Goal: Task Accomplishment & Management: Use online tool/utility

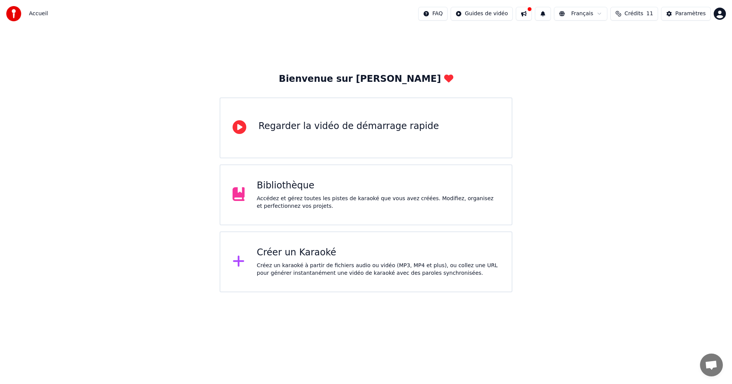
click at [381, 270] on div "Créez un karaoké à partir de fichiers audio ou vidéo (MP3, MP4 et plus), ou col…" at bounding box center [378, 269] width 243 height 15
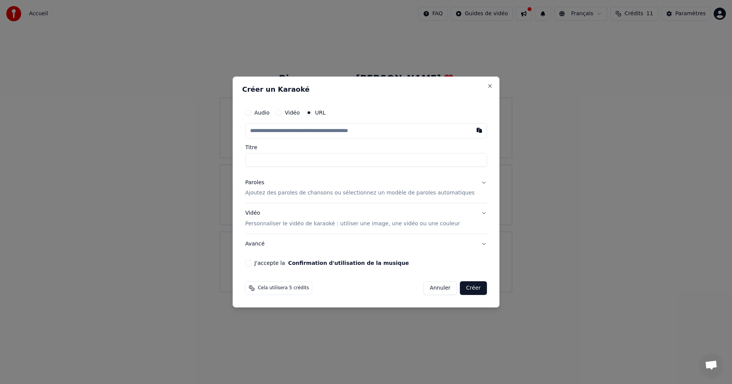
type input "**********"
click at [290, 158] on input "**********" at bounding box center [366, 160] width 242 height 14
drag, startPoint x: 361, startPoint y: 162, endPoint x: 153, endPoint y: 163, distance: 207.7
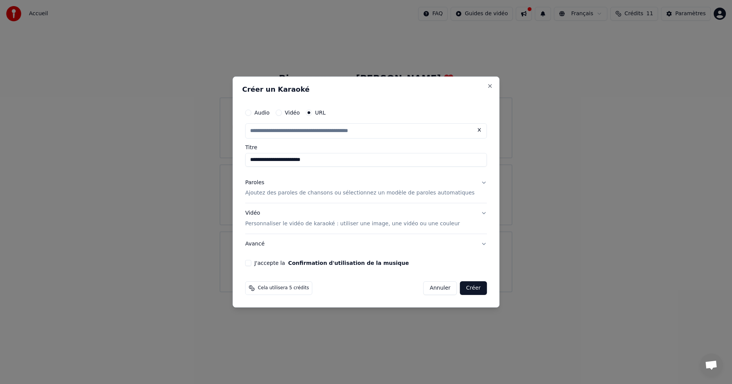
click at [153, 163] on body "**********" at bounding box center [366, 146] width 732 height 293
paste input "**********"
type input "**********"
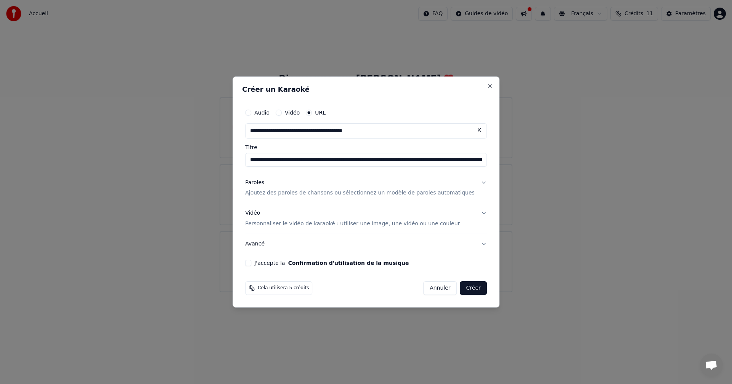
scroll to position [0, 4875]
type input "**********"
click at [268, 265] on label "J'accepte la Confirmation d'utilisation de la musique" at bounding box center [331, 263] width 154 height 5
click at [251, 265] on button "J'accepte la Confirmation d'utilisation de la musique" at bounding box center [248, 263] width 6 height 6
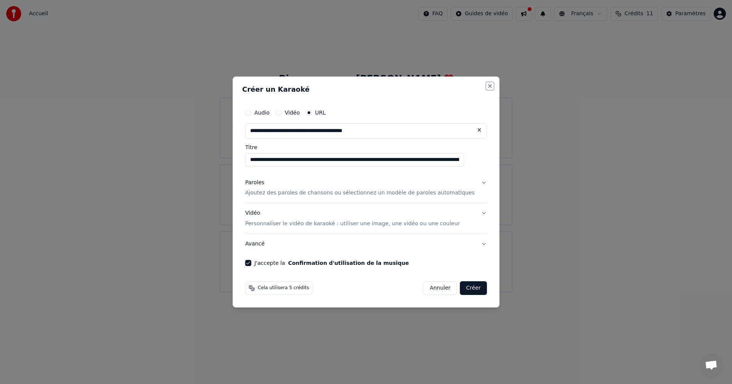
click at [487, 83] on button "Close" at bounding box center [490, 86] width 6 height 6
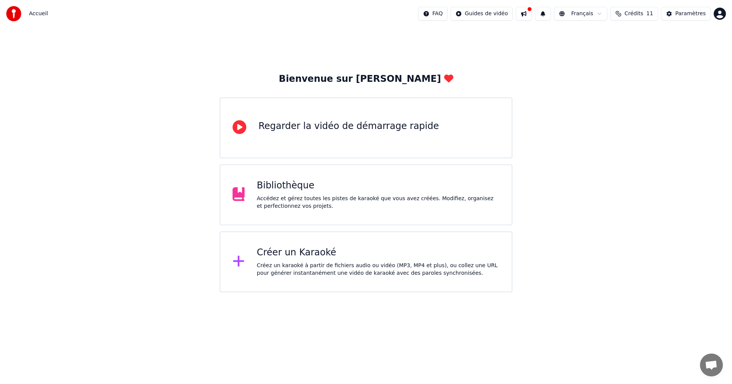
click at [290, 267] on div "Créez un karaoké à partir de fichiers audio ou vidéo (MP3, MP4 et plus), ou col…" at bounding box center [378, 269] width 243 height 15
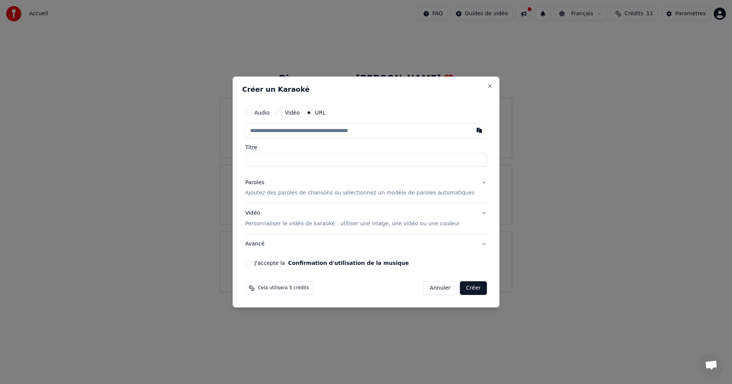
click at [313, 130] on input "text" at bounding box center [366, 130] width 242 height 15
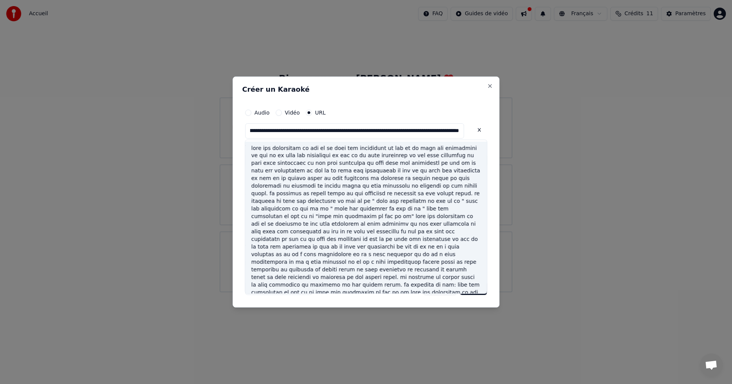
scroll to position [2, 0]
type input "**********"
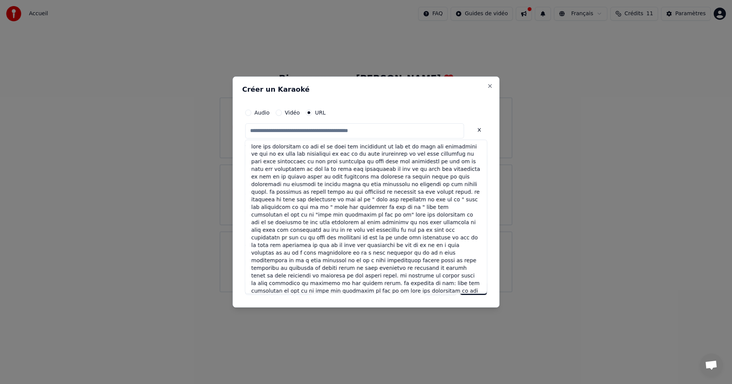
scroll to position [0, 0]
click at [471, 131] on button at bounding box center [478, 130] width 15 height 14
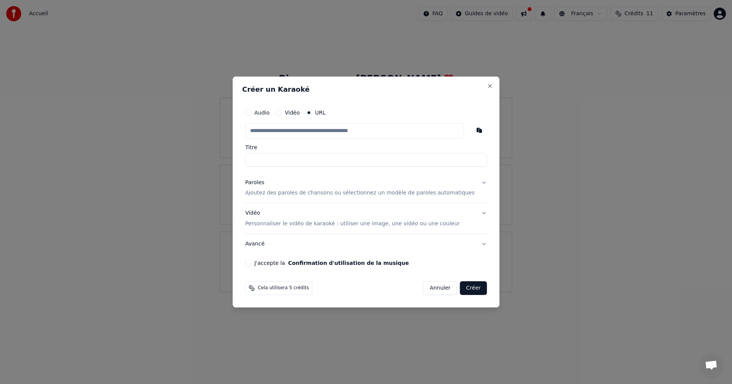
click at [276, 265] on label "J'accepte la Confirmation d'utilisation de la musique" at bounding box center [331, 263] width 154 height 5
click at [251, 265] on button "J'accepte la Confirmation d'utilisation de la musique" at bounding box center [248, 263] width 6 height 6
click at [301, 137] on input "text" at bounding box center [354, 130] width 219 height 15
paste input "**********"
type input "**********"
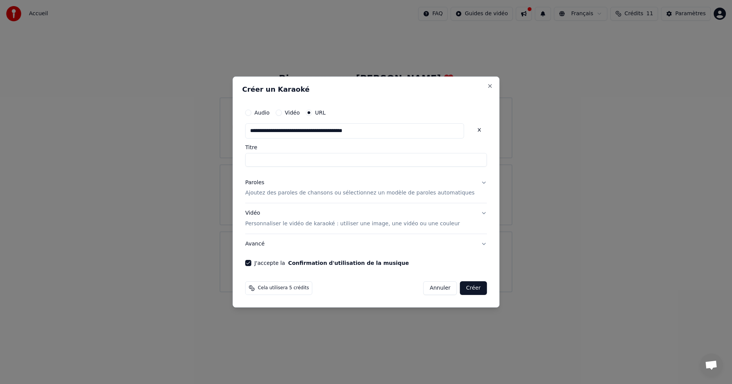
type input "**********"
drag, startPoint x: 336, startPoint y: 169, endPoint x: 331, endPoint y: 161, distance: 10.1
click at [331, 161] on div "**********" at bounding box center [366, 186] width 248 height 168
click at [331, 161] on input "**********" at bounding box center [366, 160] width 242 height 14
drag, startPoint x: 331, startPoint y: 161, endPoint x: 231, endPoint y: 163, distance: 99.5
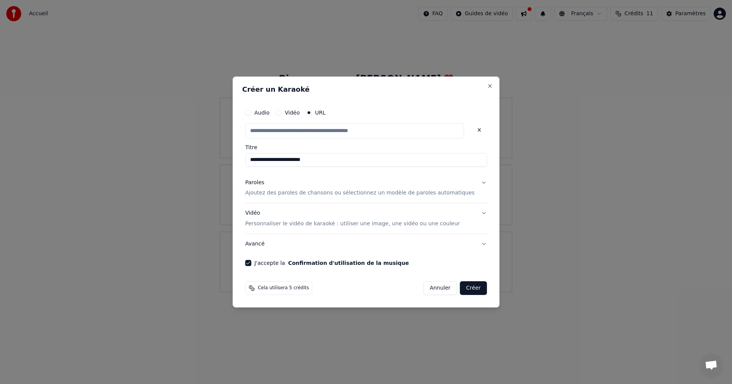
click at [231, 163] on body "**********" at bounding box center [366, 146] width 732 height 293
type input "**********"
click button at bounding box center [478, 130] width 15 height 14
click at [377, 130] on input "text" at bounding box center [354, 130] width 219 height 15
paste input "**********"
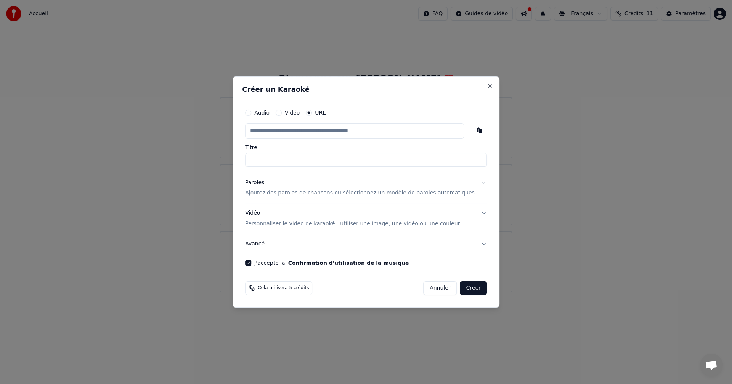
type input "**********"
click at [307, 197] on button "Paroles Ajoutez des paroles de chansons ou sélectionnez un modèle de paroles au…" at bounding box center [366, 188] width 242 height 30
type input "**********"
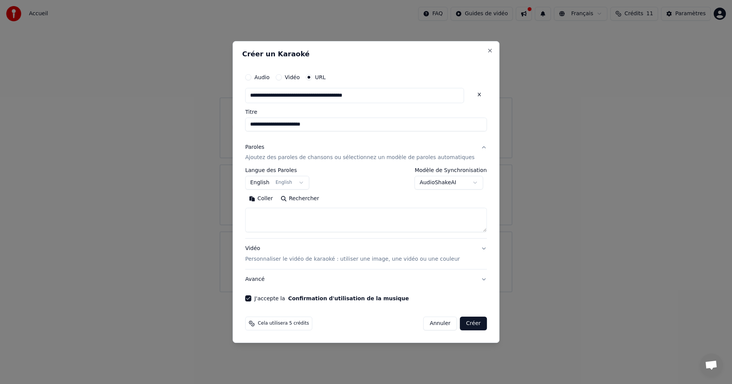
click at [306, 210] on textarea at bounding box center [366, 220] width 242 height 24
paste textarea "**********"
drag, startPoint x: 425, startPoint y: 219, endPoint x: 193, endPoint y: 230, distance: 232.7
click at [193, 230] on body "**********" at bounding box center [366, 146] width 732 height 293
type textarea "**********"
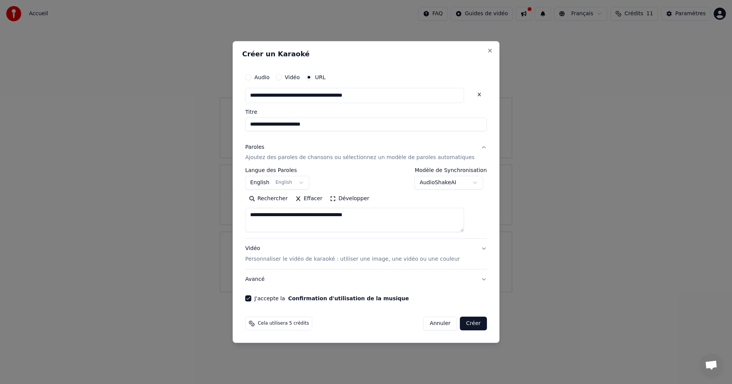
click at [471, 95] on button at bounding box center [478, 95] width 15 height 14
click at [323, 99] on input "text" at bounding box center [354, 95] width 219 height 15
paste input "**********"
type input "**********"
click at [250, 231] on div "**********" at bounding box center [365, 192] width 267 height 303
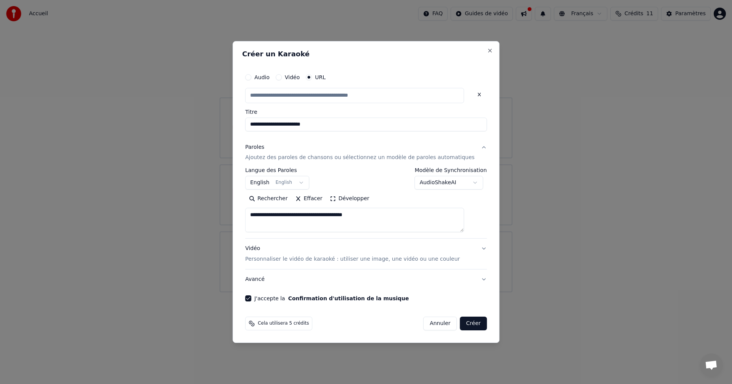
click at [276, 199] on button "Rechercher" at bounding box center [268, 199] width 46 height 12
click at [421, 156] on p "Ajoutez des paroles de chansons ou sélectionnez un modèle de paroles automatiqu…" at bounding box center [359, 158] width 229 height 8
type input "**********"
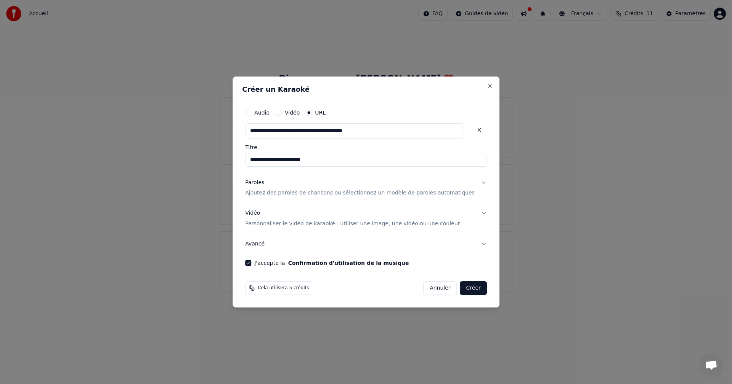
click at [471, 184] on button "Paroles Ajoutez des paroles de chansons ou sélectionnez un modèle de paroles au…" at bounding box center [366, 188] width 242 height 30
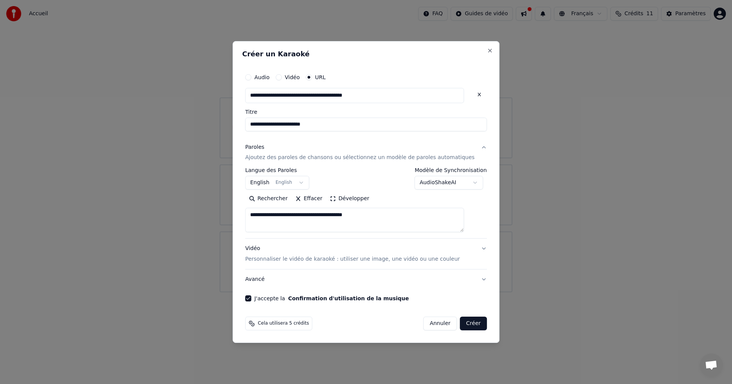
drag, startPoint x: 417, startPoint y: 218, endPoint x: 172, endPoint y: 218, distance: 244.6
click at [172, 218] on body "**********" at bounding box center [366, 146] width 732 height 293
paste textarea "**********"
type textarea "**********"
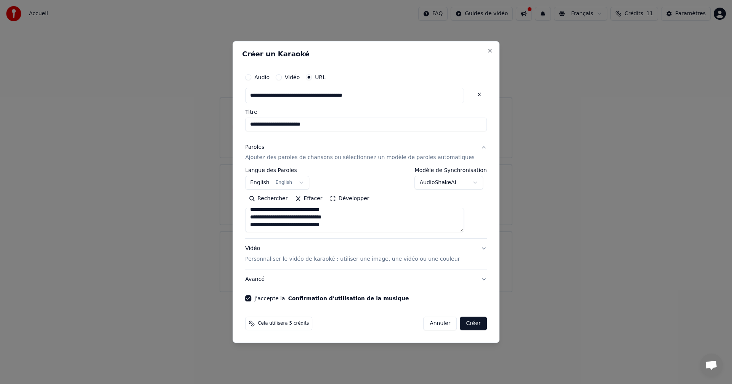
click at [354, 159] on p "Ajoutez des paroles de chansons ou sélectionnez un modèle de paroles automatiqu…" at bounding box center [359, 158] width 229 height 8
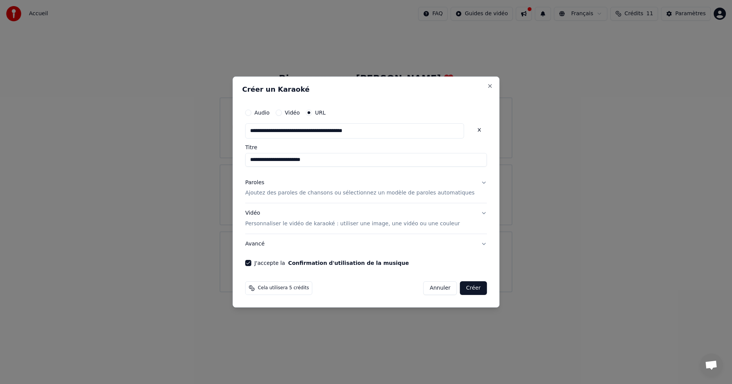
click at [344, 189] on div "Paroles Ajoutez des paroles de chansons ou sélectionnez un modèle de paroles au…" at bounding box center [359, 188] width 229 height 18
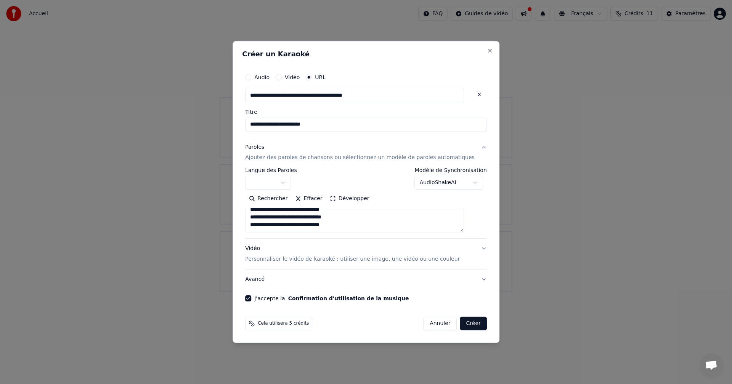
scroll to position [531, 0]
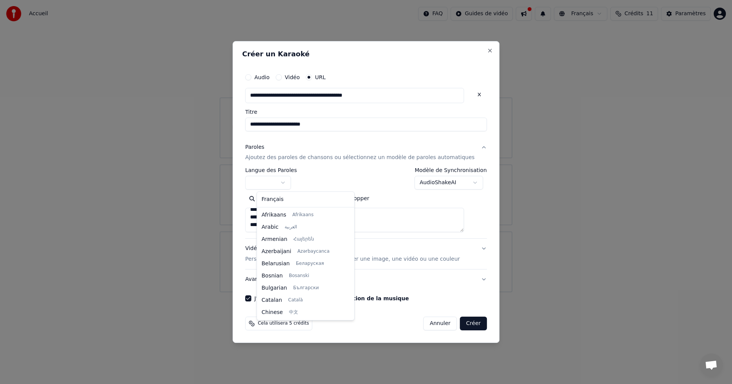
click at [296, 183] on body "**********" at bounding box center [366, 146] width 732 height 293
click at [335, 175] on body "**********" at bounding box center [366, 146] width 732 height 293
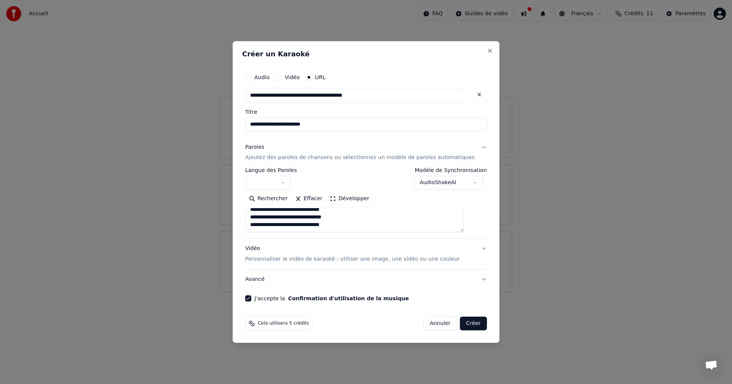
click at [460, 323] on button "Créer" at bounding box center [473, 324] width 27 height 14
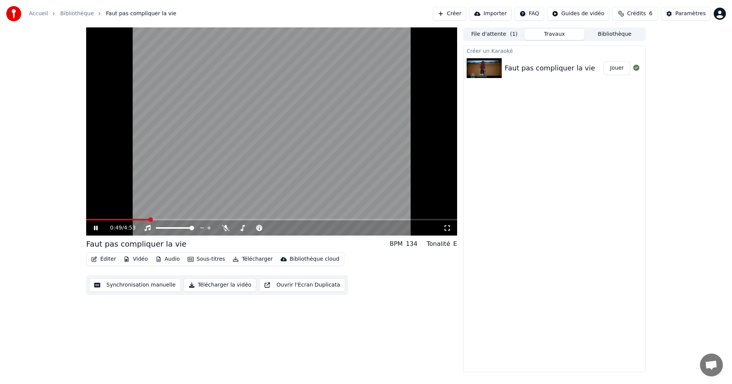
click at [97, 231] on icon at bounding box center [101, 228] width 18 height 6
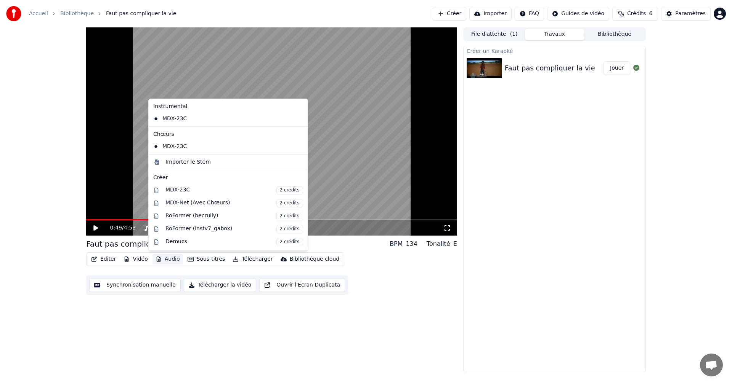
click at [163, 261] on button "Audio" at bounding box center [167, 259] width 30 height 11
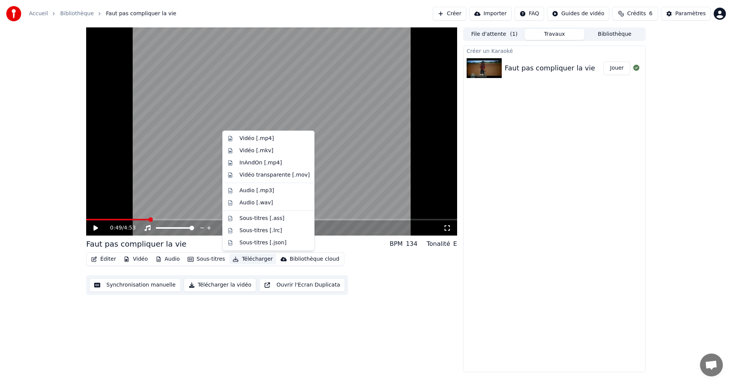
click at [105, 218] on video at bounding box center [271, 131] width 371 height 208
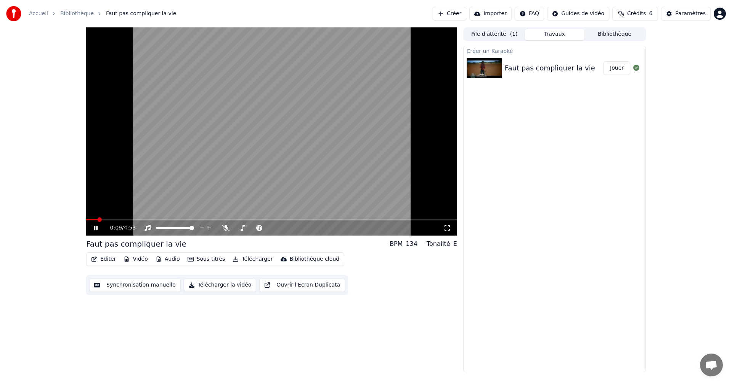
click at [98, 219] on span at bounding box center [91, 220] width 11 height 2
click at [445, 229] on icon at bounding box center [447, 228] width 8 height 6
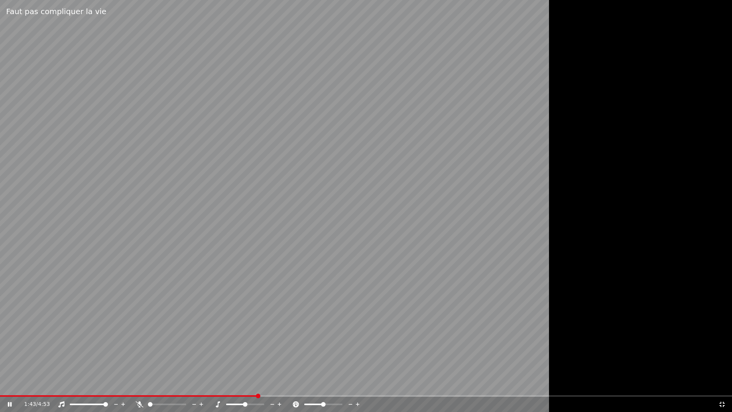
click at [13, 384] on icon at bounding box center [15, 404] width 18 height 6
click at [726, 384] on div "1:43 / 4:53" at bounding box center [366, 404] width 726 height 8
click at [724, 384] on icon at bounding box center [721, 403] width 5 height 5
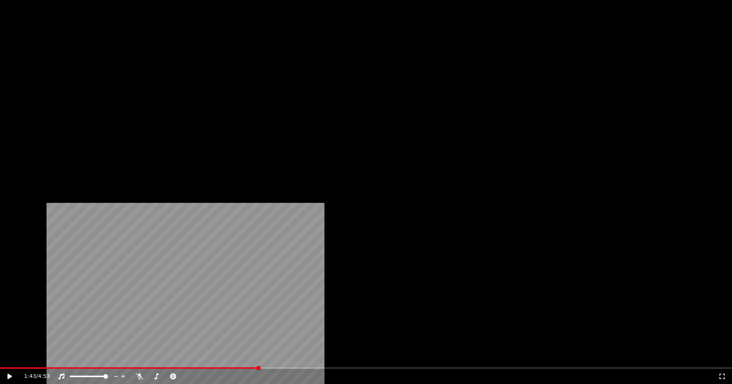
click at [162, 56] on button "Audio" at bounding box center [167, 51] width 30 height 11
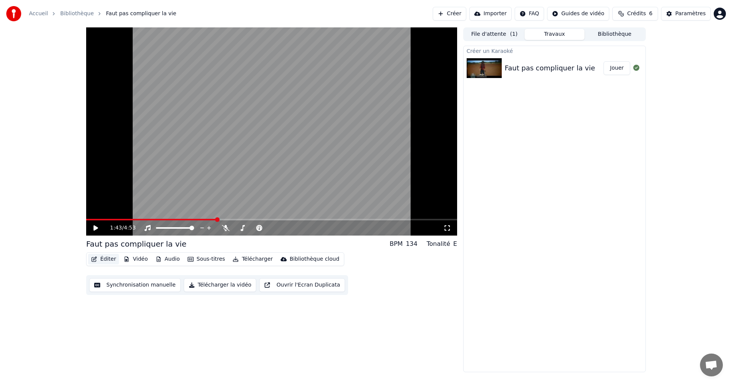
click at [104, 261] on button "Éditer" at bounding box center [103, 259] width 31 height 11
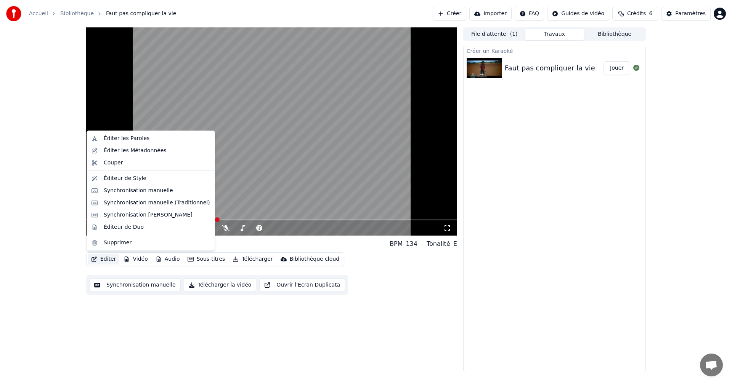
click at [104, 260] on button "Éditer" at bounding box center [103, 259] width 31 height 11
click at [144, 215] on div "Synchronisation [PERSON_NAME]" at bounding box center [148, 215] width 89 height 8
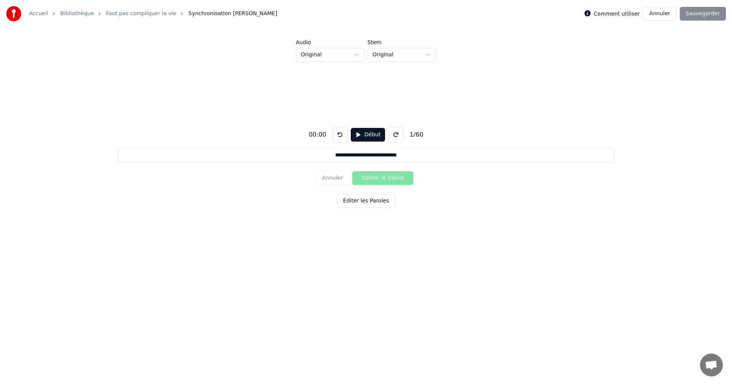
click at [655, 18] on button "Annuler" at bounding box center [659, 14] width 34 height 14
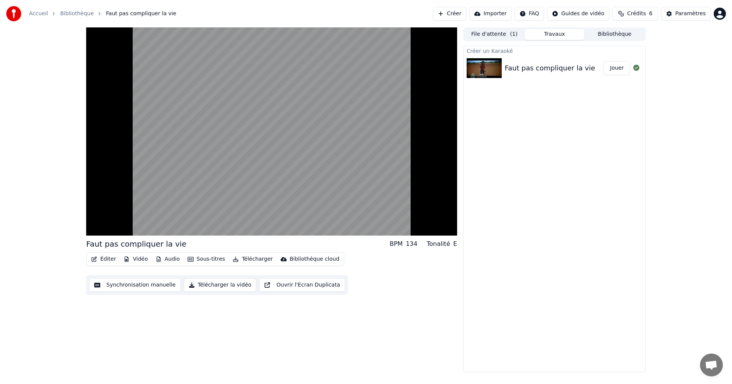
click at [151, 287] on button "Synchronisation manuelle" at bounding box center [134, 286] width 91 height 14
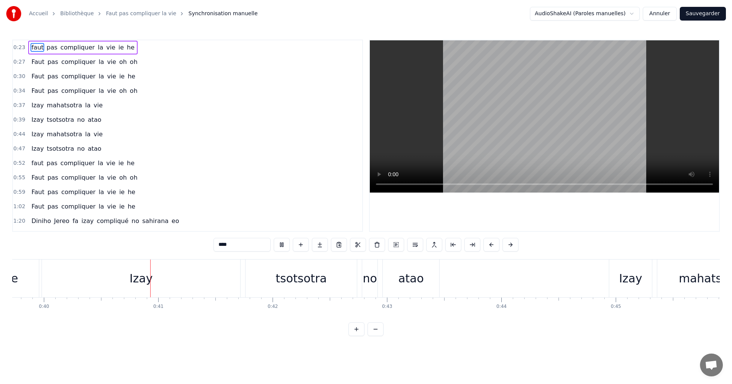
scroll to position [0, 4568]
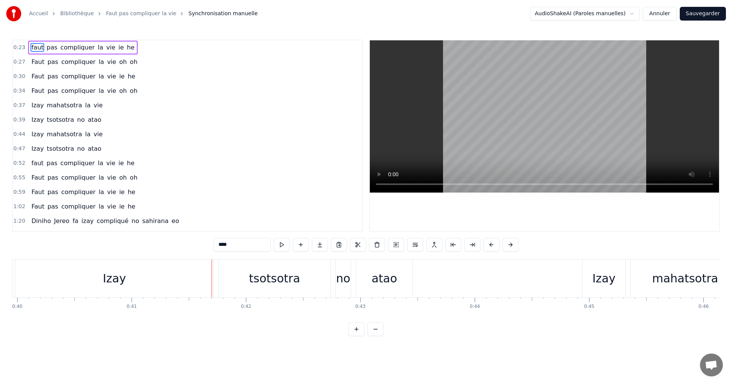
drag, startPoint x: 105, startPoint y: 287, endPoint x: 142, endPoint y: 284, distance: 37.1
click at [142, 284] on div "Izay" at bounding box center [114, 279] width 198 height 38
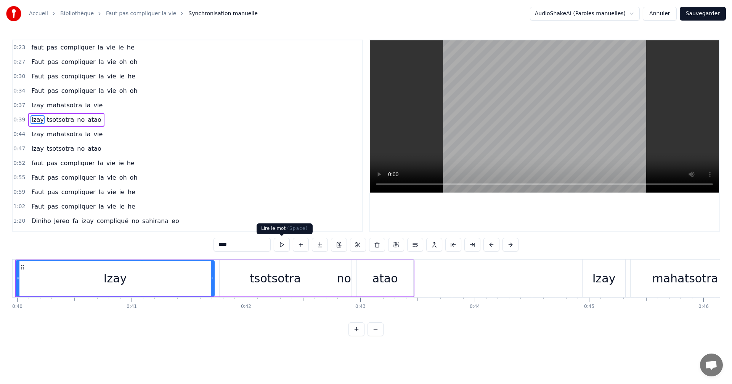
click at [276, 245] on button at bounding box center [282, 245] width 16 height 14
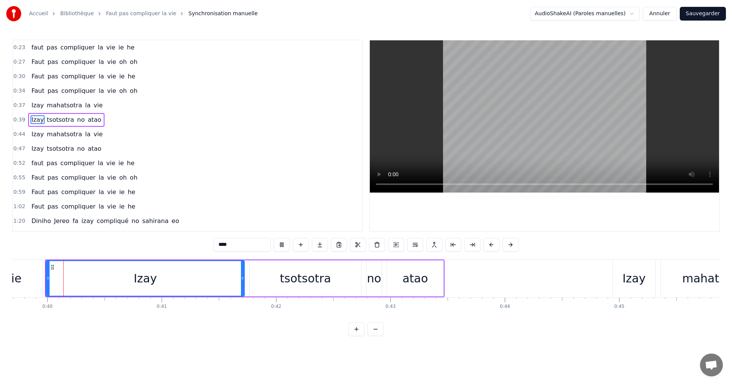
scroll to position [0, 4532]
click at [285, 245] on button at bounding box center [282, 245] width 16 height 14
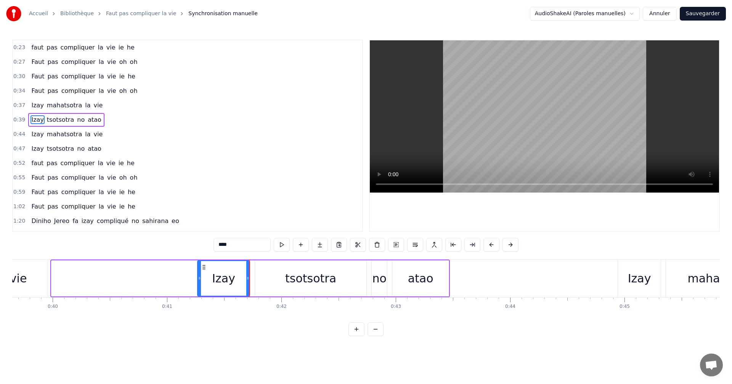
drag, startPoint x: 54, startPoint y: 284, endPoint x: 200, endPoint y: 290, distance: 146.1
click at [200, 290] on div at bounding box center [199, 278] width 3 height 35
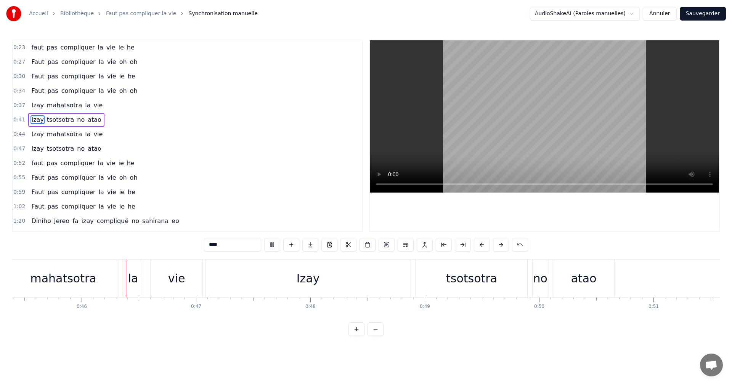
scroll to position [0, 5191]
drag, startPoint x: 204, startPoint y: 280, endPoint x: 269, endPoint y: 284, distance: 65.3
click at [278, 285] on div "Izay" at bounding box center [306, 279] width 205 height 38
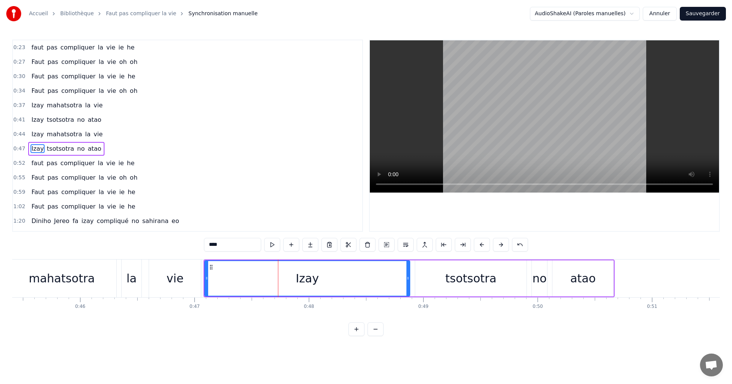
scroll to position [13, 0]
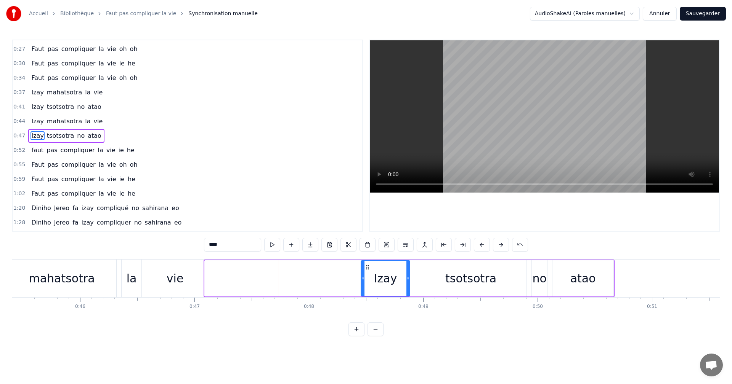
drag, startPoint x: 207, startPoint y: 280, endPoint x: 364, endPoint y: 287, distance: 156.4
click at [364, 287] on div at bounding box center [362, 278] width 3 height 35
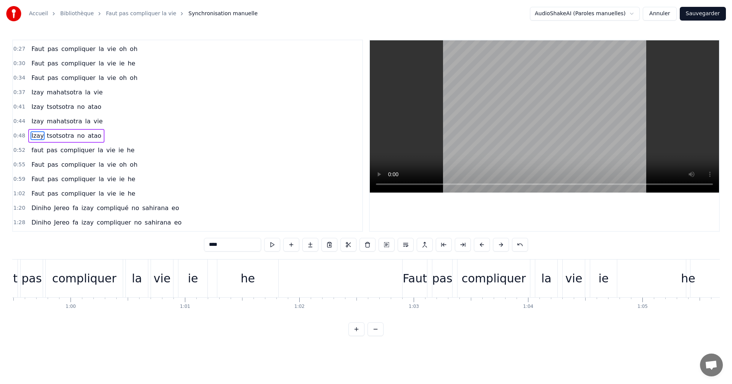
scroll to position [0, 6930]
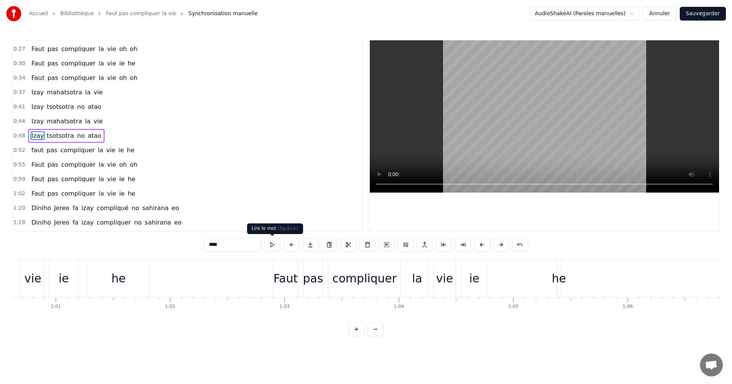
click at [269, 243] on button at bounding box center [272, 245] width 16 height 14
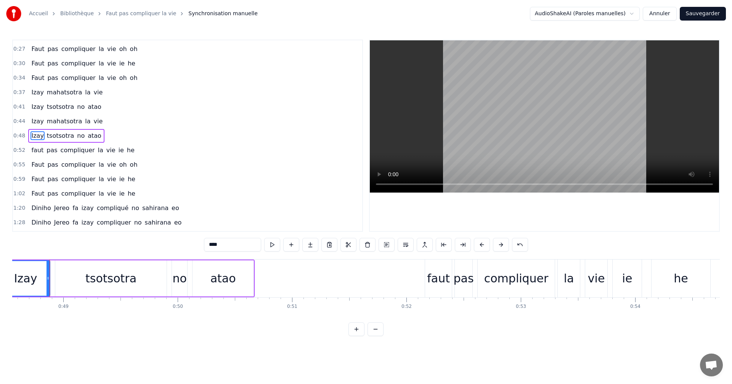
scroll to position [0, 5550]
click at [271, 247] on button at bounding box center [272, 245] width 16 height 14
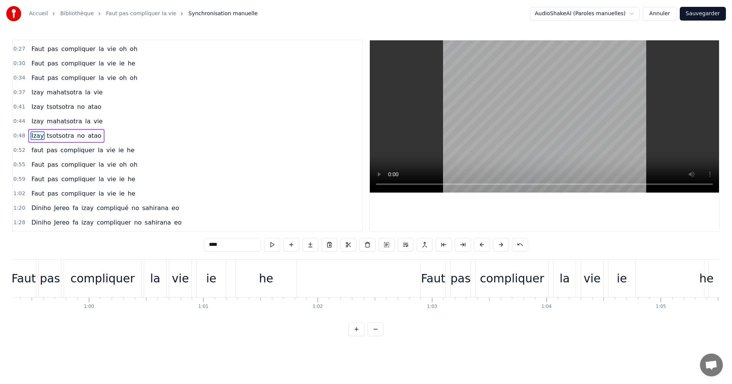
scroll to position [0, 6967]
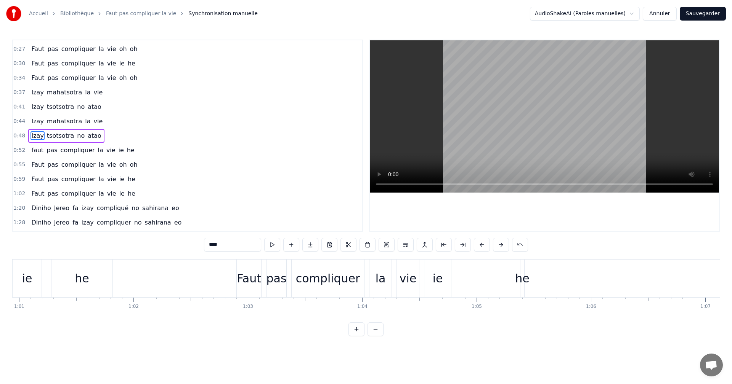
click at [254, 293] on div "Faut" at bounding box center [249, 279] width 24 height 38
type input "****"
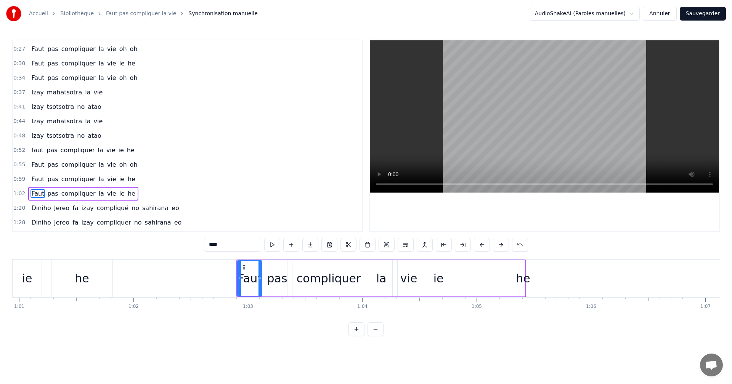
scroll to position [71, 0]
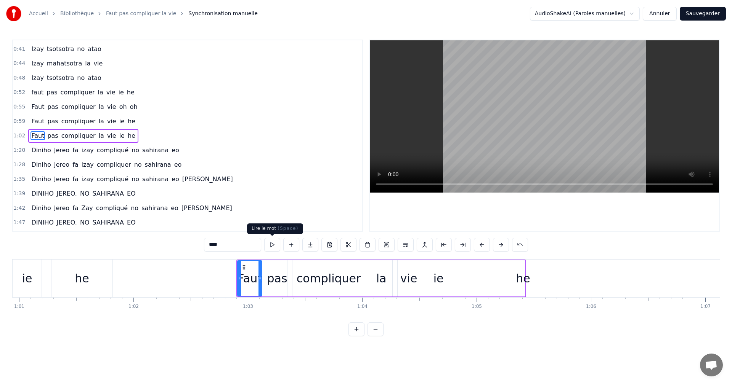
click at [276, 243] on button at bounding box center [272, 245] width 16 height 14
click at [486, 279] on div "Faut pas compliquer la vie ie he" at bounding box center [381, 279] width 290 height 38
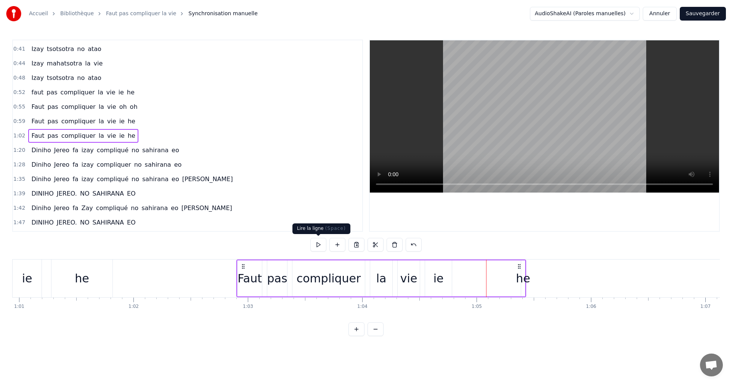
click at [320, 247] on button at bounding box center [318, 245] width 16 height 14
click at [525, 290] on div "he" at bounding box center [523, 279] width 5 height 36
drag, startPoint x: 525, startPoint y: 290, endPoint x: 521, endPoint y: 290, distance: 4.2
click at [521, 290] on div "he" at bounding box center [523, 279] width 5 height 36
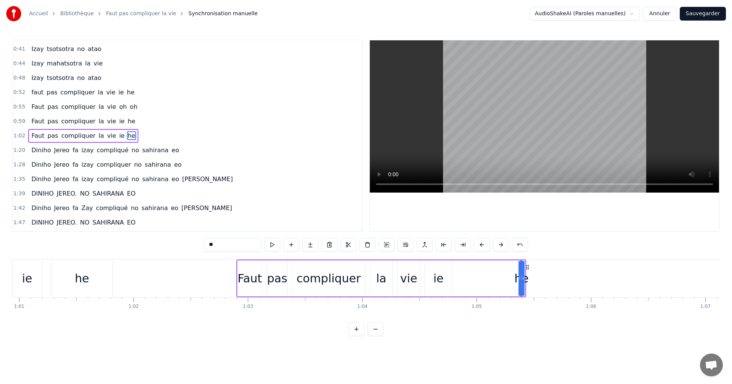
drag, startPoint x: 524, startPoint y: 286, endPoint x: 506, endPoint y: 284, distance: 17.6
click at [506, 284] on div "Faut pas compliquer la vie ie he" at bounding box center [381, 279] width 290 height 38
click at [321, 247] on button at bounding box center [318, 245] width 16 height 14
click at [515, 280] on div "he" at bounding box center [521, 278] width 14 height 17
drag, startPoint x: 523, startPoint y: 281, endPoint x: 509, endPoint y: 283, distance: 13.8
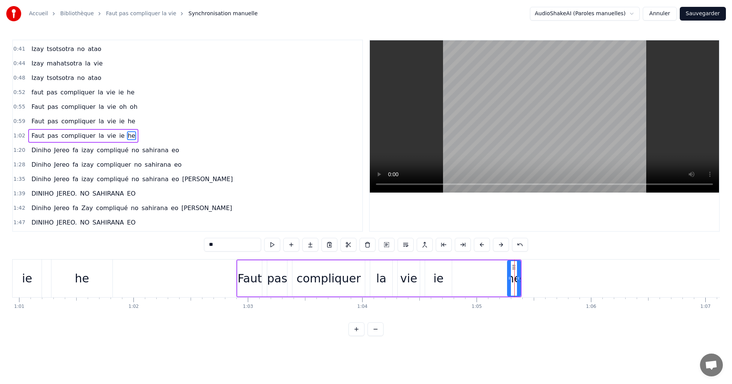
click at [509, 283] on div at bounding box center [509, 278] width 3 height 35
click at [271, 246] on button at bounding box center [272, 245] width 16 height 14
drag, startPoint x: 507, startPoint y: 277, endPoint x: 481, endPoint y: 290, distance: 28.8
click at [457, 292] on div "Faut pas compliquer la vie ie he" at bounding box center [378, 279] width 285 height 38
click at [509, 280] on div "he" at bounding box center [513, 278] width 14 height 17
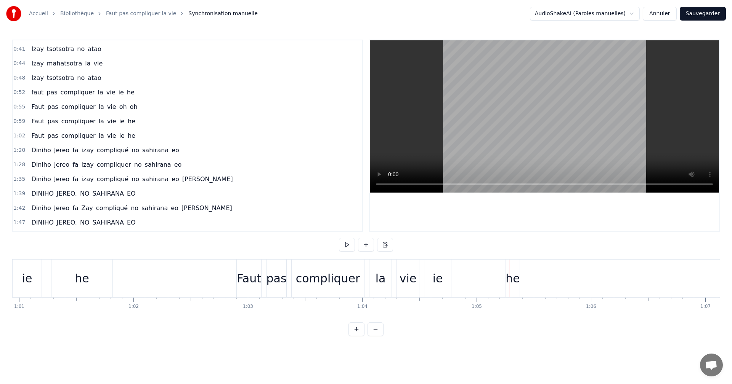
click at [518, 284] on div "he" at bounding box center [512, 278] width 14 height 17
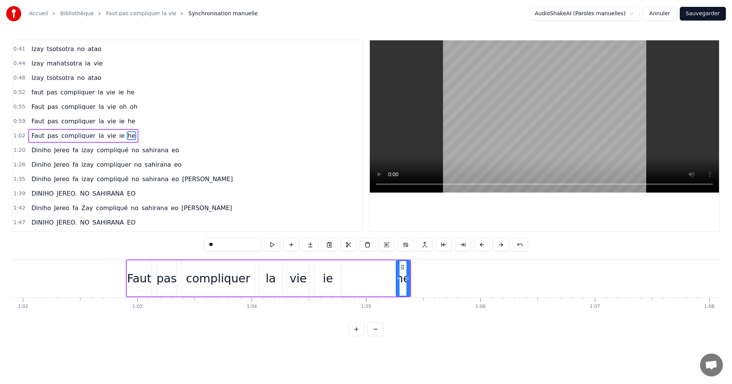
scroll to position [0, 6930]
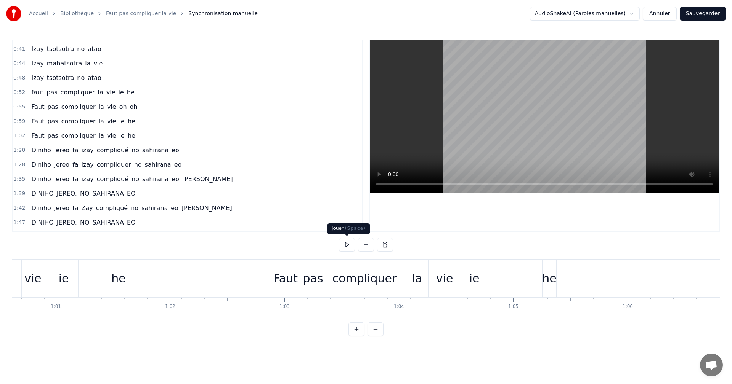
click at [345, 247] on button at bounding box center [347, 245] width 16 height 14
click at [344, 247] on button at bounding box center [347, 245] width 16 height 14
click at [544, 283] on div "he" at bounding box center [549, 278] width 14 height 17
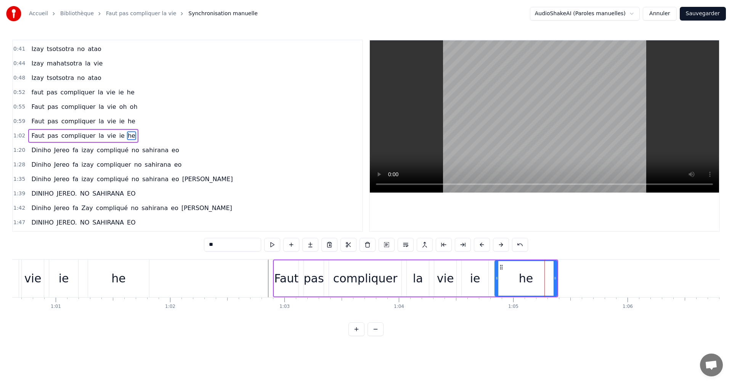
drag, startPoint x: 544, startPoint y: 283, endPoint x: 495, endPoint y: 281, distance: 48.4
click at [495, 281] on div at bounding box center [496, 278] width 3 height 35
click at [278, 290] on div "Faut" at bounding box center [286, 279] width 24 height 36
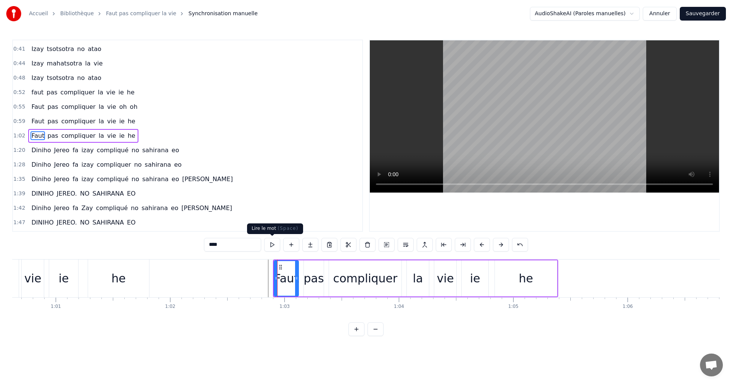
click at [271, 240] on button at bounding box center [272, 245] width 16 height 14
click at [519, 280] on div "he" at bounding box center [526, 279] width 62 height 36
type input "**"
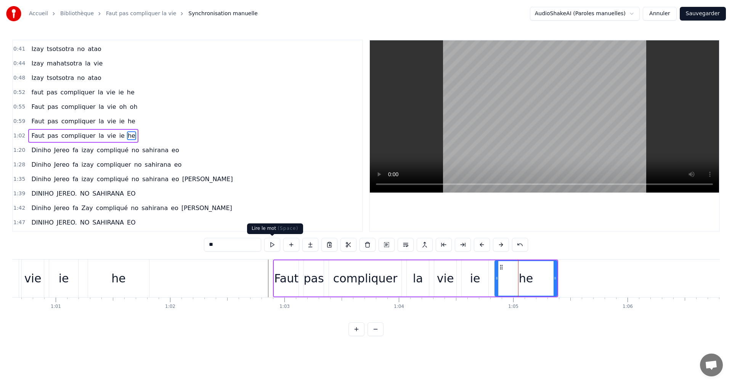
click at [276, 241] on button at bounding box center [272, 245] width 16 height 14
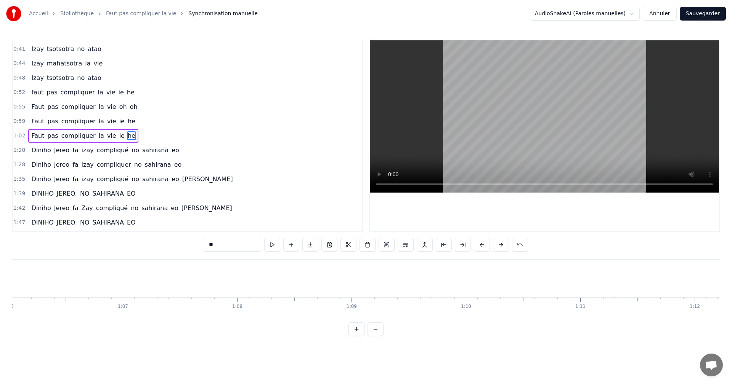
click at [275, 245] on button at bounding box center [272, 245] width 16 height 14
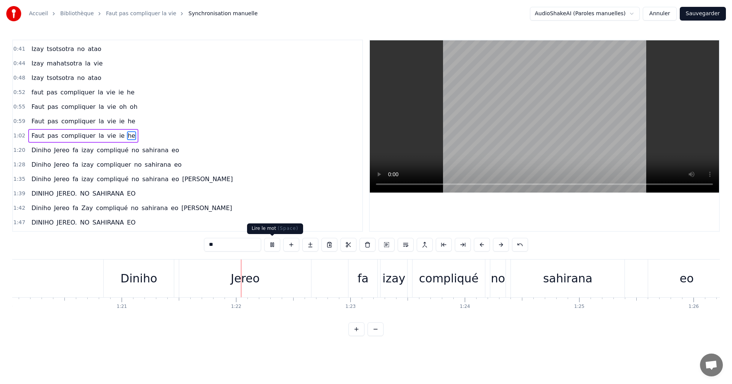
scroll to position [0, 9282]
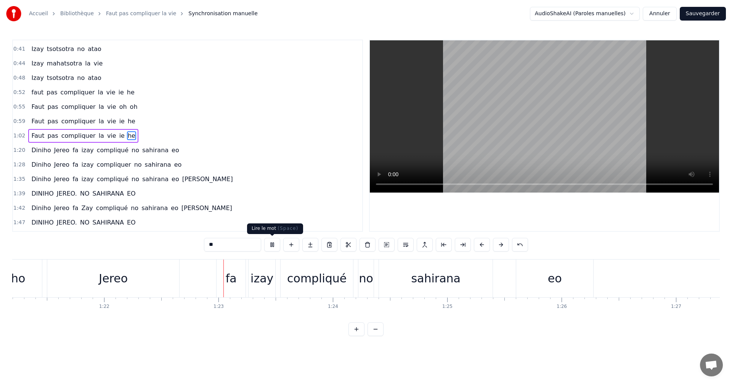
click at [271, 243] on button at bounding box center [272, 245] width 16 height 14
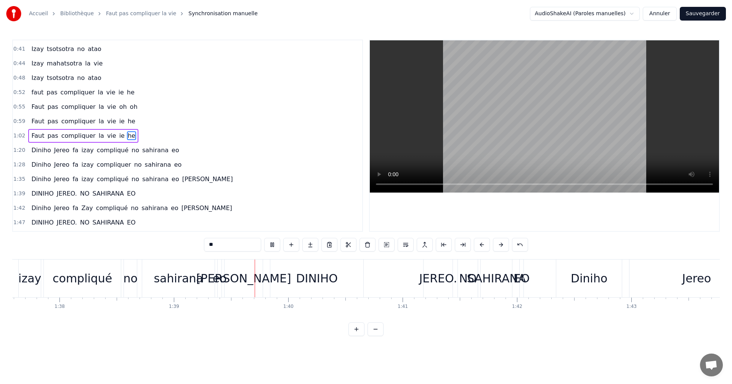
scroll to position [0, 11291]
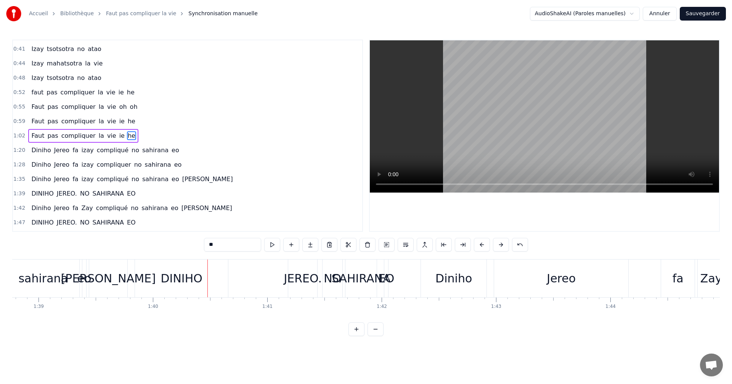
click at [357, 281] on div "SAHIRANA" at bounding box center [361, 278] width 59 height 17
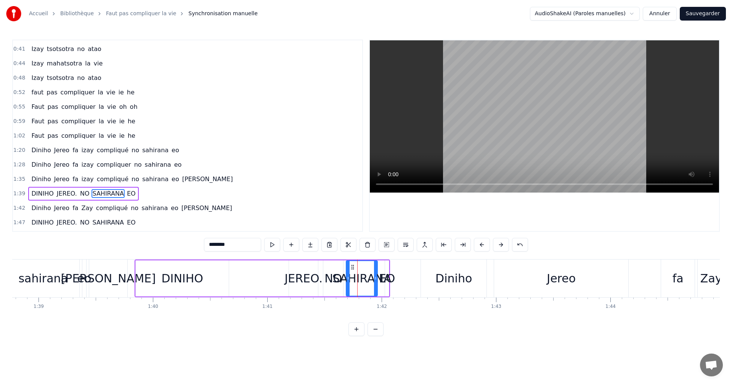
scroll to position [129, 0]
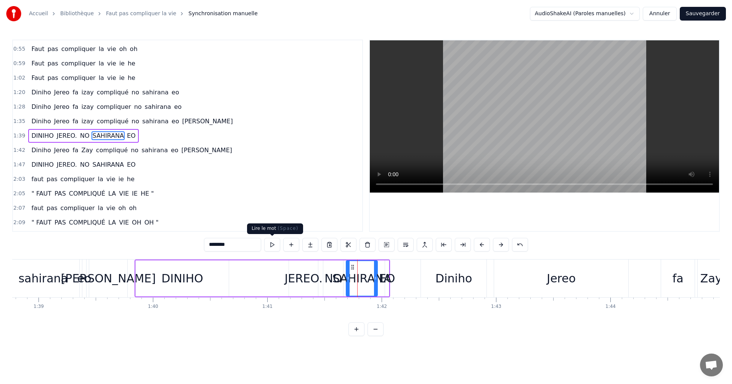
click at [266, 245] on button at bounding box center [272, 245] width 16 height 14
click at [275, 245] on button at bounding box center [272, 245] width 16 height 14
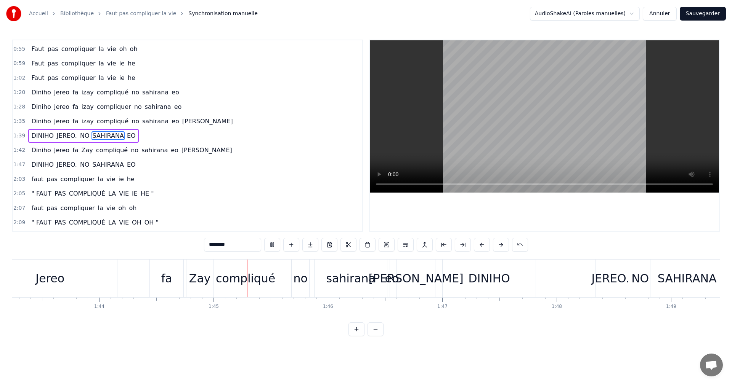
scroll to position [0, 11944]
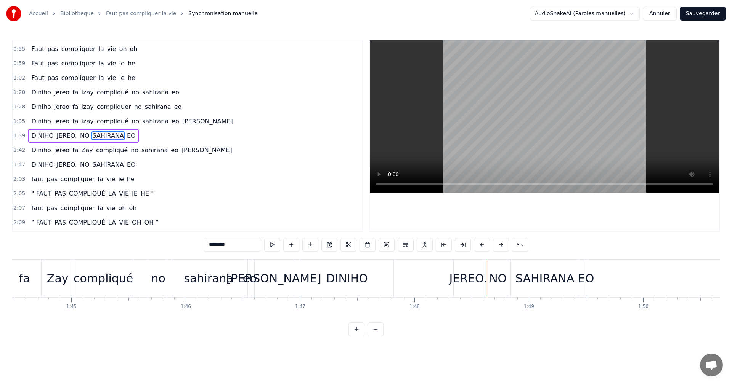
click at [250, 287] on div "eo" at bounding box center [250, 279] width 4 height 38
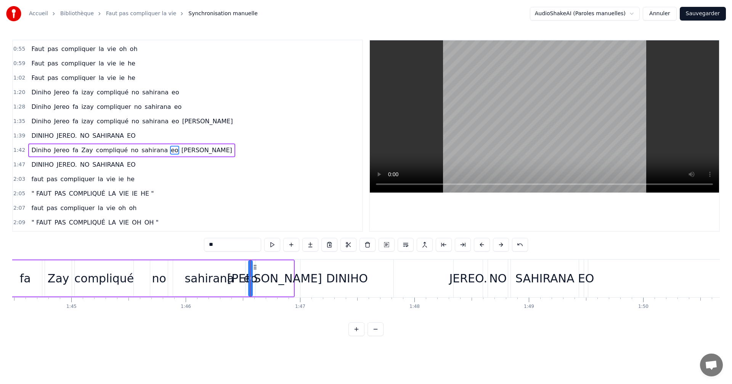
scroll to position [143, 0]
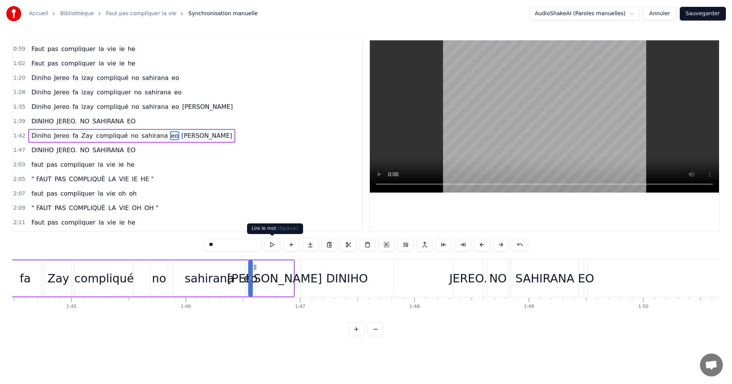
click at [276, 247] on button at bounding box center [272, 245] width 16 height 14
click at [273, 245] on button at bounding box center [272, 245] width 16 height 14
click at [178, 282] on div "sahirana" at bounding box center [209, 279] width 72 height 36
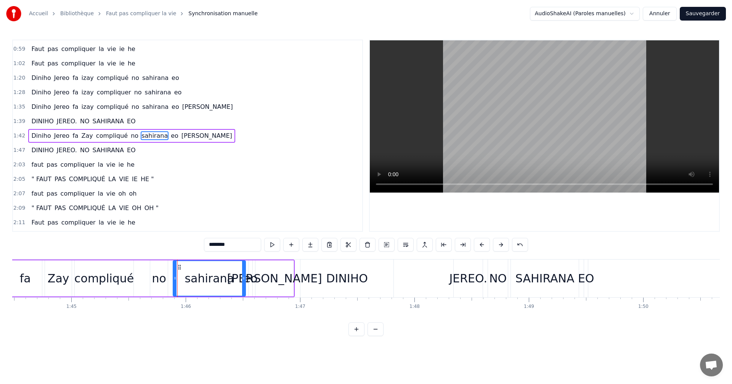
click at [271, 247] on button at bounding box center [272, 245] width 16 height 14
click at [251, 279] on div "eo" at bounding box center [250, 278] width 14 height 17
type input "**"
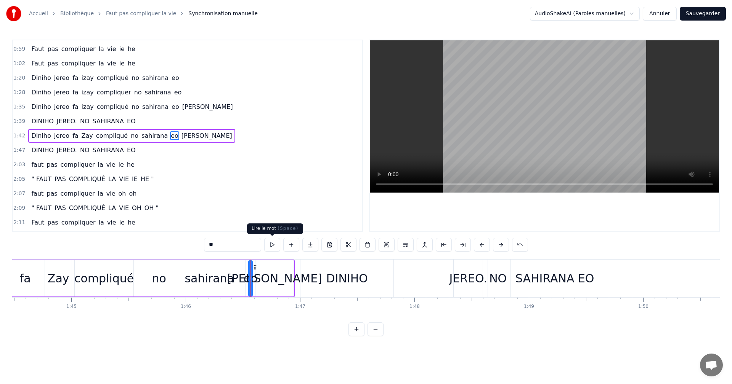
click at [273, 244] on button at bounding box center [272, 245] width 16 height 14
click at [273, 243] on button at bounding box center [272, 245] width 16 height 14
drag, startPoint x: 273, startPoint y: 243, endPoint x: 255, endPoint y: 279, distance: 40.2
click at [269, 255] on div "0:23 faut pas compliquer la vie ie he 0:27 Faut pas compliquer la vie oh oh 0:3…" at bounding box center [365, 188] width 707 height 297
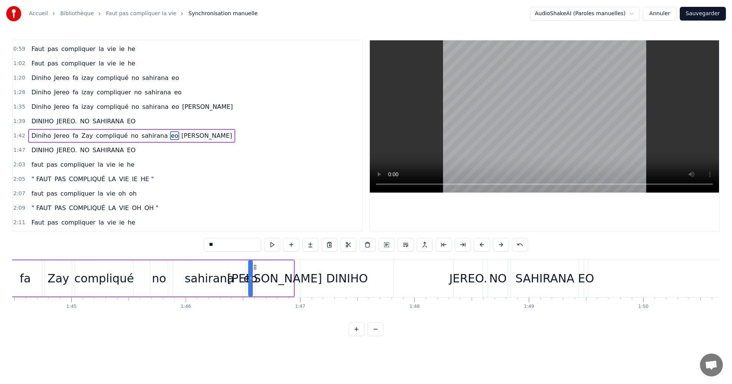
drag, startPoint x: 279, startPoint y: 280, endPoint x: 313, endPoint y: 284, distance: 34.2
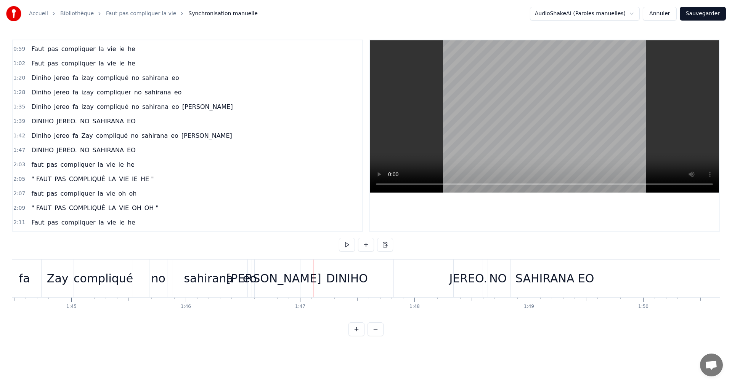
drag, startPoint x: 289, startPoint y: 284, endPoint x: 313, endPoint y: 285, distance: 24.4
click at [301, 277] on div "DINIHO" at bounding box center [346, 279] width 93 height 38
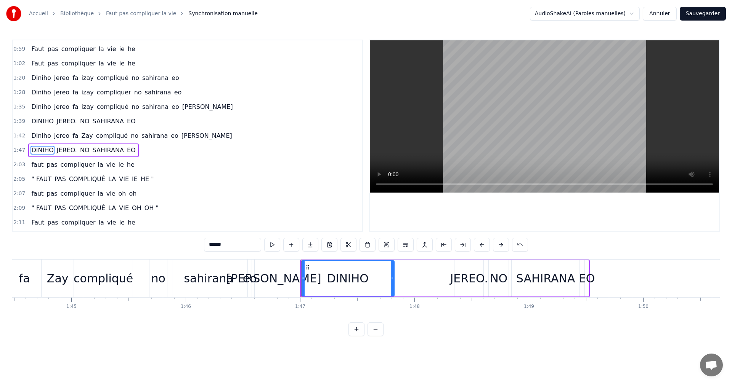
scroll to position [158, 0]
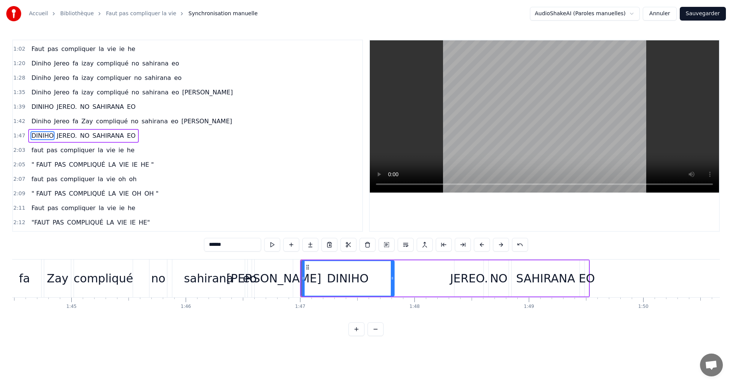
drag, startPoint x: 301, startPoint y: 277, endPoint x: 325, endPoint y: 279, distance: 23.7
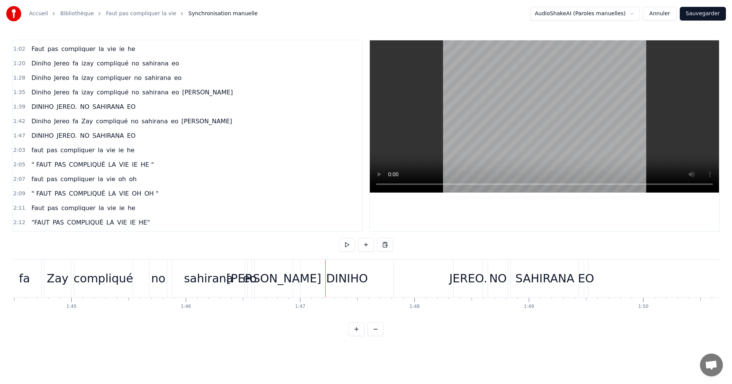
click at [332, 277] on div "DINIHO" at bounding box center [347, 278] width 42 height 17
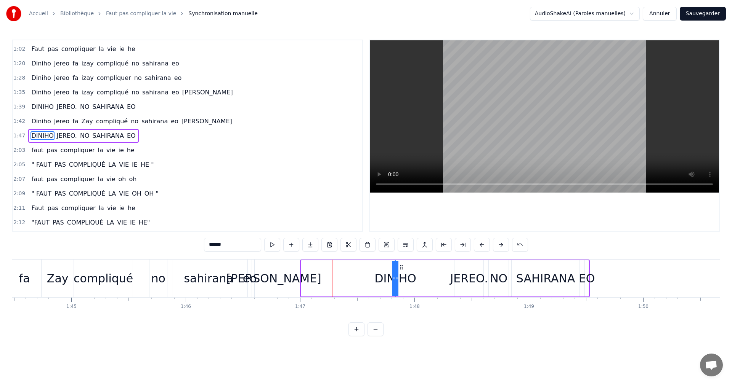
drag, startPoint x: 303, startPoint y: 278, endPoint x: 434, endPoint y: 275, distance: 131.1
click at [434, 275] on div "[PERSON_NAME]. NO SAHIRANA EO" at bounding box center [445, 279] width 290 height 38
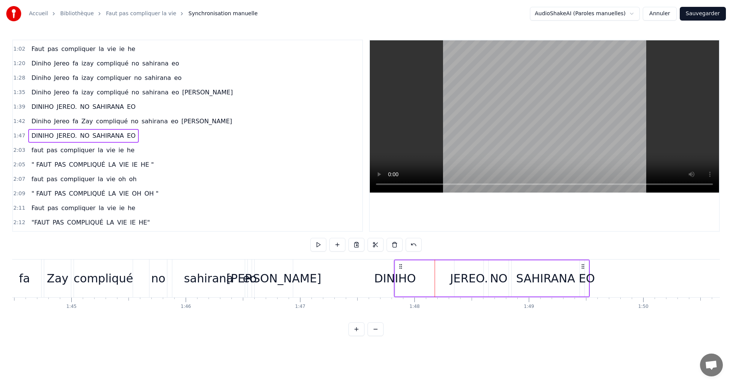
click at [394, 281] on div "DINIHO" at bounding box center [395, 278] width 42 height 17
drag, startPoint x: 398, startPoint y: 281, endPoint x: 414, endPoint y: 283, distance: 15.8
click at [422, 283] on div "[PERSON_NAME]. NO SAHIRANA EO" at bounding box center [492, 279] width 196 height 38
click at [395, 278] on div "DINIHO" at bounding box center [395, 278] width 42 height 17
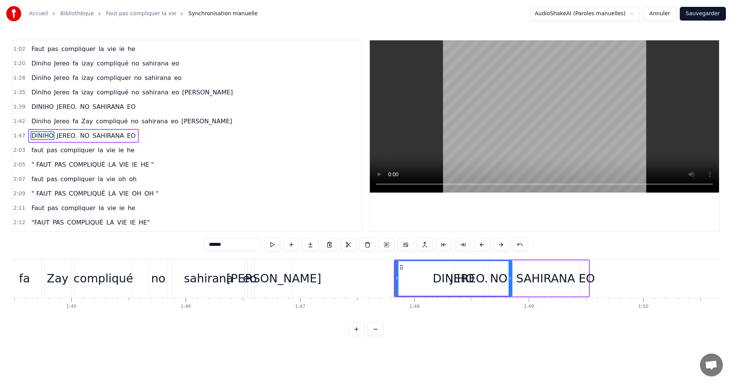
drag, startPoint x: 395, startPoint y: 278, endPoint x: 513, endPoint y: 282, distance: 117.8
click at [513, 282] on div "[PERSON_NAME]. NO SAHIRANA EO" at bounding box center [492, 279] width 196 height 38
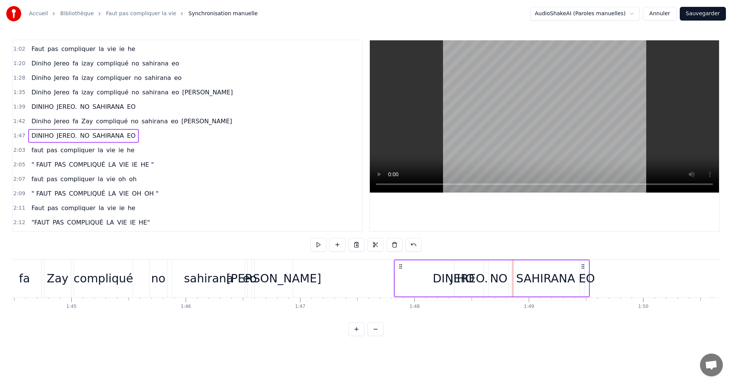
click at [394, 280] on div "[PERSON_NAME]. NO SAHIRANA EO" at bounding box center [492, 279] width 196 height 38
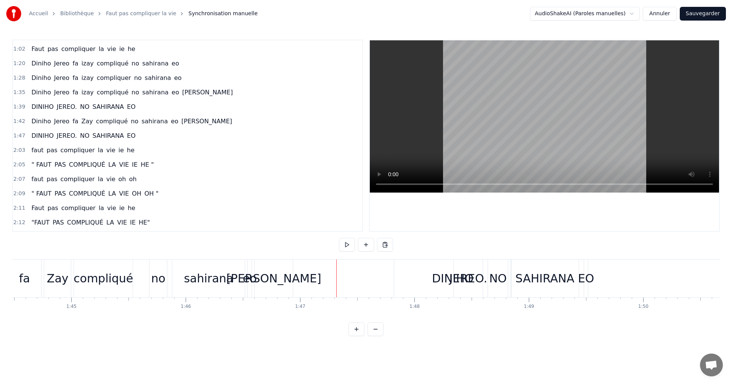
click at [260, 278] on div "[PERSON_NAME]" at bounding box center [274, 279] width 38 height 38
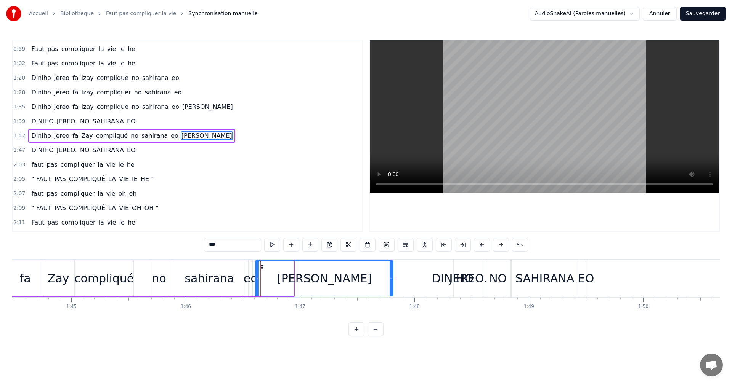
drag, startPoint x: 293, startPoint y: 279, endPoint x: 387, endPoint y: 277, distance: 94.5
click at [392, 276] on icon at bounding box center [390, 279] width 3 height 6
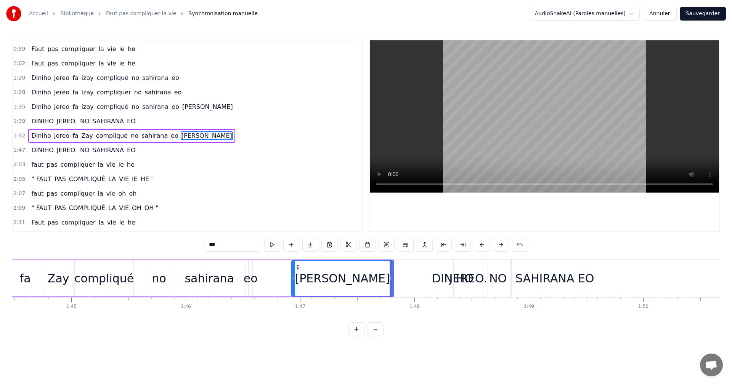
drag, startPoint x: 256, startPoint y: 281, endPoint x: 293, endPoint y: 284, distance: 36.3
click at [293, 284] on div at bounding box center [293, 278] width 3 height 35
click at [271, 245] on button at bounding box center [272, 245] width 16 height 14
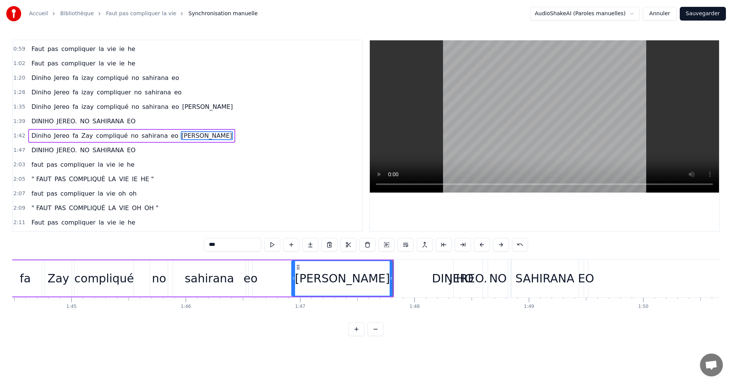
click at [271, 245] on button at bounding box center [272, 245] width 16 height 14
drag, startPoint x: 358, startPoint y: 274, endPoint x: 377, endPoint y: 275, distance: 19.5
click at [377, 275] on div "[PERSON_NAME]" at bounding box center [342, 278] width 101 height 35
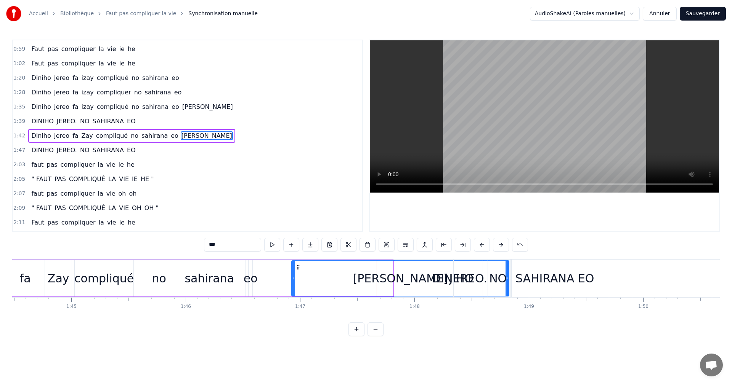
drag, startPoint x: 392, startPoint y: 279, endPoint x: 508, endPoint y: 281, distance: 115.9
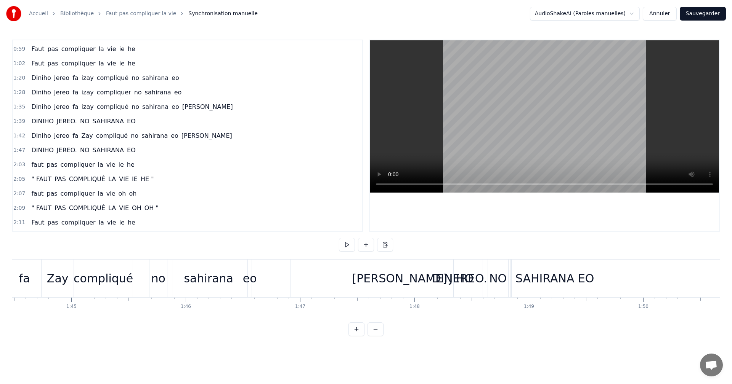
click at [392, 277] on div "[PERSON_NAME]" at bounding box center [399, 278] width 95 height 17
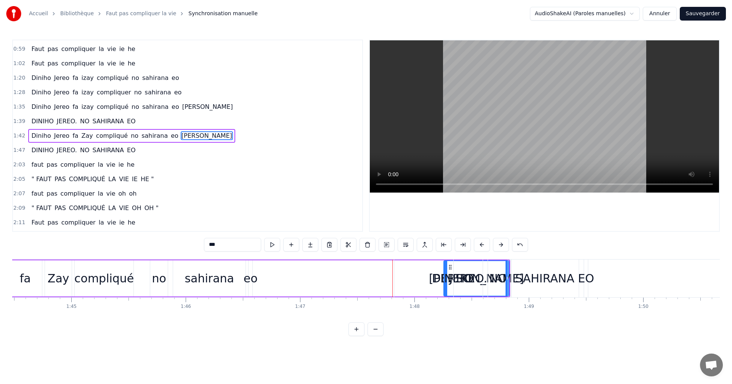
drag, startPoint x: 293, startPoint y: 282, endPoint x: 445, endPoint y: 278, distance: 152.1
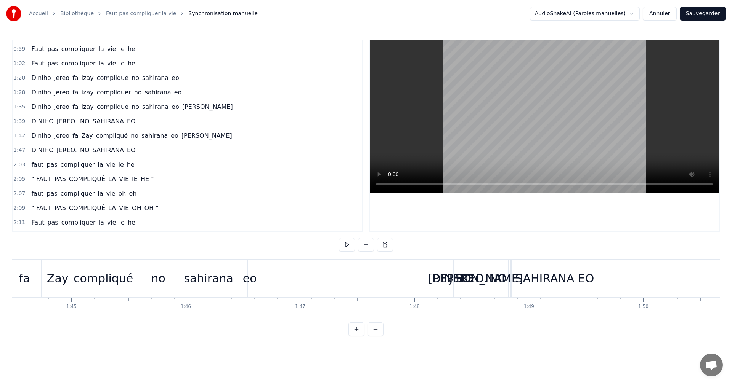
click at [255, 283] on div "eo" at bounding box center [250, 278] width 14 height 17
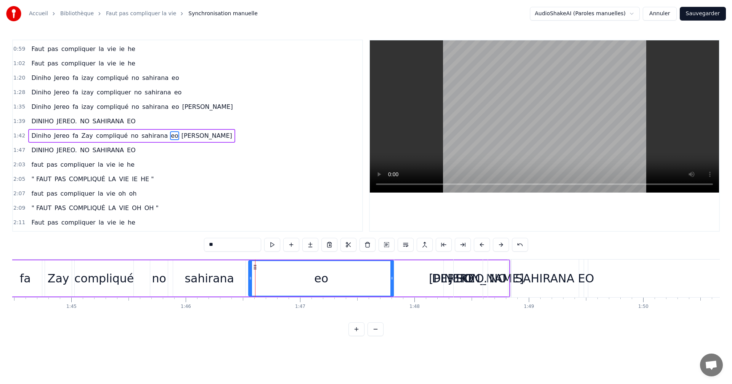
drag, startPoint x: 250, startPoint y: 277, endPoint x: 391, endPoint y: 279, distance: 141.4
click at [391, 279] on icon at bounding box center [391, 279] width 3 height 6
drag, startPoint x: 252, startPoint y: 284, endPoint x: 290, endPoint y: 282, distance: 37.8
click at [290, 282] on div at bounding box center [288, 278] width 3 height 35
click at [274, 249] on button at bounding box center [272, 245] width 16 height 14
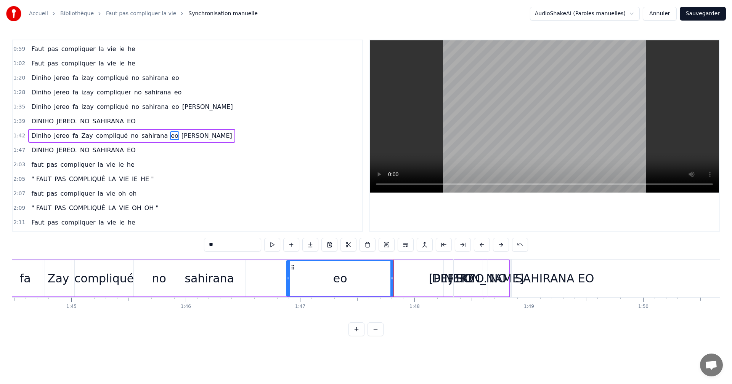
click at [274, 249] on button at bounding box center [272, 245] width 16 height 14
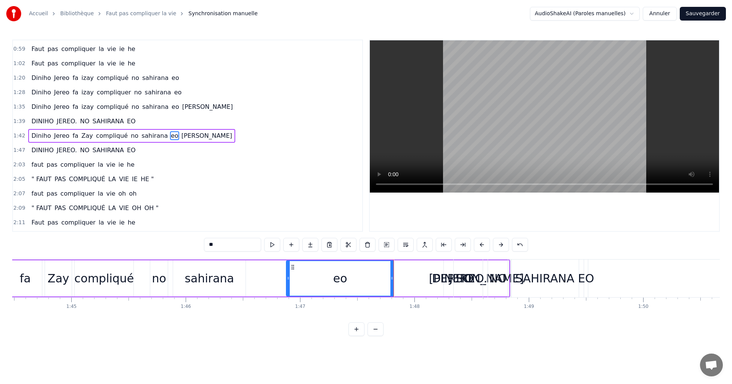
click at [274, 249] on button at bounding box center [272, 245] width 16 height 14
click at [423, 283] on div "DINIHO" at bounding box center [452, 279] width 117 height 38
type input "******"
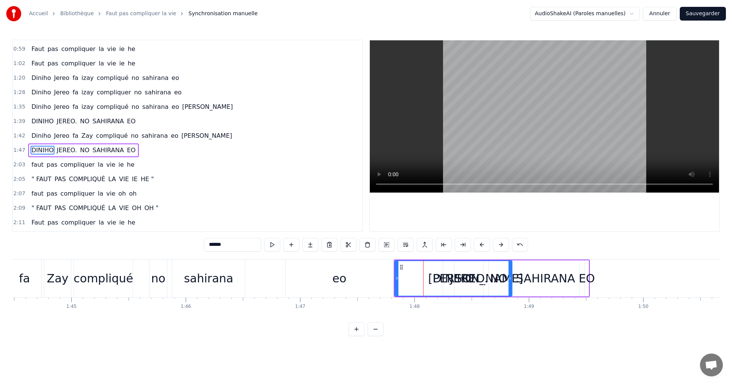
scroll to position [158, 0]
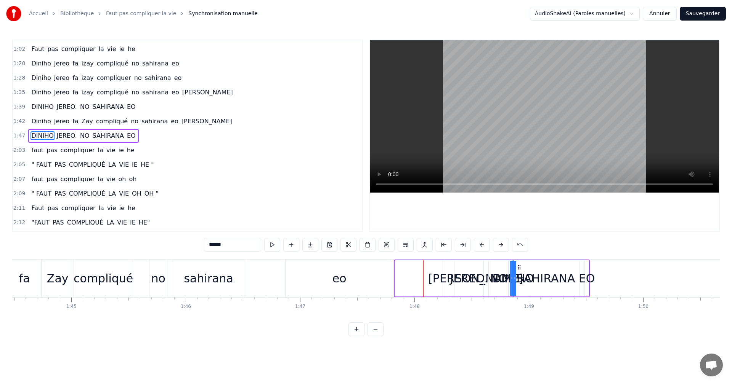
drag, startPoint x: 396, startPoint y: 279, endPoint x: 556, endPoint y: 284, distance: 159.7
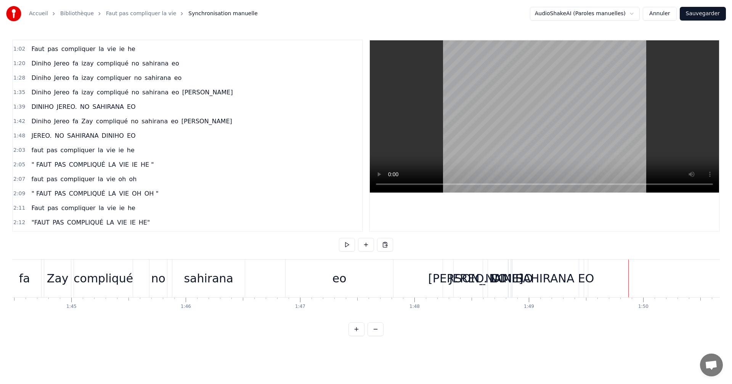
click at [462, 280] on div "JEREO." at bounding box center [468, 278] width 38 height 17
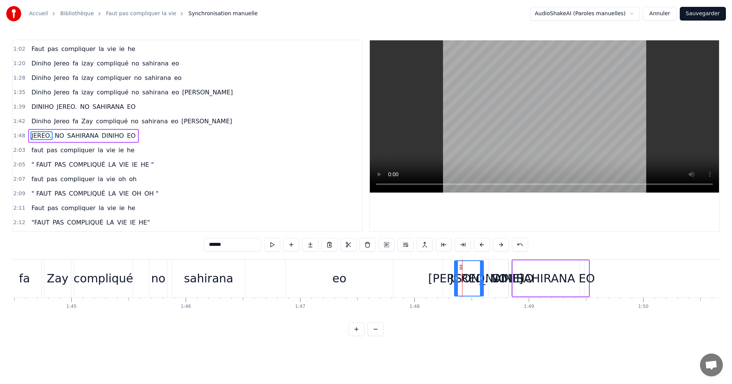
click at [462, 280] on div at bounding box center [462, 279] width 0 height 38
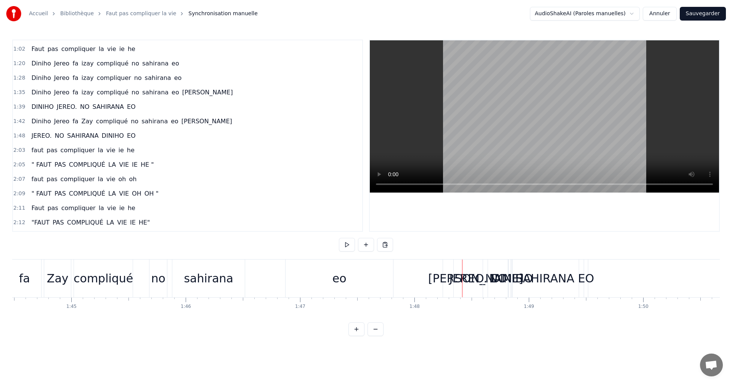
click at [462, 280] on div at bounding box center [462, 279] width 0 height 38
click at [455, 277] on div "JEREO." at bounding box center [468, 278] width 38 height 17
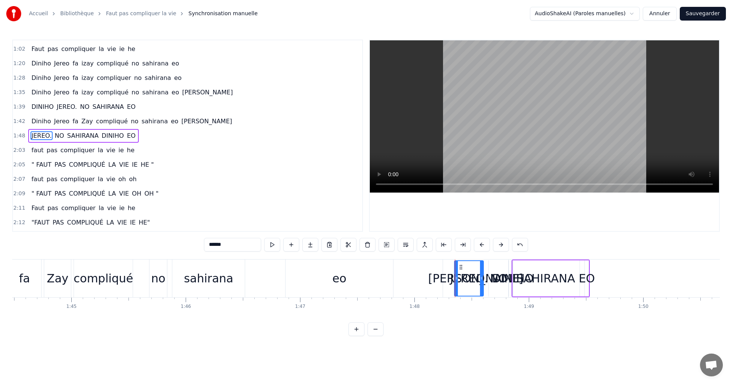
click at [488, 277] on div "NO" at bounding box center [498, 279] width 21 height 36
click at [457, 279] on div "JEREO." at bounding box center [469, 278] width 38 height 17
click at [462, 277] on div "JEREO." at bounding box center [469, 278] width 38 height 17
click at [485, 267] on div "[PERSON_NAME]" at bounding box center [475, 279] width 65 height 38
type input "***"
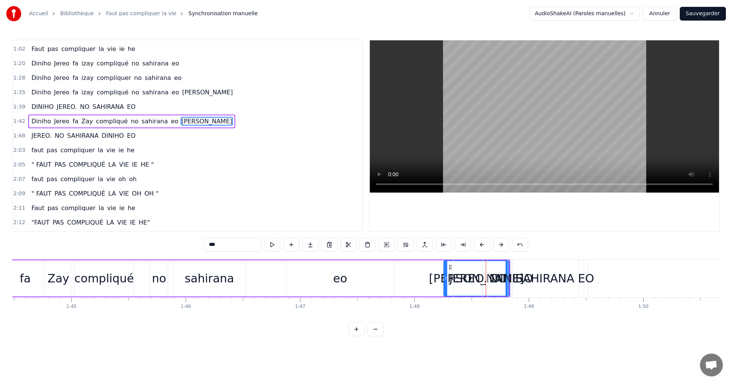
scroll to position [143, 0]
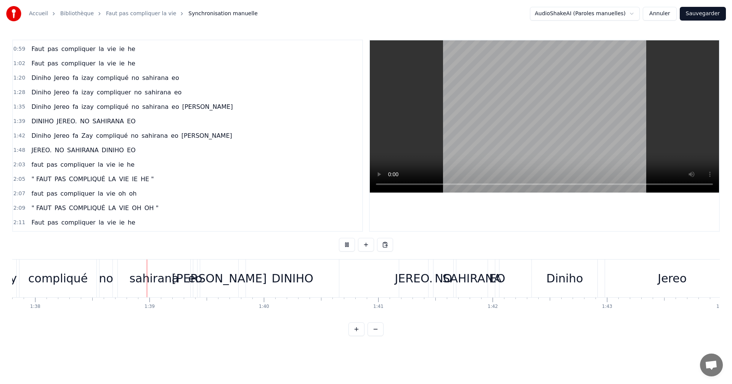
scroll to position [0, 11207]
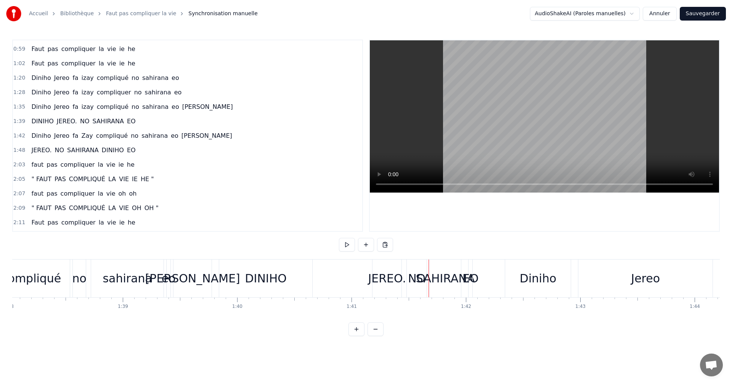
click at [275, 287] on div "DINIHO" at bounding box center [266, 278] width 42 height 17
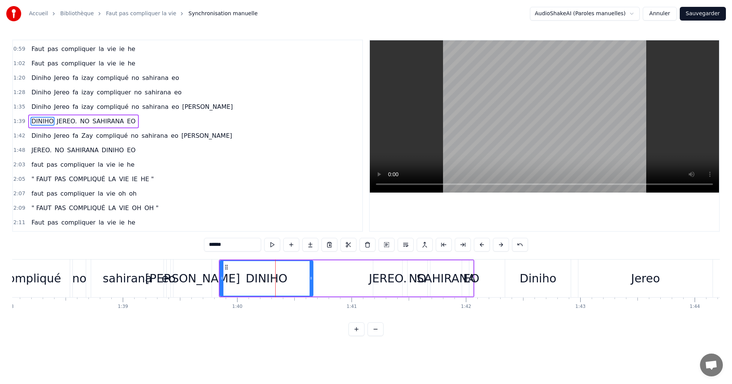
scroll to position [129, 0]
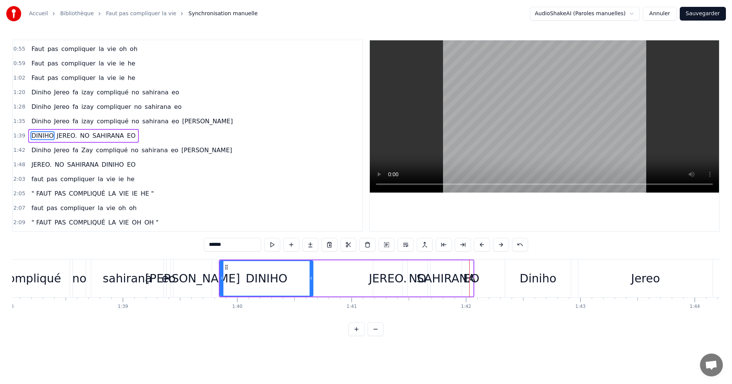
click at [132, 274] on div "sahirana" at bounding box center [127, 278] width 49 height 17
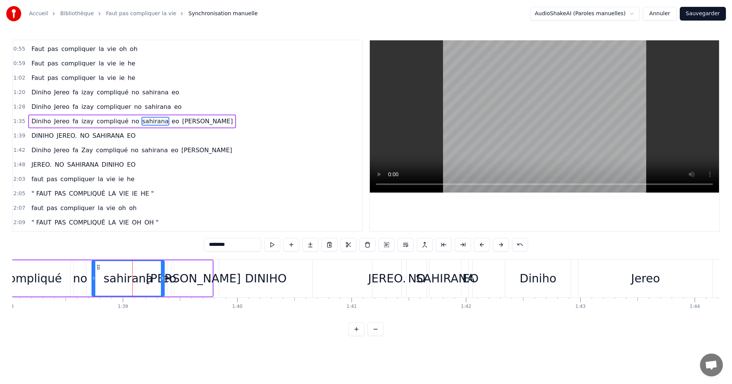
scroll to position [114, 0]
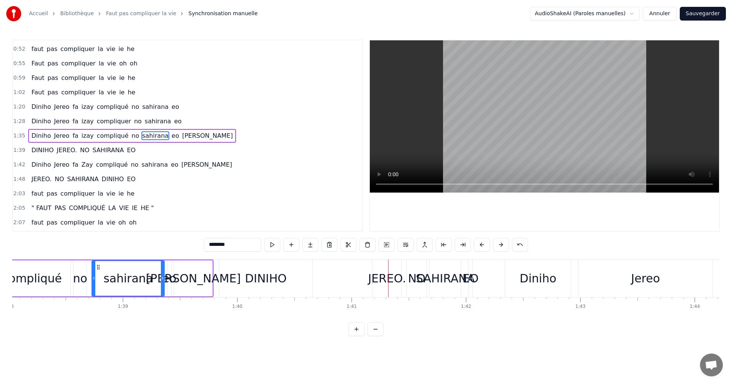
click at [131, 136] on span "no" at bounding box center [135, 135] width 9 height 9
type input "**"
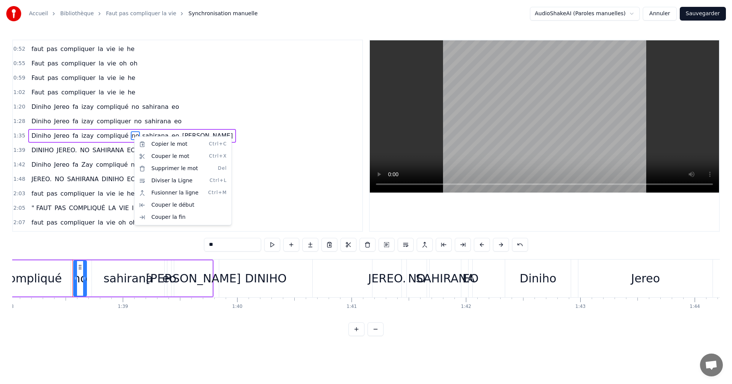
click at [215, 126] on html "Accueil Bibliothèque Faut pas compliquer la vie Synchronisation manuelle AudioS…" at bounding box center [366, 174] width 732 height 349
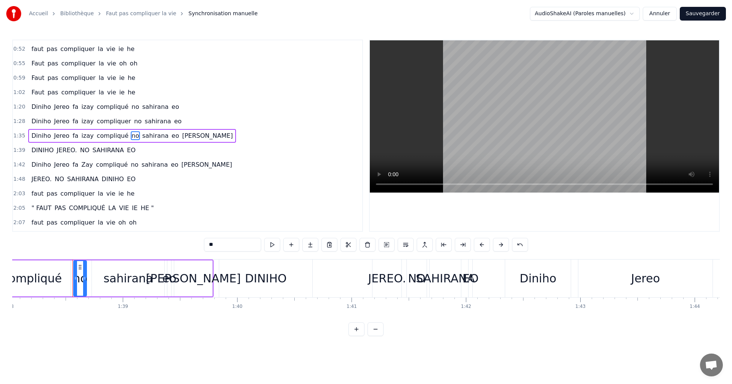
click at [194, 131] on div "1:35 Diniho Jereo fa izay compliqué no sahirana eo [PERSON_NAME]" at bounding box center [187, 136] width 349 height 14
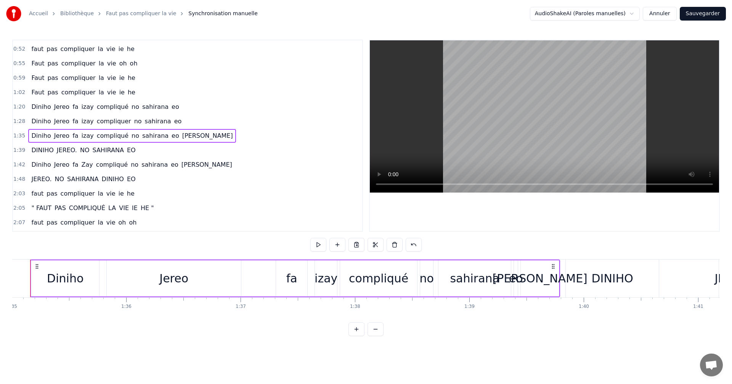
scroll to position [0, 10840]
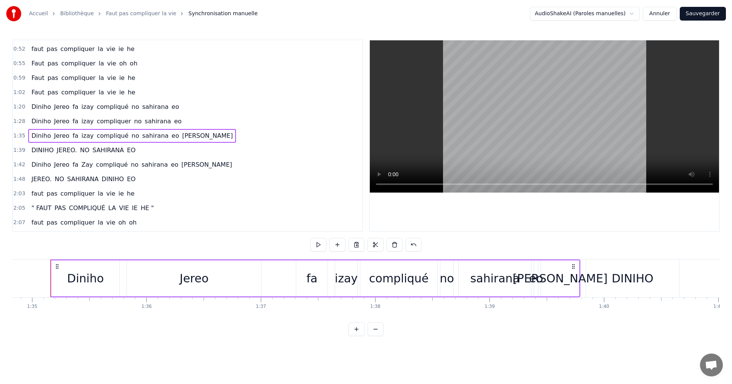
click at [181, 135] on span "[PERSON_NAME]" at bounding box center [207, 135] width 52 height 9
drag, startPoint x: 562, startPoint y: 277, endPoint x: 606, endPoint y: 278, distance: 43.8
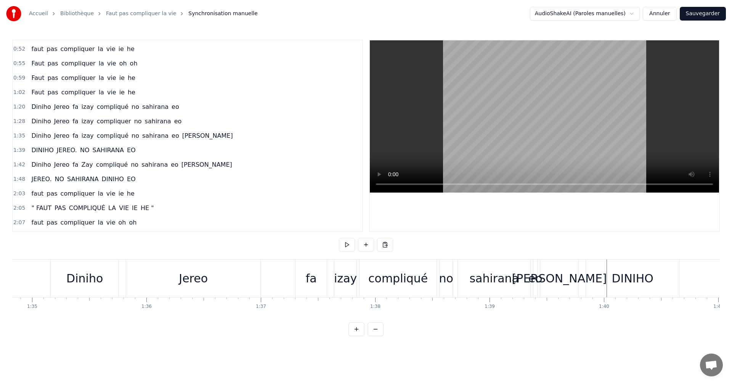
click at [563, 286] on div "[PERSON_NAME]" at bounding box center [559, 278] width 95 height 17
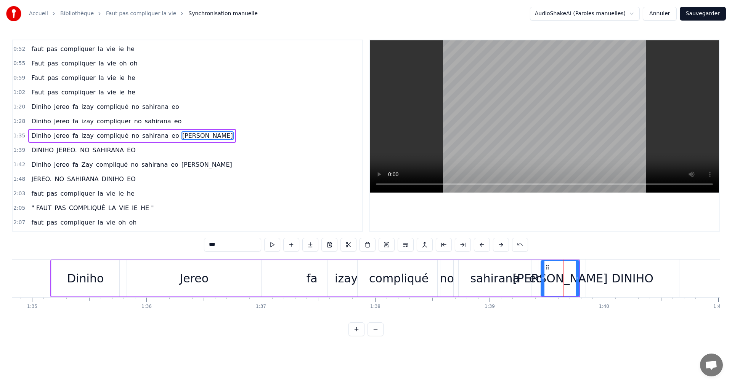
drag, startPoint x: 559, startPoint y: 282, endPoint x: 590, endPoint y: 281, distance: 31.3
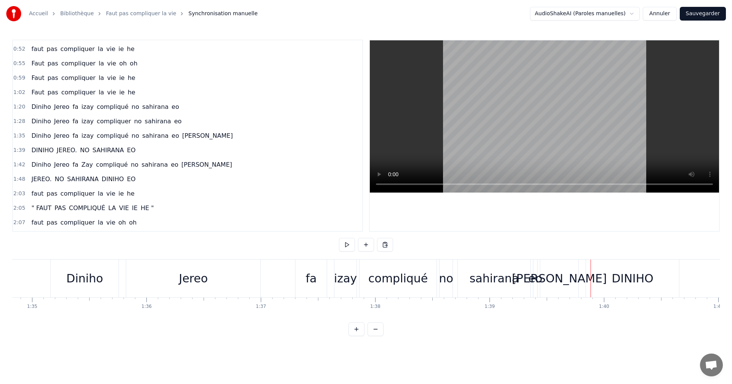
click at [554, 283] on div "[PERSON_NAME]" at bounding box center [559, 278] width 95 height 17
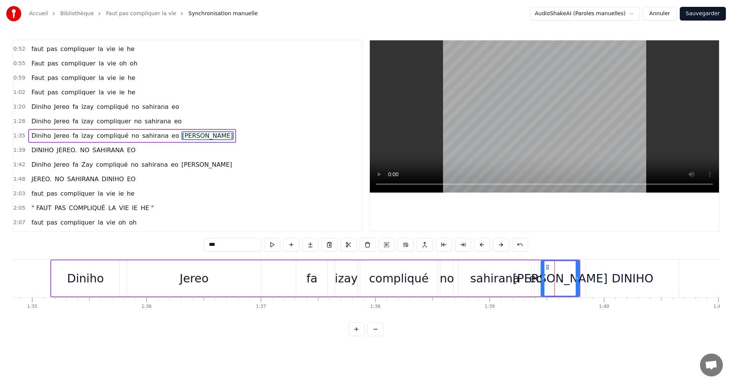
click at [603, 283] on div "DINIHO" at bounding box center [632, 279] width 93 height 38
type input "******"
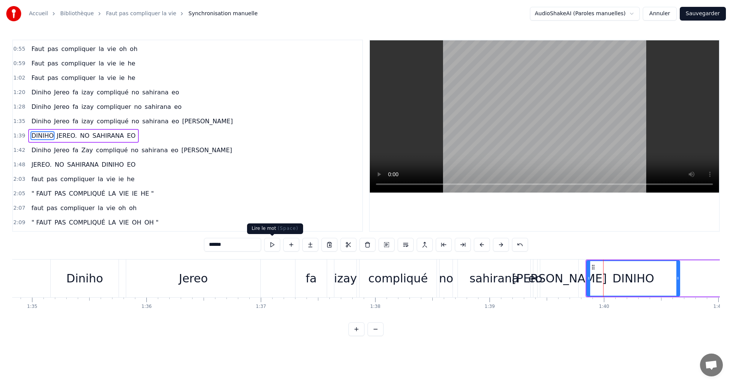
click at [276, 244] on button at bounding box center [272, 245] width 16 height 14
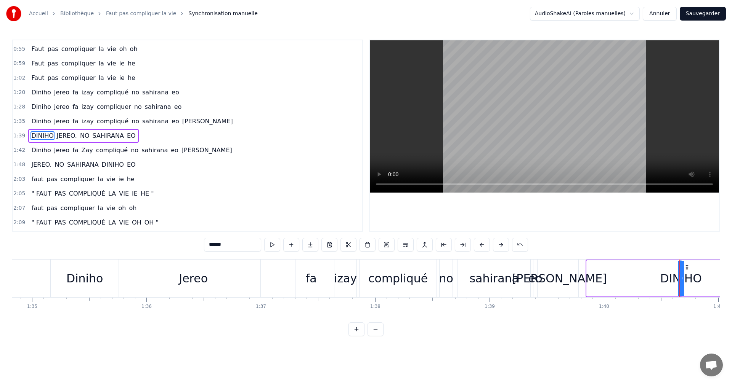
drag, startPoint x: 587, startPoint y: 278, endPoint x: 666, endPoint y: 284, distance: 78.8
click at [681, 286] on div "DINIHO" at bounding box center [681, 278] width 0 height 35
drag, startPoint x: 679, startPoint y: 280, endPoint x: 731, endPoint y: 288, distance: 53.3
click at [731, 288] on div "Accueil Bibliothèque Faut pas compliquer la vie Synchronisation manuelle AudioS…" at bounding box center [366, 168] width 732 height 336
drag, startPoint x: 674, startPoint y: 280, endPoint x: 703, endPoint y: 283, distance: 29.5
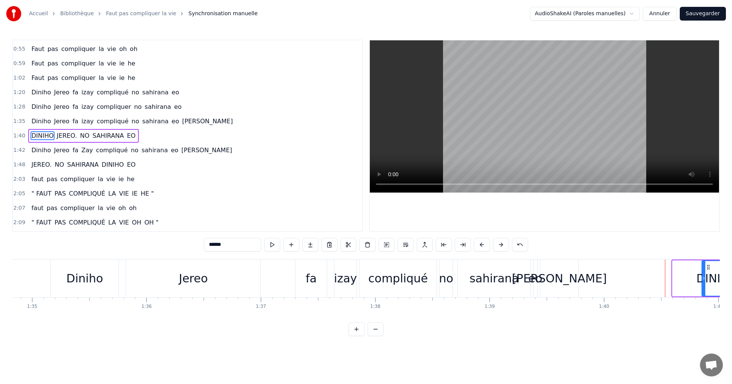
click at [703, 283] on div at bounding box center [703, 278] width 3 height 35
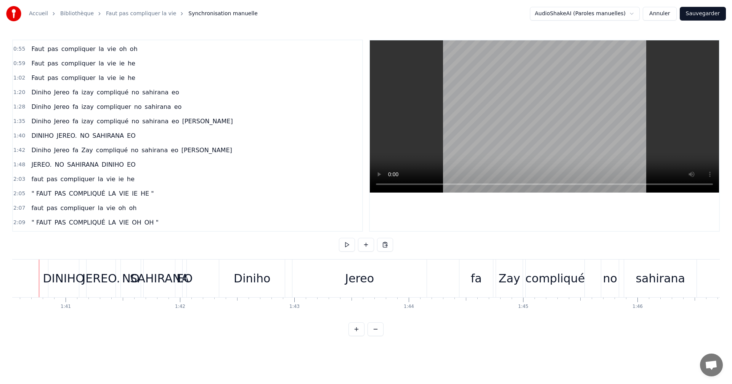
scroll to position [0, 11481]
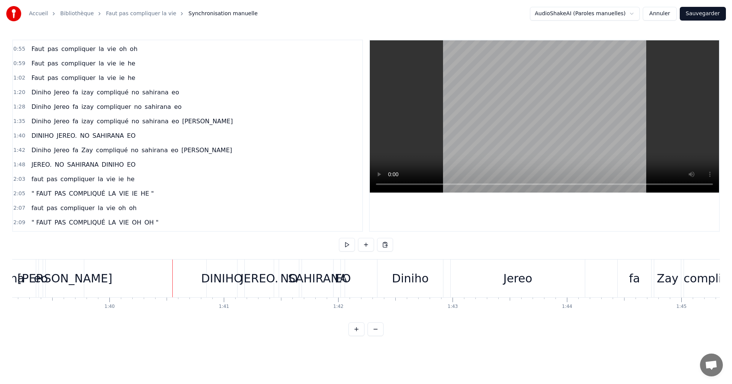
scroll to position [0, 11132]
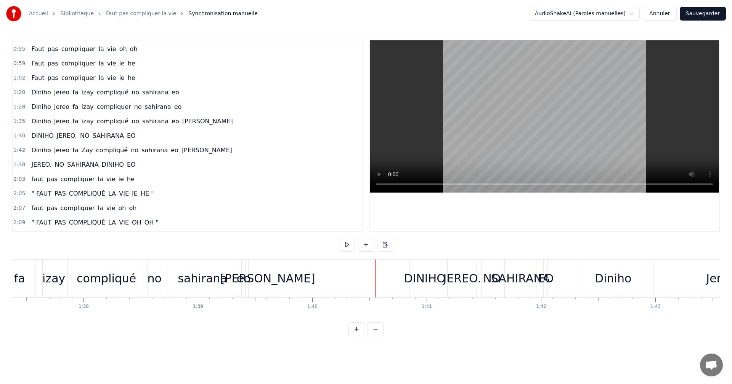
click at [271, 280] on div "[PERSON_NAME]" at bounding box center [267, 278] width 95 height 17
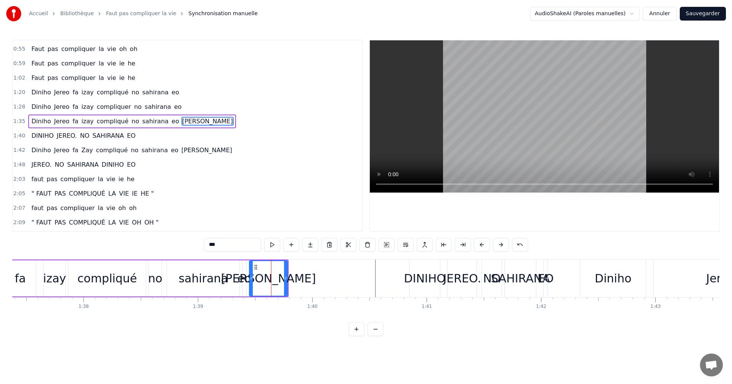
scroll to position [114, 0]
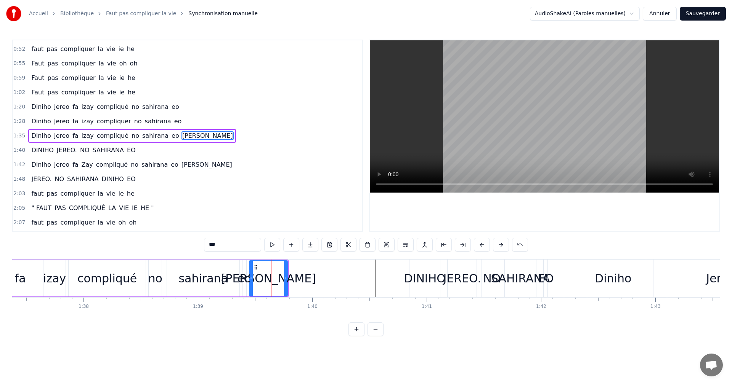
drag, startPoint x: 517, startPoint y: 287, endPoint x: 545, endPoint y: 285, distance: 27.5
click at [545, 285] on div "[PERSON_NAME]. NO SAHIRANA EO" at bounding box center [479, 279] width 140 height 38
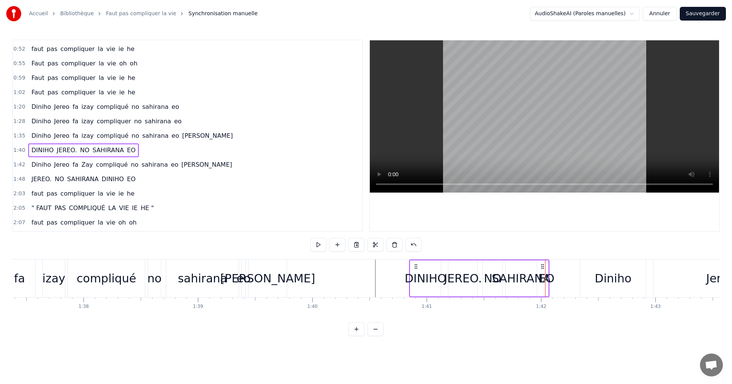
drag, startPoint x: 545, startPoint y: 281, endPoint x: 551, endPoint y: 281, distance: 5.7
click at [551, 281] on div "EO" at bounding box center [546, 278] width 16 height 17
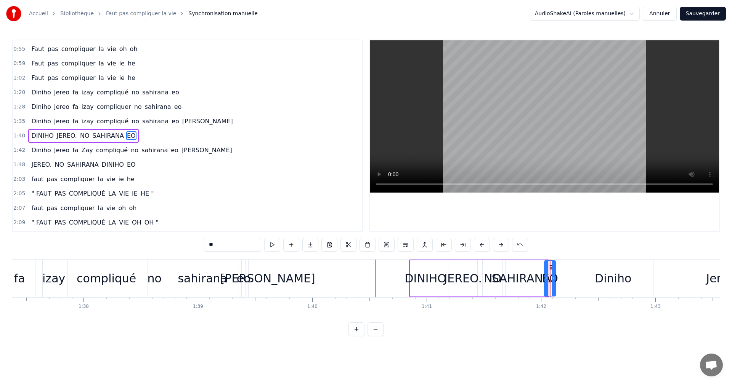
drag, startPoint x: 547, startPoint y: 282, endPoint x: 554, endPoint y: 280, distance: 7.4
click at [554, 280] on div at bounding box center [553, 278] width 3 height 35
drag, startPoint x: 550, startPoint y: 266, endPoint x: 577, endPoint y: 267, distance: 27.5
click at [577, 267] on icon at bounding box center [578, 267] width 6 height 6
click at [533, 271] on div "SAHIRANA" at bounding box center [521, 278] width 59 height 17
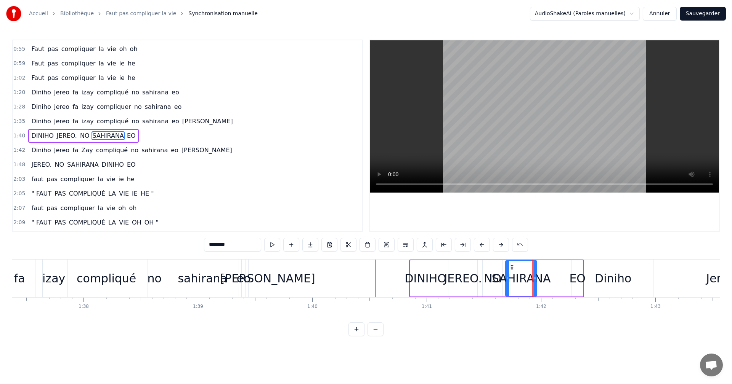
click at [542, 277] on div "SAHIRANA" at bounding box center [521, 278] width 59 height 17
drag, startPoint x: 535, startPoint y: 279, endPoint x: 515, endPoint y: 272, distance: 21.0
click at [521, 274] on div "SAHIRANA" at bounding box center [521, 278] width 30 height 35
drag, startPoint x: 511, startPoint y: 269, endPoint x: 545, endPoint y: 269, distance: 33.5
click at [545, 269] on icon at bounding box center [545, 267] width 6 height 6
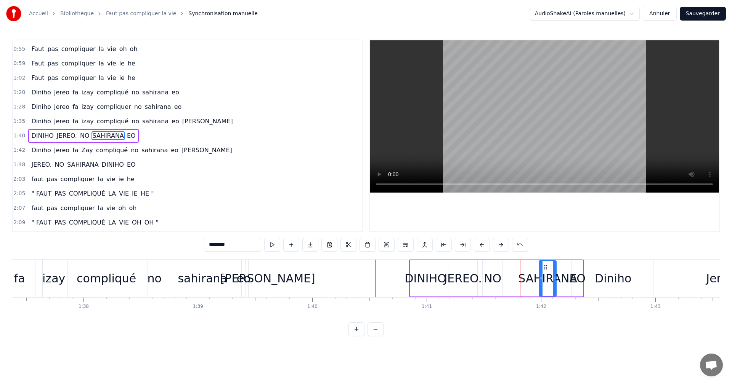
click at [486, 277] on div "NO" at bounding box center [493, 278] width 18 height 17
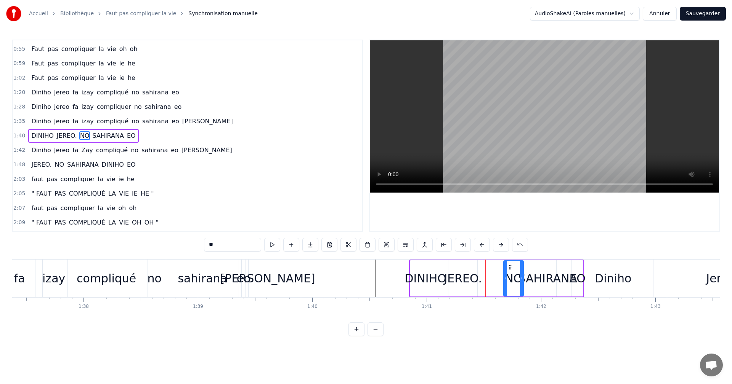
drag, startPoint x: 487, startPoint y: 268, endPoint x: 508, endPoint y: 268, distance: 21.0
click at [508, 268] on icon at bounding box center [510, 267] width 6 height 6
click at [442, 271] on div "DINIHO" at bounding box center [425, 278] width 42 height 17
click at [451, 276] on div "JEREO." at bounding box center [463, 278] width 38 height 17
drag, startPoint x: 454, startPoint y: 268, endPoint x: 471, endPoint y: 269, distance: 17.2
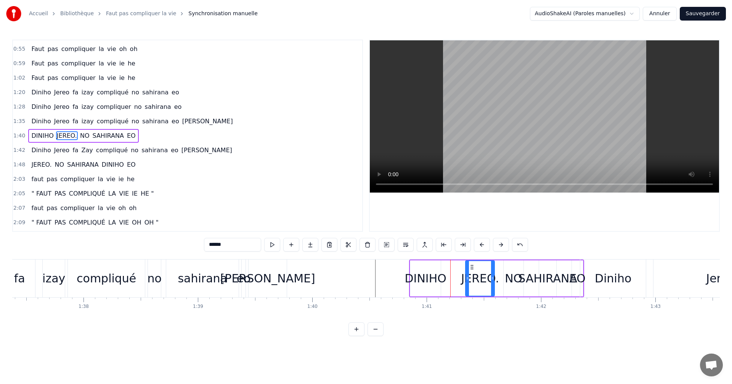
click at [471, 269] on icon at bounding box center [472, 267] width 6 height 6
click at [418, 266] on div "DINIHO" at bounding box center [425, 279] width 30 height 36
type input "******"
drag, startPoint x: 412, startPoint y: 266, endPoint x: 445, endPoint y: 274, distance: 34.2
click at [442, 274] on div "DINIHO" at bounding box center [442, 278] width 0 height 35
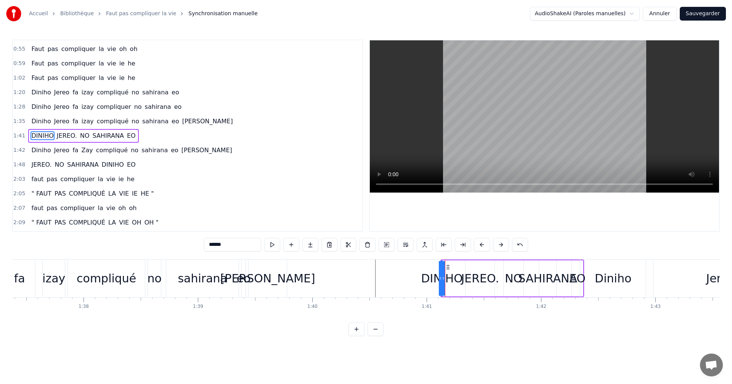
drag, startPoint x: 256, startPoint y: 277, endPoint x: 340, endPoint y: 284, distance: 84.5
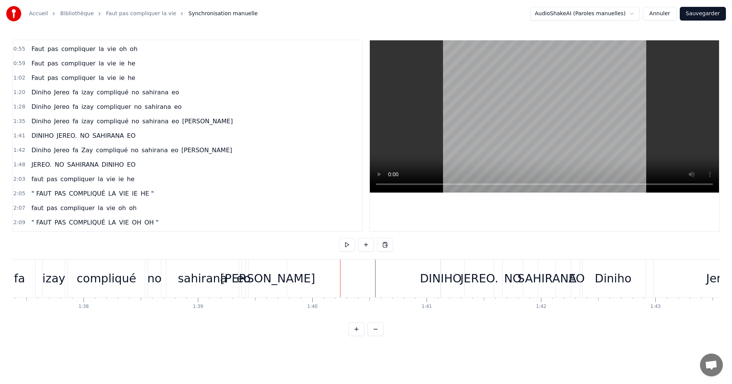
click at [275, 279] on div "[PERSON_NAME]" at bounding box center [267, 278] width 95 height 17
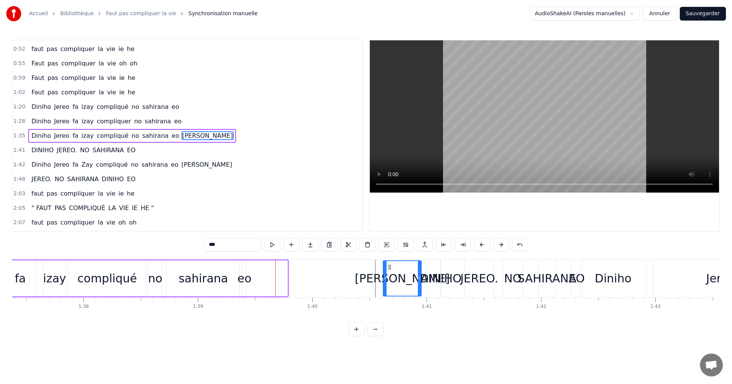
drag, startPoint x: 255, startPoint y: 265, endPoint x: 389, endPoint y: 282, distance: 134.8
click at [389, 282] on div "[PERSON_NAME]" at bounding box center [401, 278] width 37 height 35
click at [242, 276] on div "eo" at bounding box center [244, 278] width 14 height 17
type input "**"
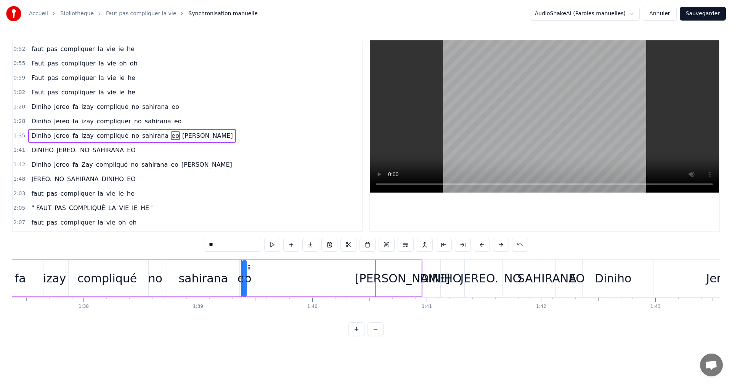
click at [251, 266] on icon at bounding box center [249, 267] width 6 height 6
drag, startPoint x: 248, startPoint y: 265, endPoint x: 320, endPoint y: 276, distance: 72.8
click at [318, 276] on div "eo" at bounding box center [316, 278] width 3 height 35
click at [309, 280] on div "Diniho Jereo fa izay compliqué no sahirana eo [PERSON_NAME]" at bounding box center [90, 279] width 663 height 38
click at [314, 282] on div "eo" at bounding box center [316, 278] width 14 height 17
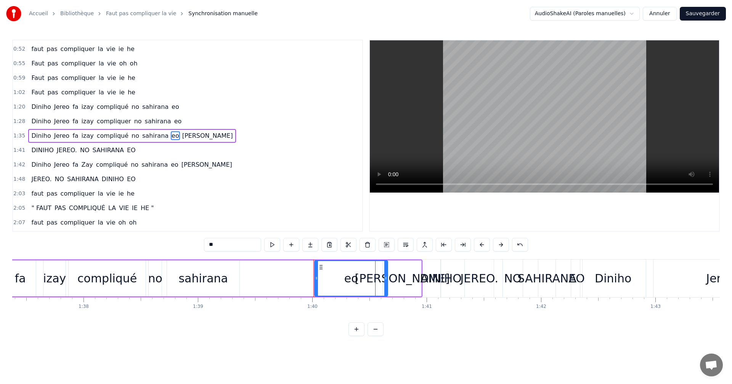
drag, startPoint x: 316, startPoint y: 282, endPoint x: 385, endPoint y: 285, distance: 69.4
click at [385, 285] on div at bounding box center [385, 278] width 3 height 35
drag, startPoint x: 317, startPoint y: 281, endPoint x: 296, endPoint y: 280, distance: 21.0
click at [296, 280] on icon at bounding box center [295, 279] width 3 height 6
click at [275, 244] on button at bounding box center [272, 245] width 16 height 14
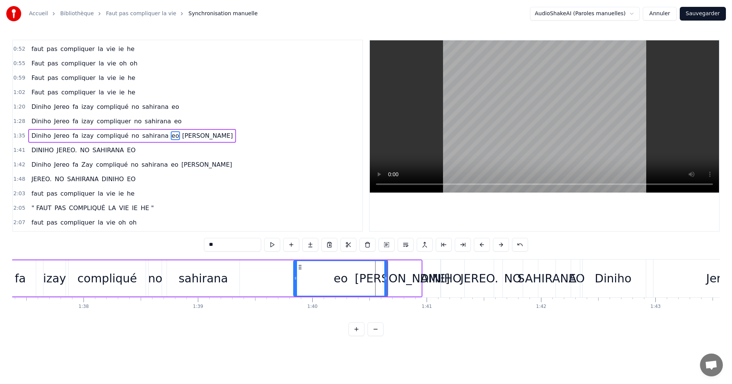
click at [228, 285] on div "sahirana" at bounding box center [203, 279] width 72 height 36
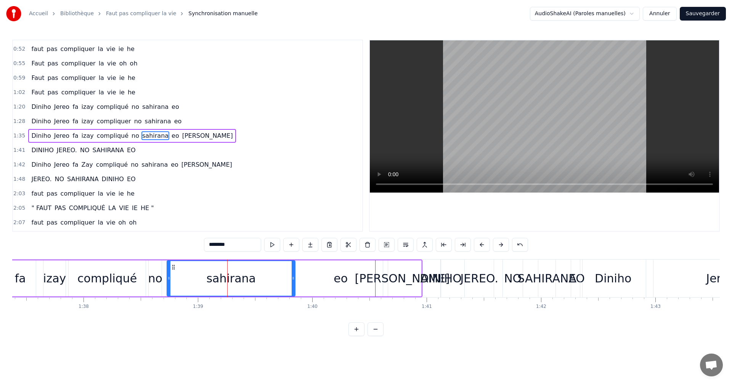
drag, startPoint x: 238, startPoint y: 284, endPoint x: 293, endPoint y: 288, distance: 55.8
click at [293, 288] on div at bounding box center [293, 278] width 3 height 35
click at [273, 244] on button at bounding box center [272, 245] width 16 height 14
click at [342, 270] on div "eo" at bounding box center [340, 278] width 14 height 17
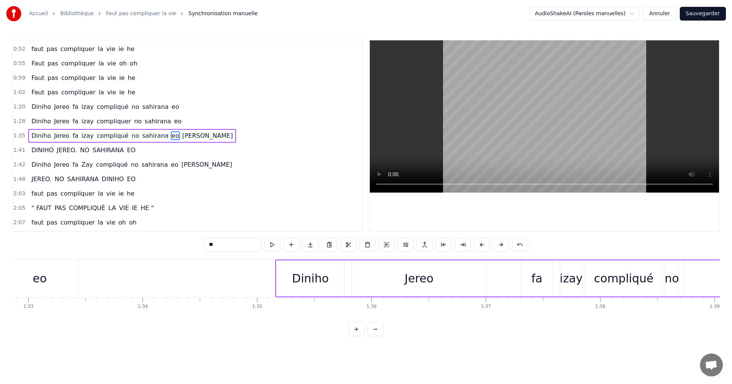
scroll to position [0, 11077]
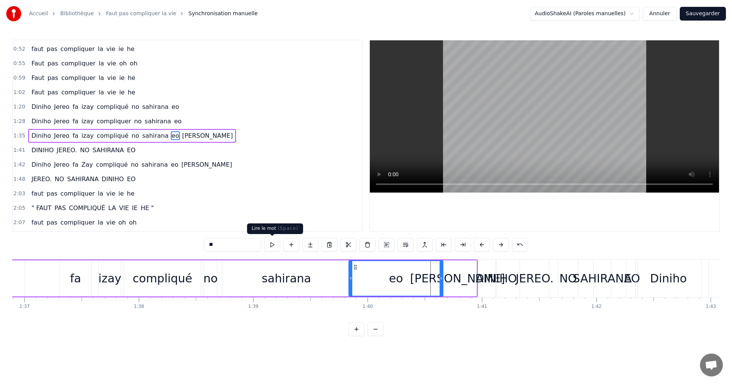
click at [268, 250] on button at bounding box center [272, 245] width 16 height 14
click at [662, 281] on div "Diniho" at bounding box center [668, 278] width 37 height 17
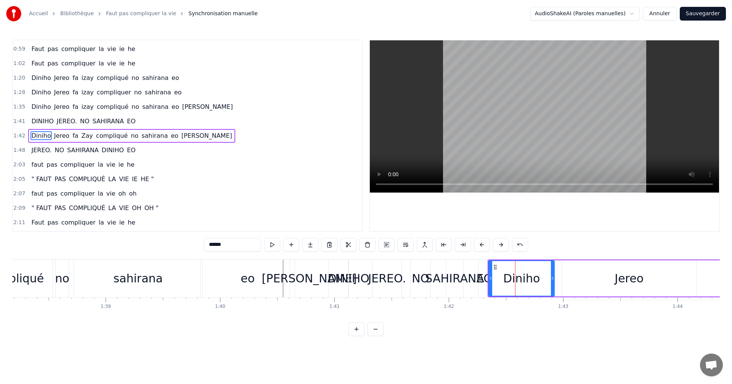
scroll to position [0, 11335]
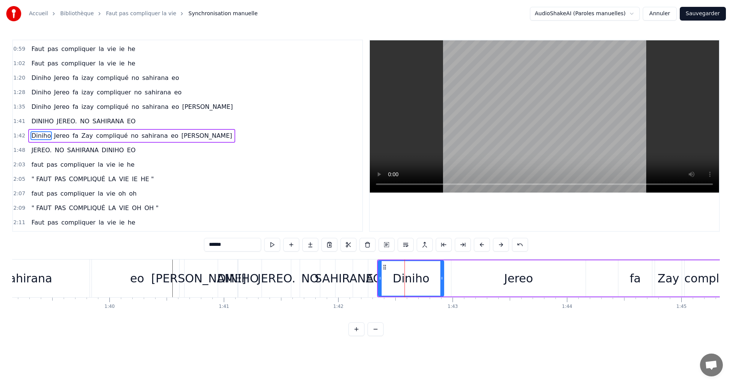
click at [228, 281] on div "DINIHO" at bounding box center [238, 278] width 42 height 17
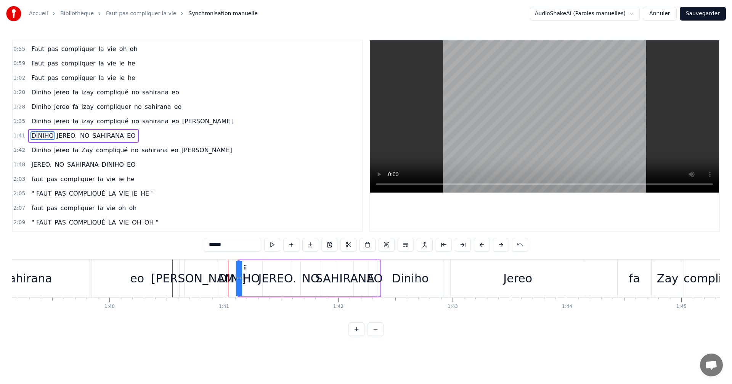
click at [243, 267] on icon at bounding box center [245, 267] width 6 height 6
click at [382, 268] on div "Diniho" at bounding box center [410, 279] width 66 height 38
type input "******"
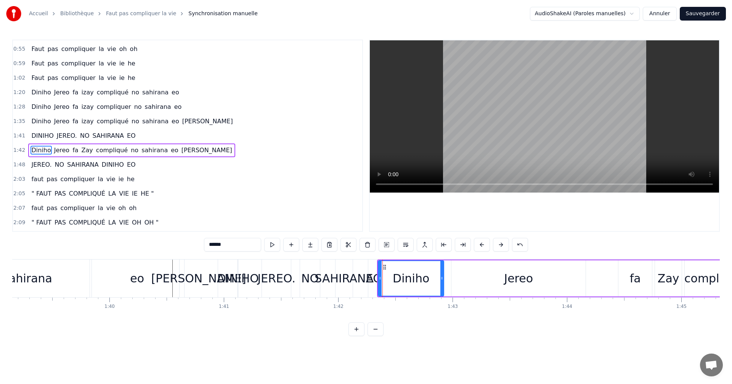
scroll to position [143, 0]
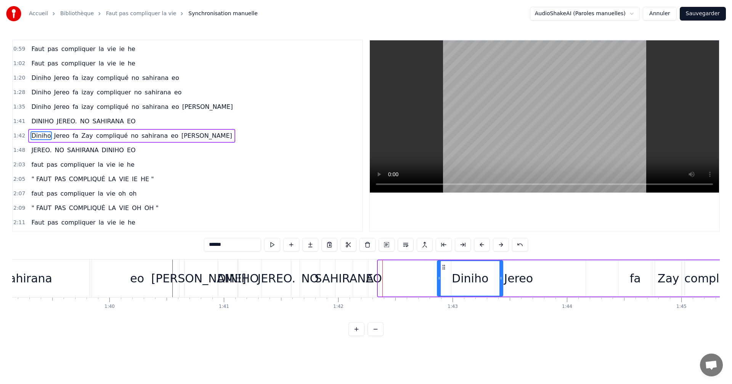
drag, startPoint x: 383, startPoint y: 266, endPoint x: 442, endPoint y: 270, distance: 59.2
click at [442, 270] on icon at bounding box center [444, 267] width 6 height 6
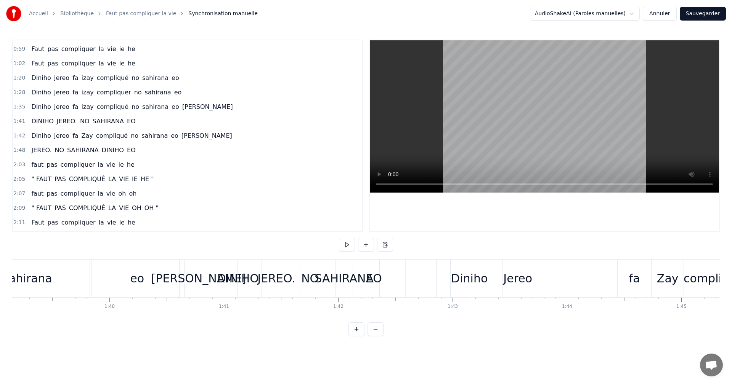
click at [342, 270] on div "SAHIRANA" at bounding box center [343, 278] width 59 height 17
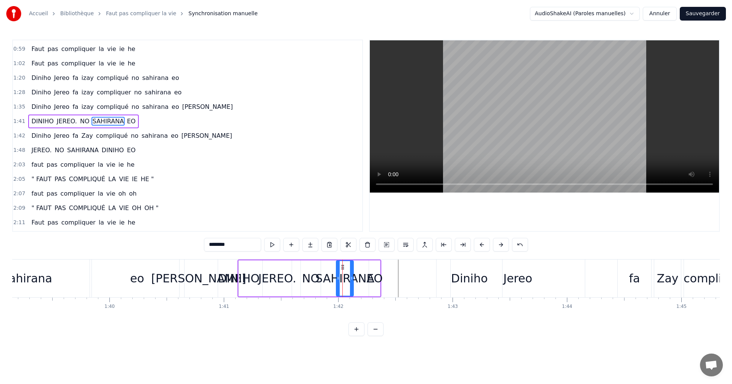
scroll to position [129, 0]
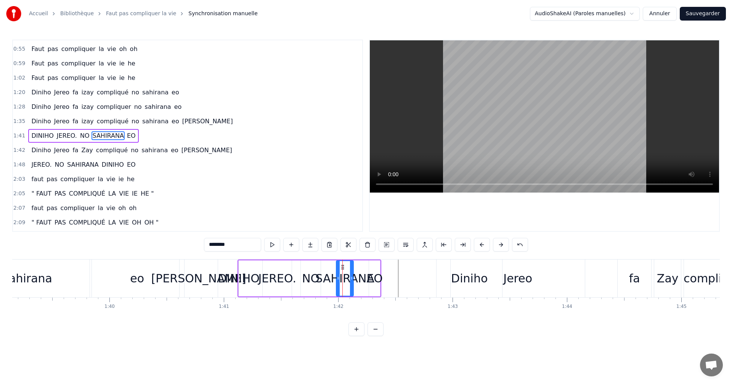
click at [360, 279] on div "SAHIRANA" at bounding box center [344, 278] width 59 height 17
drag, startPoint x: 342, startPoint y: 268, endPoint x: 421, endPoint y: 272, distance: 79.0
click at [356, 260] on div "0:23 faut pas compliquer la vie ie he 0:27 Faut pas compliquer la vie oh oh 0:3…" at bounding box center [365, 188] width 707 height 297
click at [362, 268] on div "[PERSON_NAME]. NO EO SAHIRANA" at bounding box center [309, 279] width 144 height 38
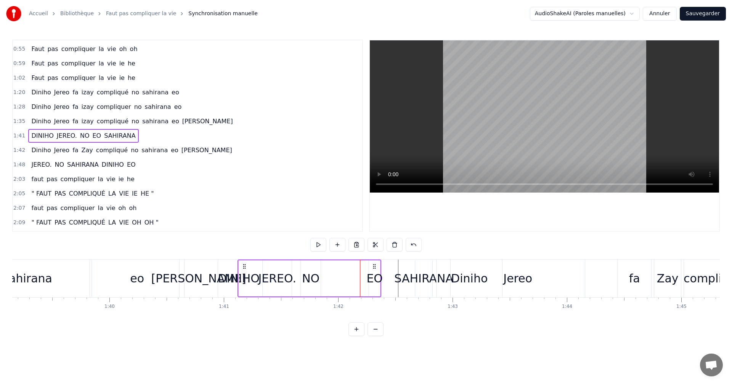
drag, startPoint x: 378, startPoint y: 266, endPoint x: 490, endPoint y: 276, distance: 112.5
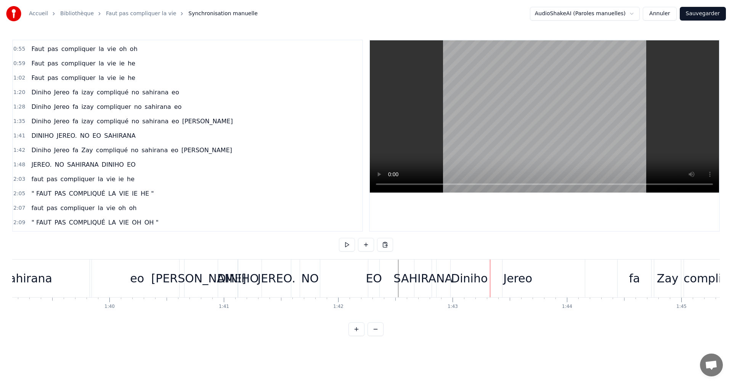
click at [375, 264] on div "EO" at bounding box center [373, 279] width 11 height 38
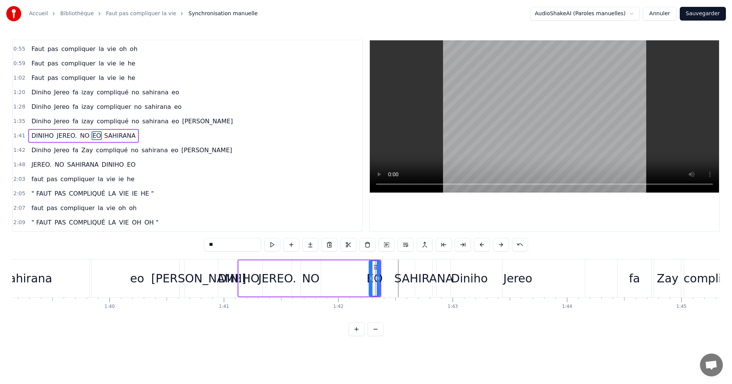
drag, startPoint x: 375, startPoint y: 264, endPoint x: 444, endPoint y: 263, distance: 69.4
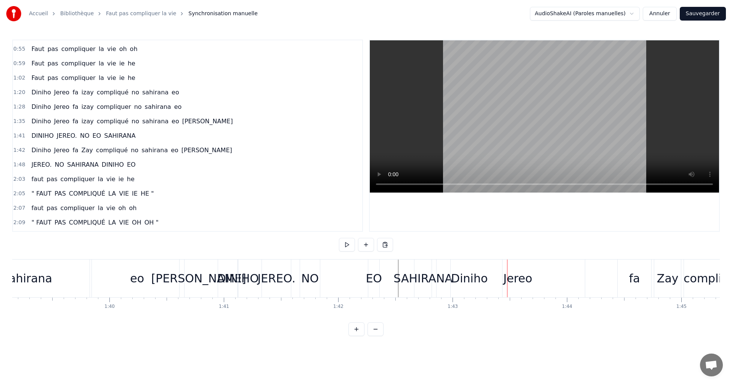
click at [377, 261] on div "EO" at bounding box center [373, 279] width 11 height 38
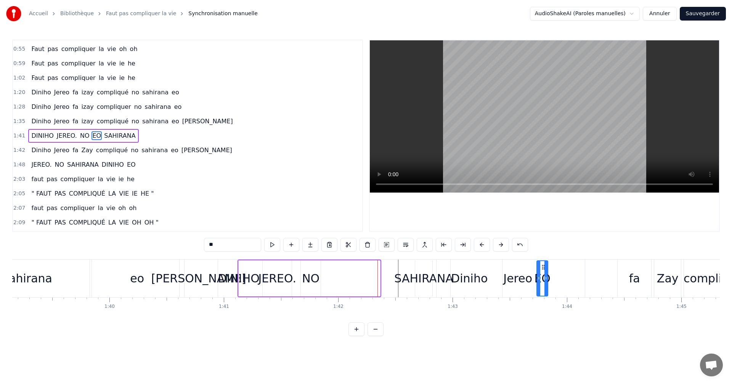
drag, startPoint x: 375, startPoint y: 266, endPoint x: 543, endPoint y: 274, distance: 168.2
click at [306, 266] on div "NO" at bounding box center [311, 279] width 20 height 36
type input "**"
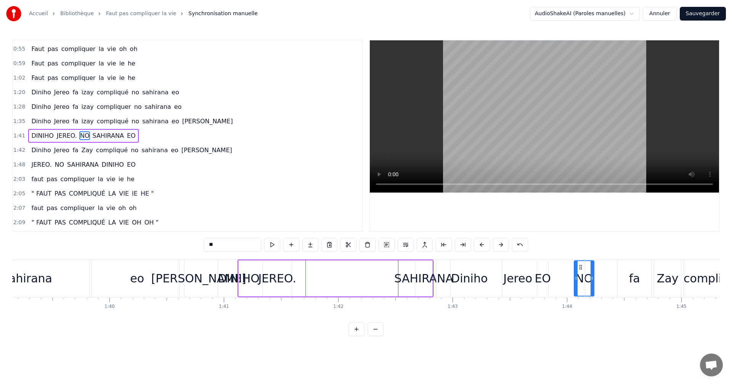
drag, startPoint x: 306, startPoint y: 265, endPoint x: 579, endPoint y: 278, distance: 273.5
click at [253, 268] on div "[PERSON_NAME]. SAHIRANA EO NO" at bounding box center [393, 279] width 312 height 38
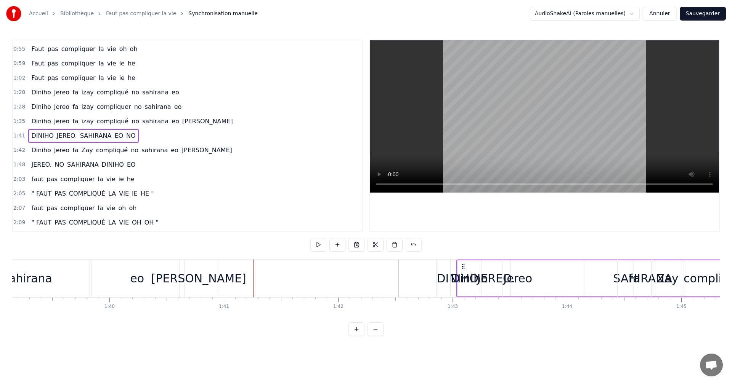
drag, startPoint x: 243, startPoint y: 264, endPoint x: 461, endPoint y: 282, distance: 219.5
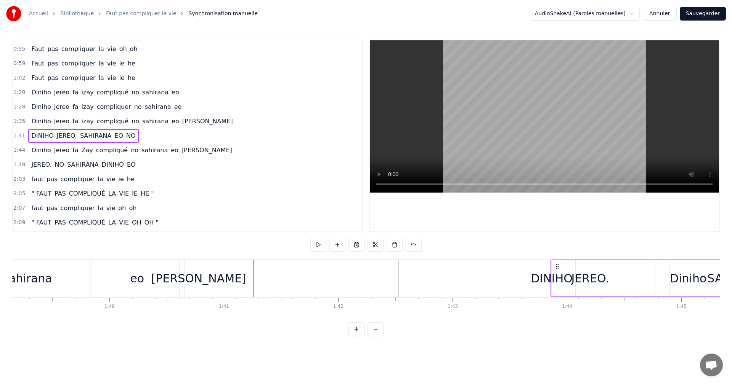
drag, startPoint x: 244, startPoint y: 266, endPoint x: 557, endPoint y: 291, distance: 313.8
click at [557, 291] on div "[PERSON_NAME]. SAHIRANA EO NO" at bounding box center [728, 279] width 357 height 38
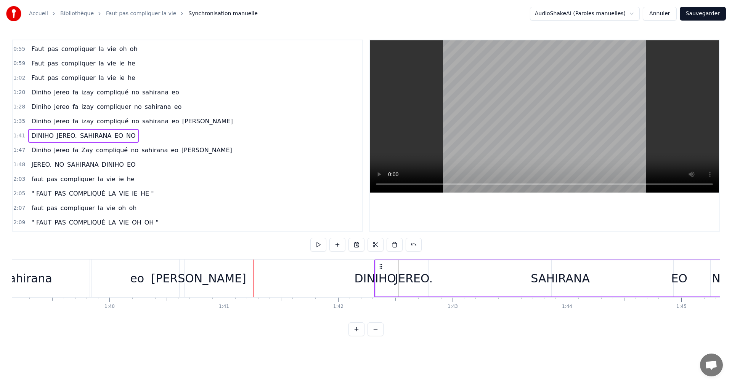
drag, startPoint x: 242, startPoint y: 265, endPoint x: 378, endPoint y: 272, distance: 136.6
click at [378, 272] on div "[PERSON_NAME]. SAHIRANA EO NO" at bounding box center [552, 279] width 357 height 38
click at [202, 269] on div "[PERSON_NAME]" at bounding box center [198, 279] width 38 height 38
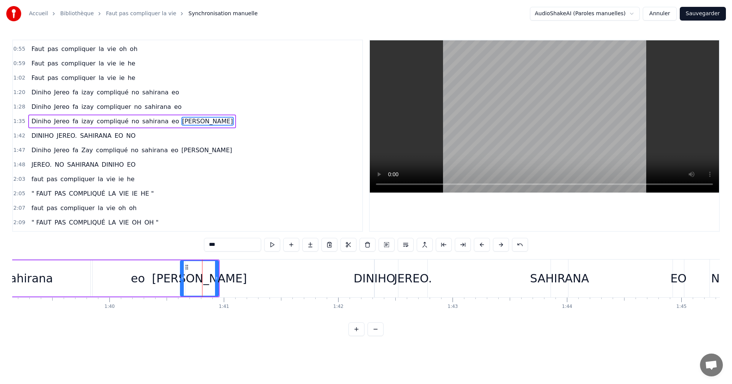
scroll to position [114, 0]
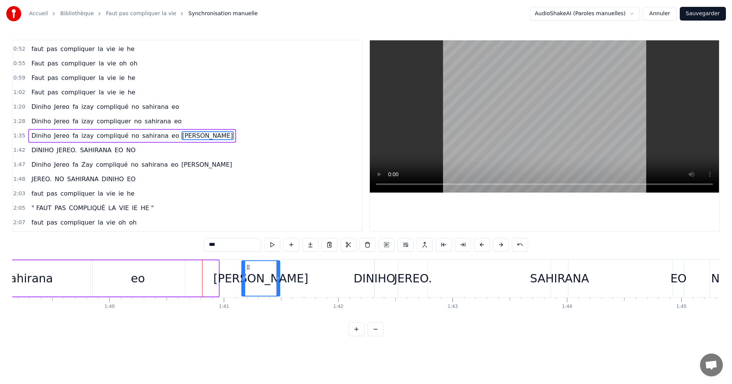
drag, startPoint x: 189, startPoint y: 268, endPoint x: 250, endPoint y: 272, distance: 61.5
click at [250, 272] on div "[PERSON_NAME]" at bounding box center [260, 278] width 37 height 35
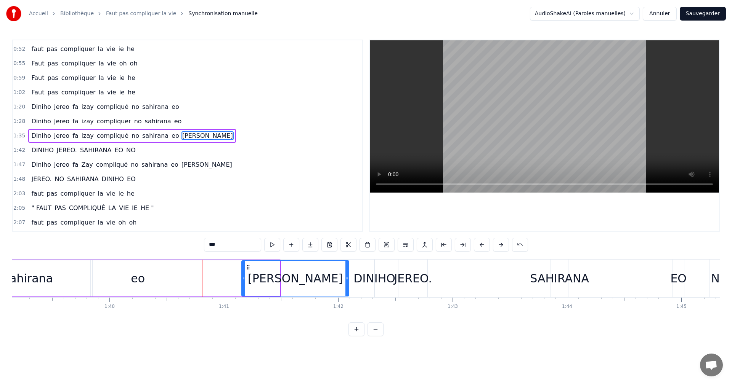
drag, startPoint x: 278, startPoint y: 277, endPoint x: 347, endPoint y: 286, distance: 69.6
click at [347, 286] on div at bounding box center [346, 278] width 3 height 35
click at [272, 244] on button at bounding box center [272, 245] width 16 height 14
click at [372, 272] on div "DINIHO" at bounding box center [374, 278] width 42 height 17
type input "******"
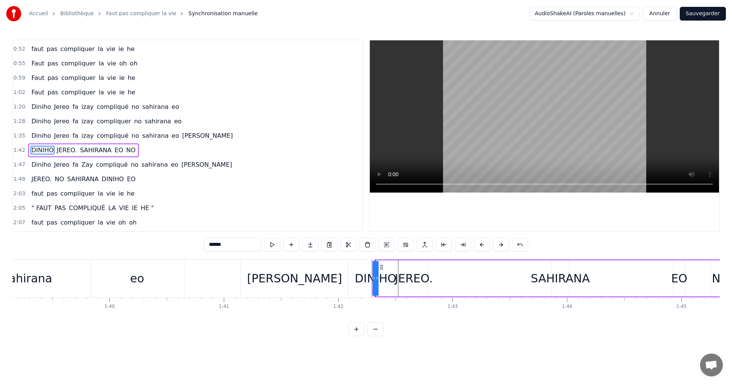
scroll to position [129, 0]
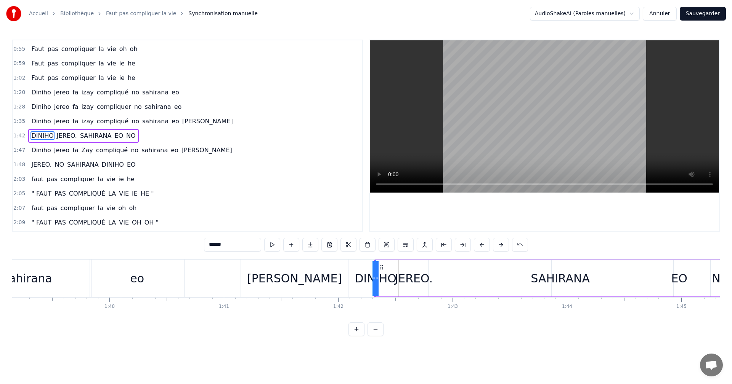
click at [372, 272] on div at bounding box center [372, 279] width 0 height 38
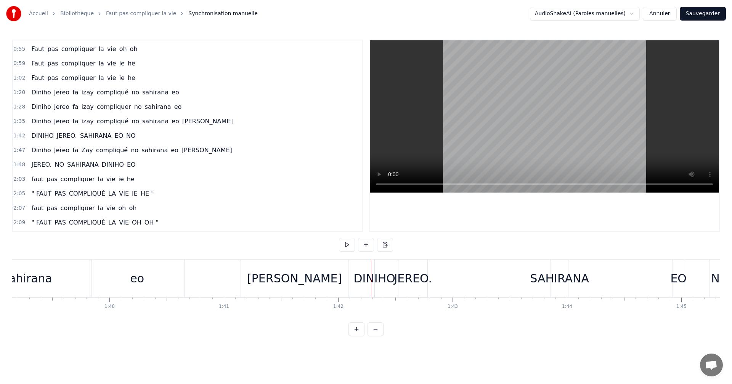
click at [371, 271] on div "DINIHO" at bounding box center [374, 278] width 42 height 17
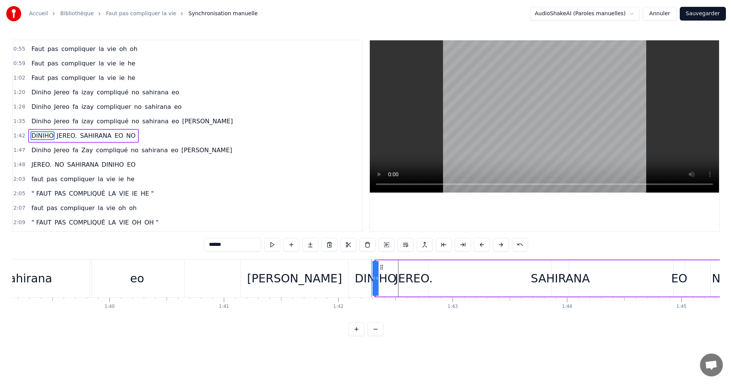
drag, startPoint x: 362, startPoint y: 278, endPoint x: 387, endPoint y: 279, distance: 25.5
click at [383, 279] on div "DINIHO" at bounding box center [375, 278] width 42 height 17
drag, startPoint x: 390, startPoint y: 279, endPoint x: 401, endPoint y: 282, distance: 11.7
click at [401, 282] on div "[PERSON_NAME]. SAHIRANA EO NO" at bounding box center [552, 279] width 357 height 38
click at [389, 279] on div "DINIHO" at bounding box center [375, 278] width 42 height 17
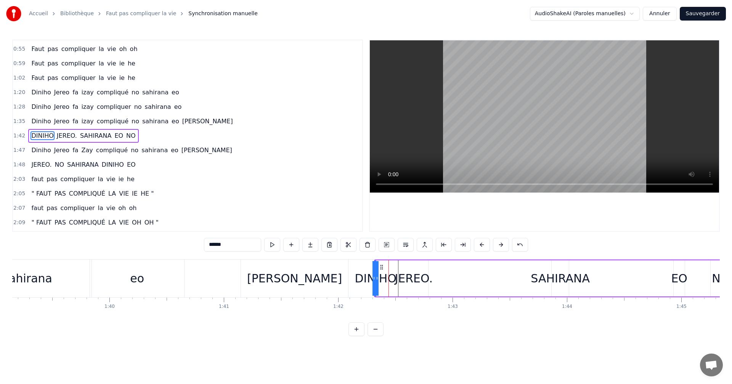
drag, startPoint x: 378, startPoint y: 280, endPoint x: 409, endPoint y: 284, distance: 31.1
click at [409, 284] on div "[PERSON_NAME]. SAHIRANA EO NO" at bounding box center [552, 279] width 357 height 38
click at [372, 277] on div "DINIHO" at bounding box center [375, 278] width 42 height 17
click at [397, 279] on div "[PERSON_NAME]. SAHIRANA EO NO" at bounding box center [552, 279] width 357 height 38
click at [375, 277] on div "DINIHO" at bounding box center [375, 278] width 42 height 17
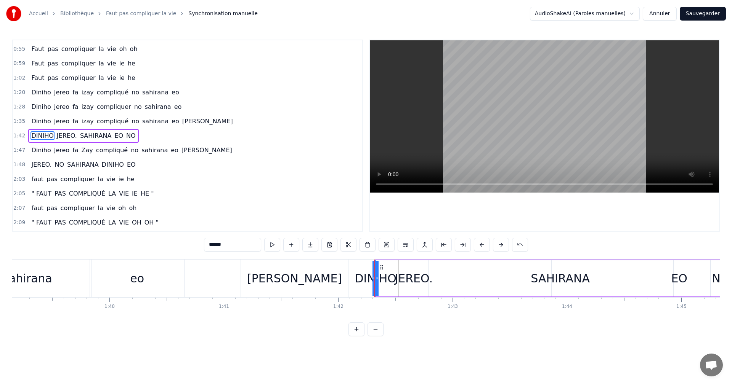
drag, startPoint x: 376, startPoint y: 277, endPoint x: 392, endPoint y: 277, distance: 16.4
click at [410, 278] on div "[PERSON_NAME]. SAHIRANA EO NO" at bounding box center [552, 279] width 357 height 38
drag, startPoint x: 388, startPoint y: 277, endPoint x: 400, endPoint y: 278, distance: 12.2
click at [400, 278] on div "[PERSON_NAME]. SAHIRANA EO NO" at bounding box center [552, 279] width 357 height 38
click at [373, 279] on div "DINIHO" at bounding box center [375, 278] width 42 height 17
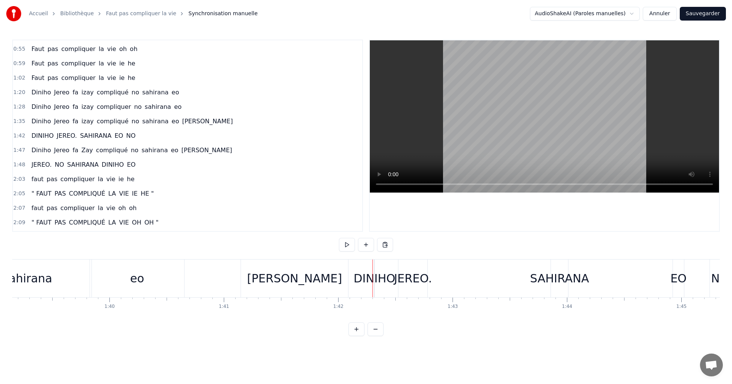
click at [372, 279] on div at bounding box center [372, 279] width 0 height 38
click at [342, 248] on button at bounding box center [347, 245] width 16 height 14
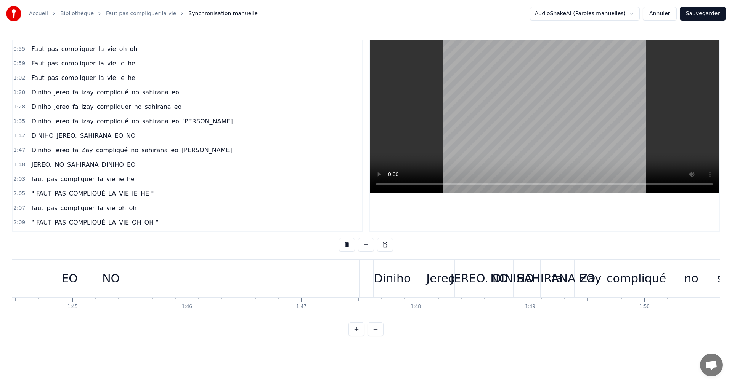
scroll to position [0, 11984]
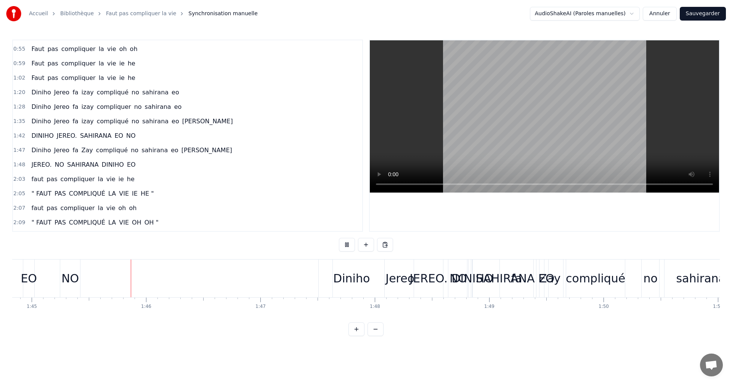
click at [350, 245] on button at bounding box center [347, 245] width 16 height 14
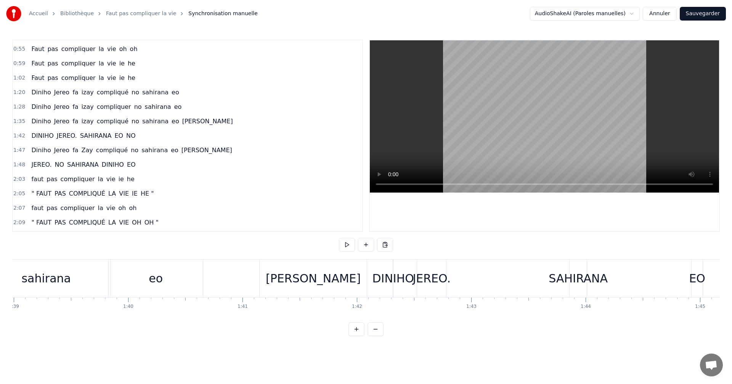
scroll to position [0, 11132]
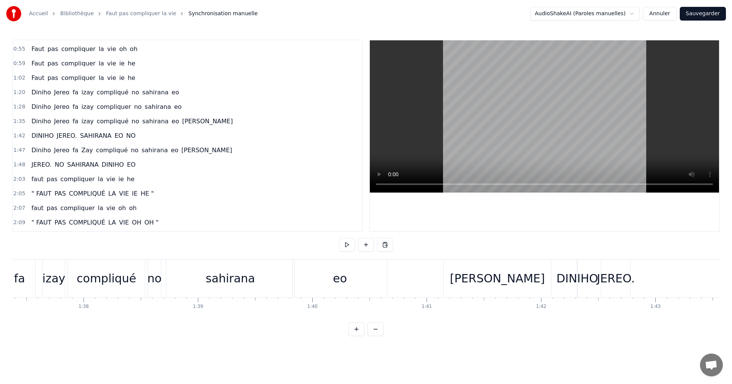
click at [568, 277] on div "DINIHO" at bounding box center [577, 278] width 42 height 17
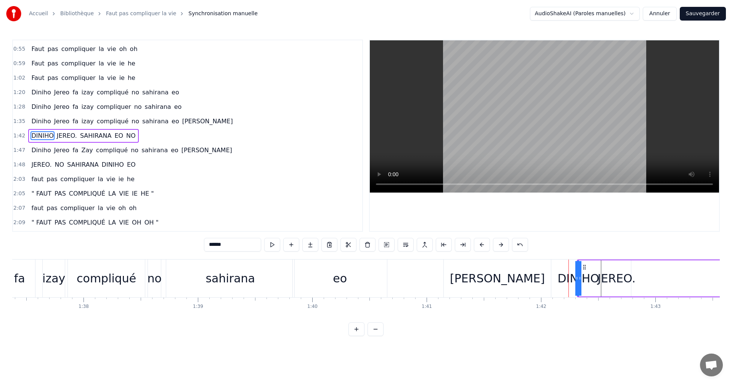
click at [559, 283] on div "DINIHO" at bounding box center [578, 278] width 42 height 17
drag, startPoint x: 559, startPoint y: 283, endPoint x: 550, endPoint y: 280, distance: 10.0
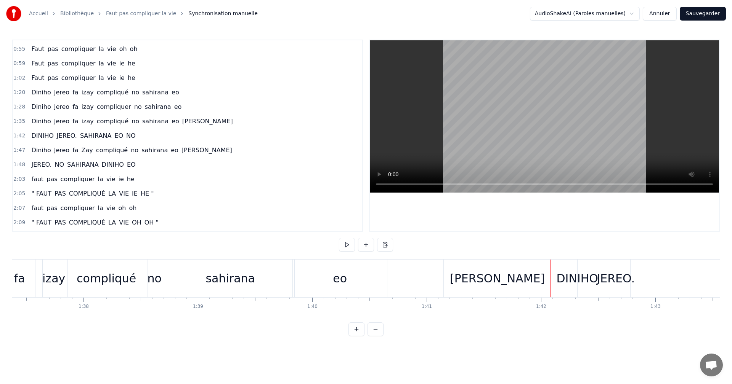
click at [550, 280] on div at bounding box center [550, 279] width 0 height 38
click at [484, 288] on div "[PERSON_NAME]" at bounding box center [497, 279] width 107 height 38
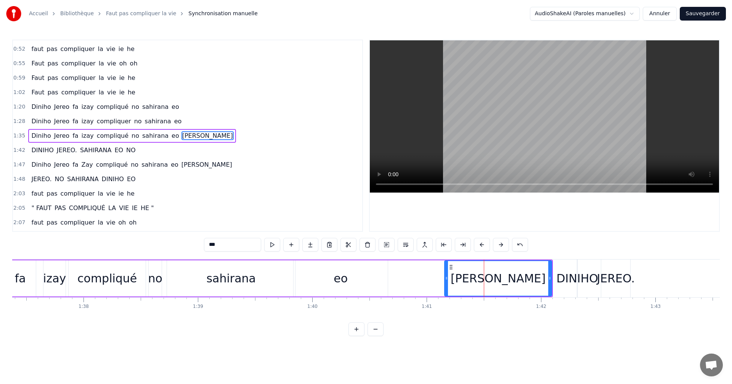
click at [184, 139] on div "1:35 Diniho Jereo fa izay compliqué no sahirana eo [PERSON_NAME]" at bounding box center [187, 136] width 349 height 14
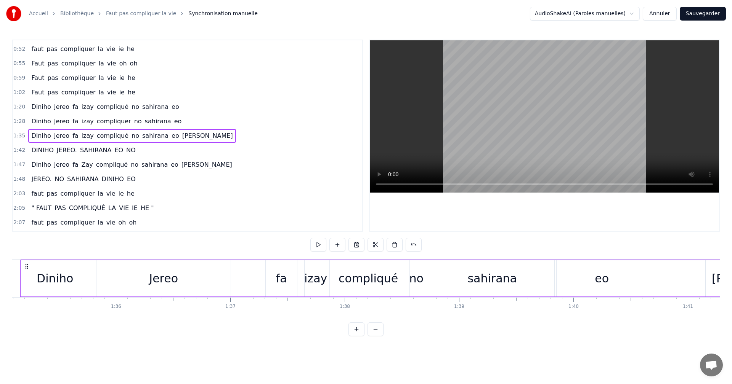
scroll to position [0, 10840]
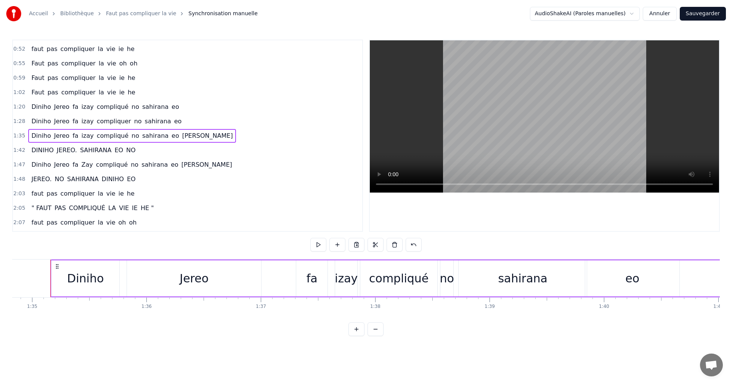
click at [63, 156] on div "[PERSON_NAME]. SAHIRANA EO NO" at bounding box center [83, 151] width 110 height 14
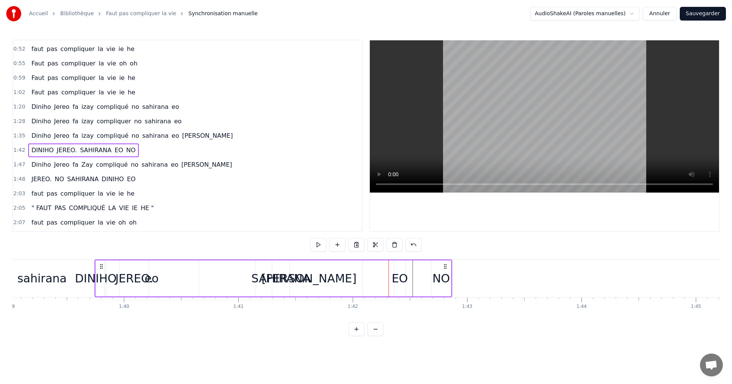
scroll to position [0, 11318]
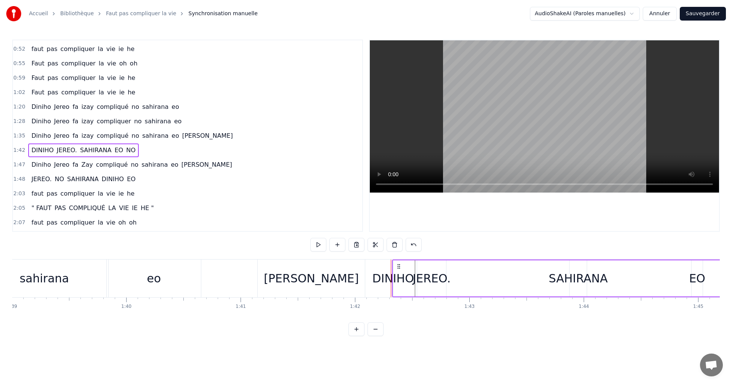
drag, startPoint x: 58, startPoint y: 266, endPoint x: 399, endPoint y: 285, distance: 342.0
click at [399, 285] on div "[PERSON_NAME]. SAHIRANA EO NO" at bounding box center [570, 279] width 357 height 38
click at [313, 244] on button at bounding box center [318, 245] width 16 height 14
drag, startPoint x: 418, startPoint y: 277, endPoint x: 444, endPoint y: 279, distance: 25.6
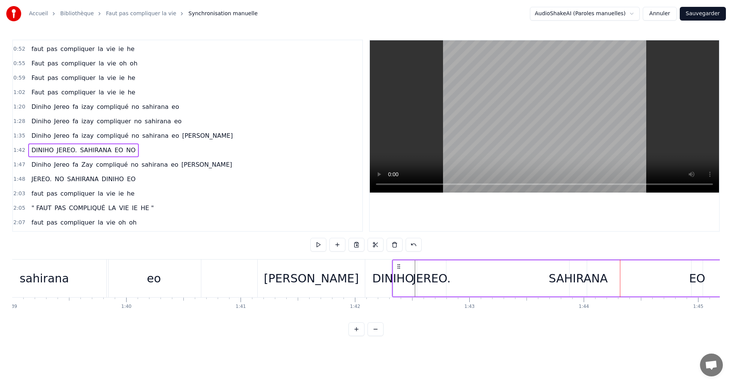
click at [444, 279] on div "JEREO." at bounding box center [431, 278] width 38 height 17
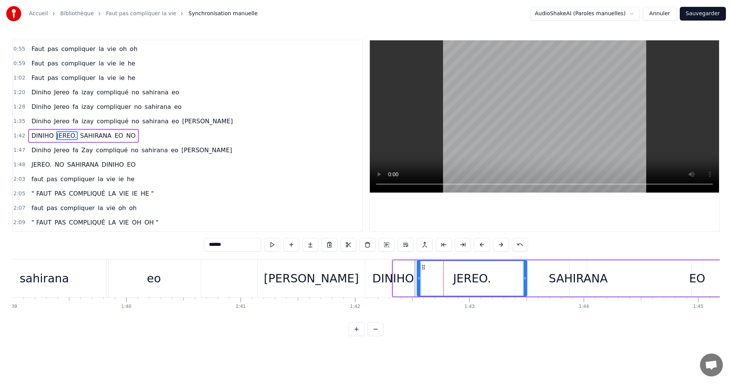
drag, startPoint x: 444, startPoint y: 279, endPoint x: 525, endPoint y: 280, distance: 80.8
click at [525, 280] on icon at bounding box center [524, 279] width 3 height 6
drag, startPoint x: 420, startPoint y: 280, endPoint x: 463, endPoint y: 282, distance: 42.7
click at [463, 282] on div at bounding box center [461, 278] width 3 height 35
click at [281, 246] on div "******" at bounding box center [366, 245] width 324 height 14
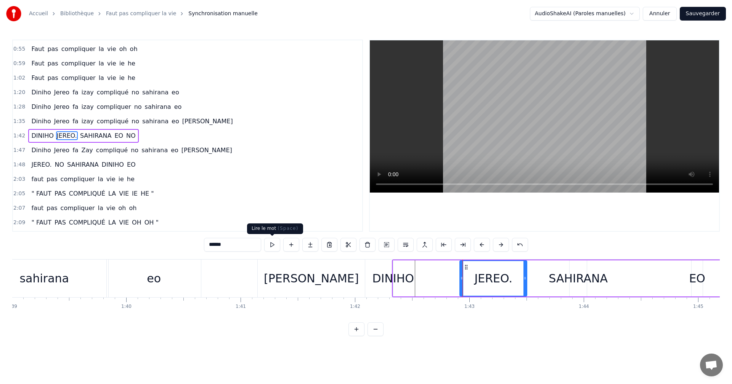
click at [275, 245] on button at bounding box center [272, 245] width 16 height 14
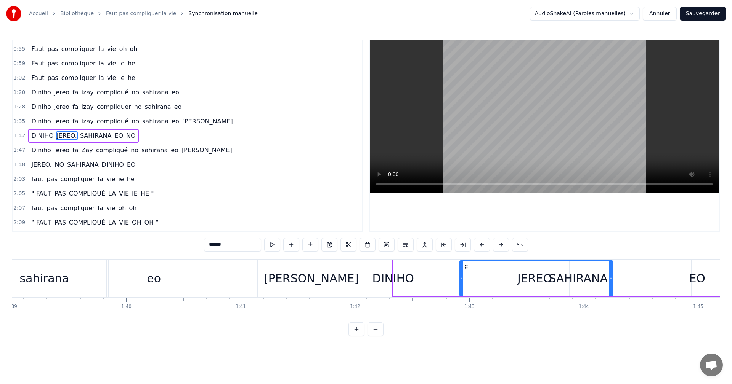
drag, startPoint x: 524, startPoint y: 278, endPoint x: 610, endPoint y: 281, distance: 85.8
click at [610, 281] on icon at bounding box center [610, 279] width 3 height 6
click at [279, 246] on button at bounding box center [272, 245] width 16 height 14
click at [609, 284] on div at bounding box center [610, 278] width 3 height 35
click at [125, 138] on span "NO" at bounding box center [130, 135] width 11 height 9
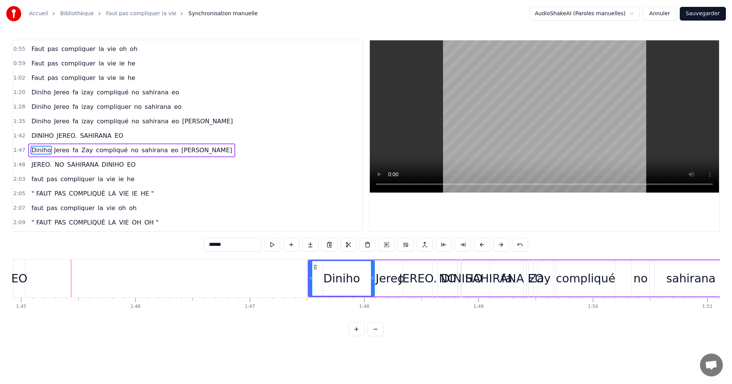
scroll to position [143, 0]
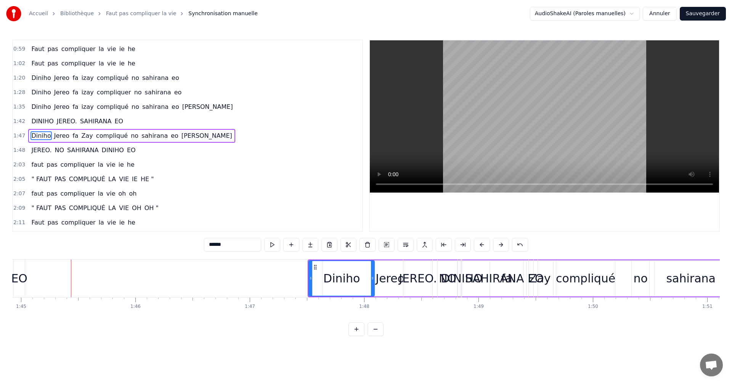
click at [101, 120] on span "SAHIRANA" at bounding box center [95, 121] width 33 height 9
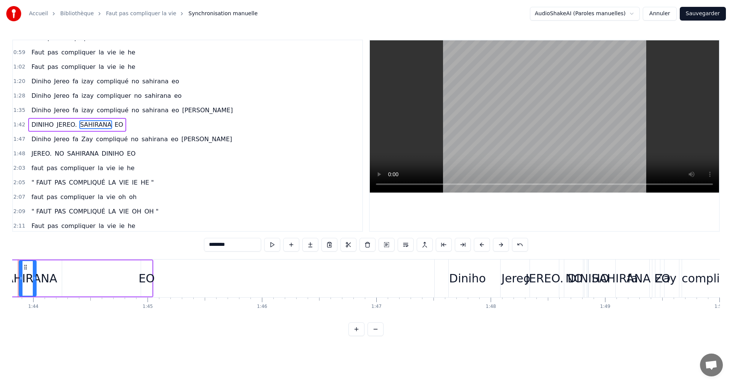
scroll to position [0, 11836]
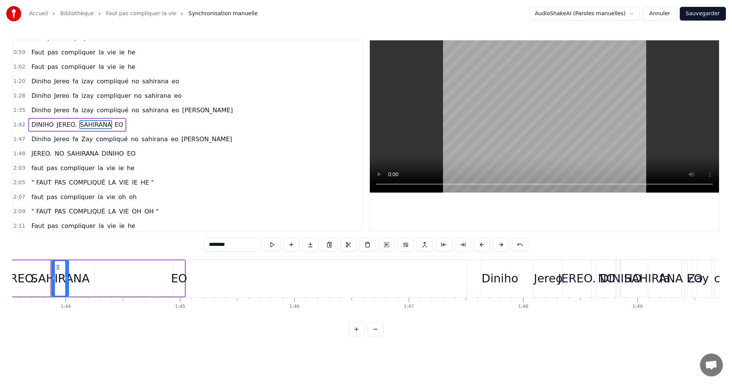
click at [101, 111] on span "compliqué" at bounding box center [112, 110] width 33 height 9
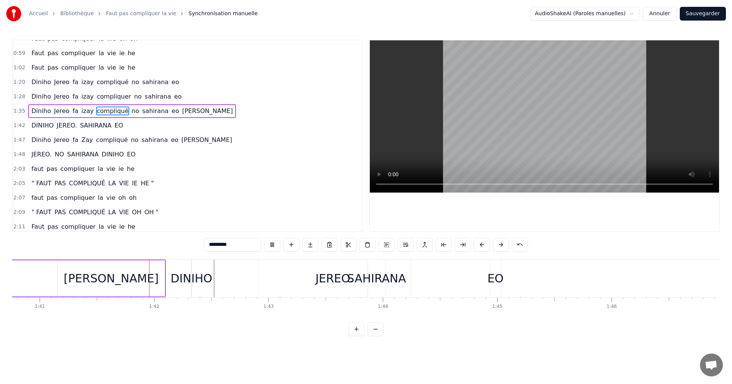
scroll to position [0, 11545]
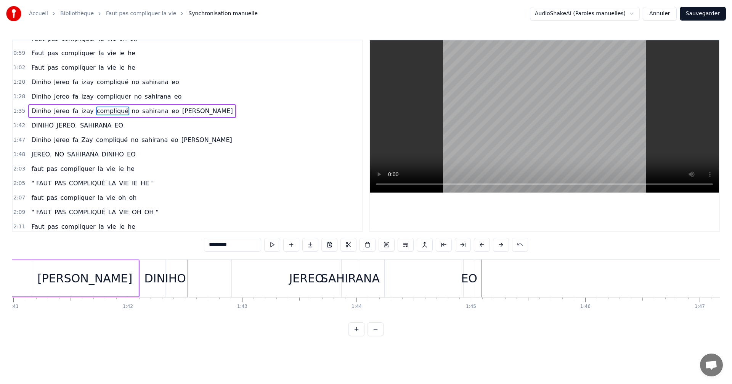
click at [172, 277] on div "DINIHO" at bounding box center [165, 278] width 42 height 17
type input "******"
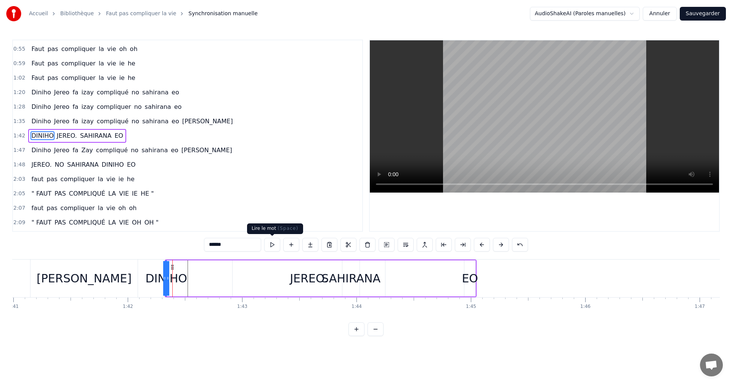
click at [270, 245] on button at bounding box center [272, 245] width 16 height 14
click at [274, 245] on button at bounding box center [272, 245] width 16 height 14
click at [211, 282] on div "[PERSON_NAME]. SAHIRANA EO" at bounding box center [321, 279] width 312 height 38
click at [164, 279] on div "DINIHO" at bounding box center [166, 278] width 42 height 17
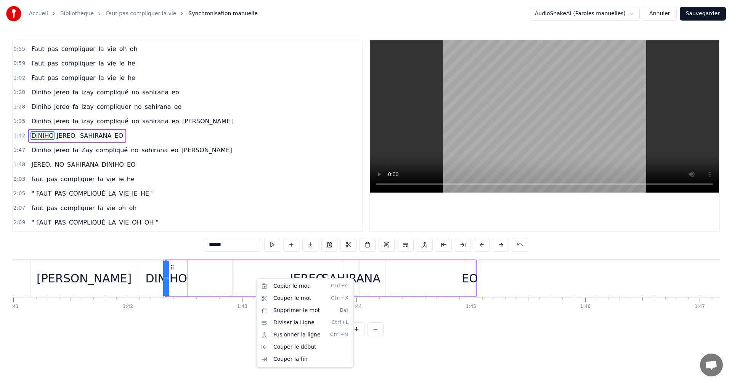
click at [159, 283] on html "Accueil Bibliothèque Faut pas compliquer la vie Synchronisation manuelle AudioS…" at bounding box center [366, 174] width 732 height 349
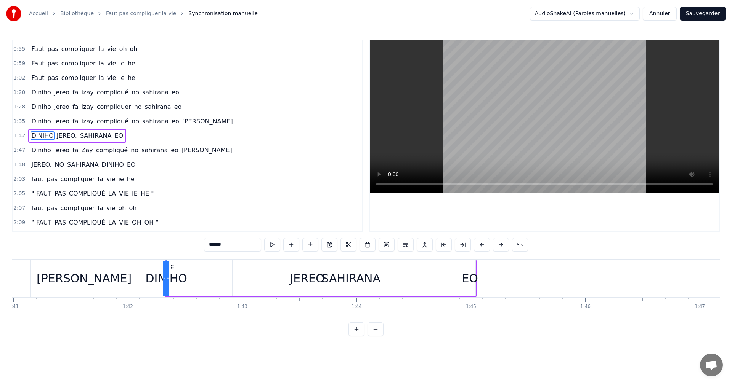
click at [200, 292] on div "[PERSON_NAME]. SAHIRANA EO" at bounding box center [321, 279] width 312 height 38
drag, startPoint x: 167, startPoint y: 283, endPoint x: 161, endPoint y: 282, distance: 6.1
click at [161, 282] on div "DINIHO" at bounding box center [166, 278] width 42 height 17
drag, startPoint x: 171, startPoint y: 268, endPoint x: 213, endPoint y: 274, distance: 42.7
click at [208, 274] on div "DINIHO" at bounding box center [208, 278] width 0 height 35
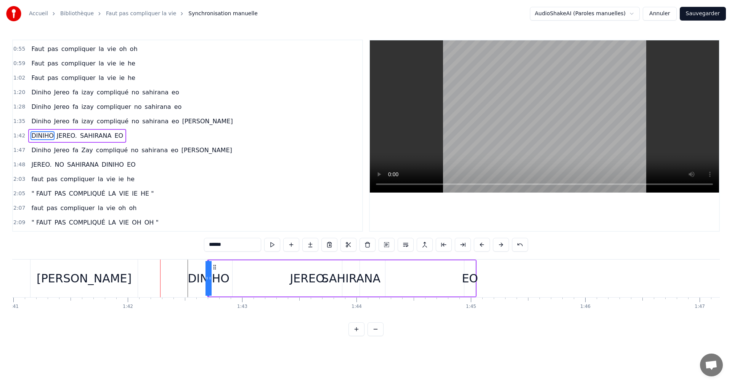
click at [202, 279] on div "DINIHO" at bounding box center [208, 278] width 42 height 17
drag, startPoint x: 208, startPoint y: 280, endPoint x: 272, endPoint y: 286, distance: 64.3
click at [290, 287] on div "DINIHO" at bounding box center [249, 279] width 83 height 36
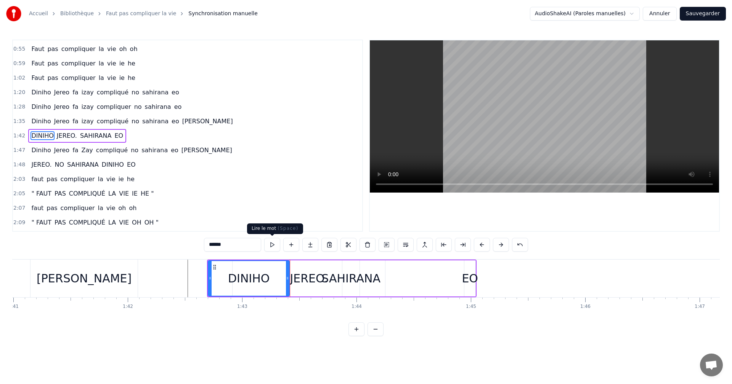
click at [276, 245] on button at bounding box center [272, 245] width 16 height 14
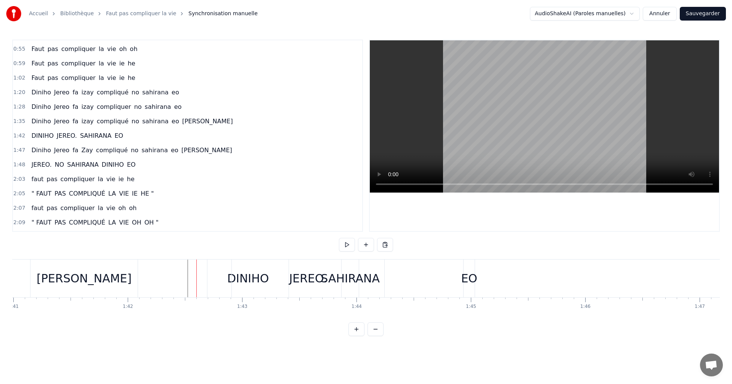
click at [208, 280] on div "DINIHO" at bounding box center [247, 279] width 81 height 38
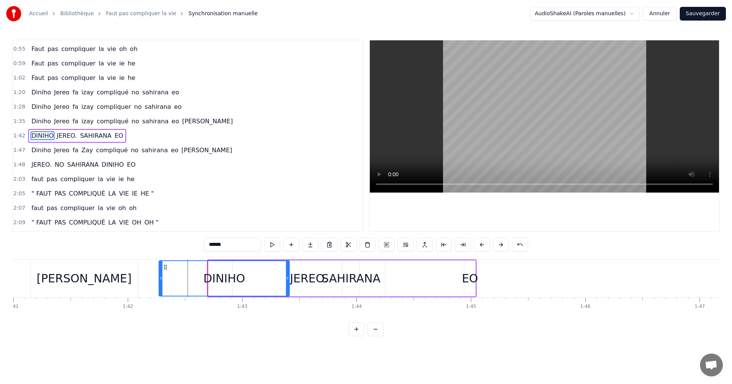
drag, startPoint x: 208, startPoint y: 279, endPoint x: 159, endPoint y: 277, distance: 49.2
click at [159, 277] on icon at bounding box center [160, 279] width 3 height 6
click at [276, 243] on button at bounding box center [272, 245] width 16 height 14
click at [274, 243] on button at bounding box center [272, 245] width 16 height 14
click at [285, 284] on div at bounding box center [285, 278] width 3 height 35
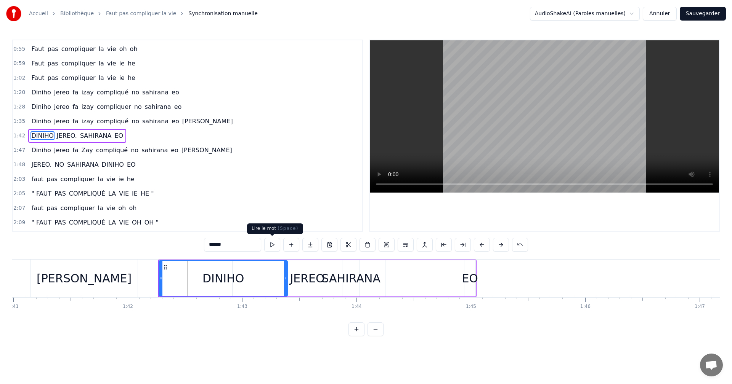
click at [271, 243] on button at bounding box center [272, 245] width 16 height 14
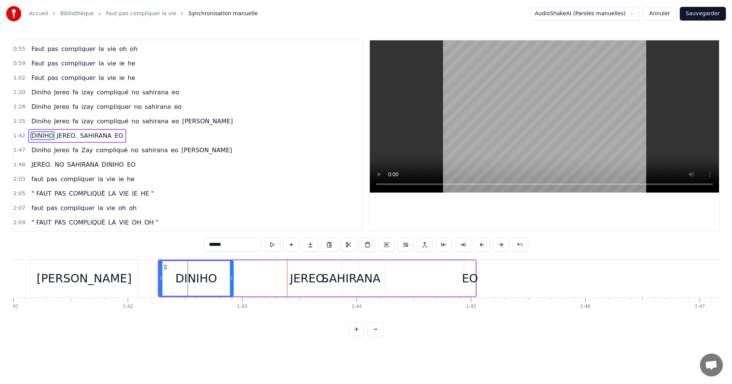
drag, startPoint x: 286, startPoint y: 277, endPoint x: 232, endPoint y: 274, distance: 54.2
click at [232, 274] on div at bounding box center [231, 278] width 3 height 35
click at [270, 249] on button at bounding box center [272, 245] width 16 height 14
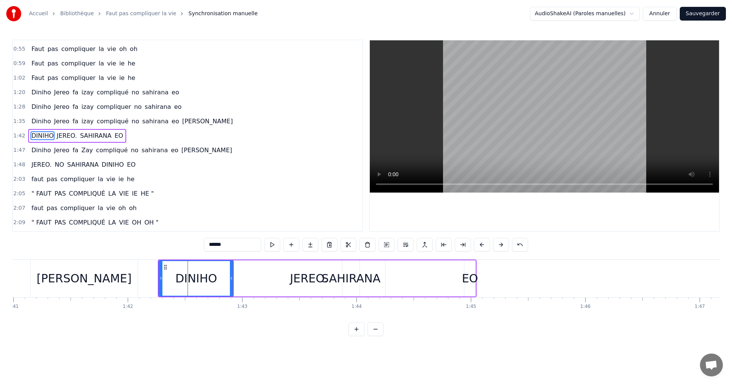
click at [270, 249] on button at bounding box center [272, 245] width 16 height 14
click at [239, 287] on div "JEREO." at bounding box center [308, 279] width 152 height 36
type input "******"
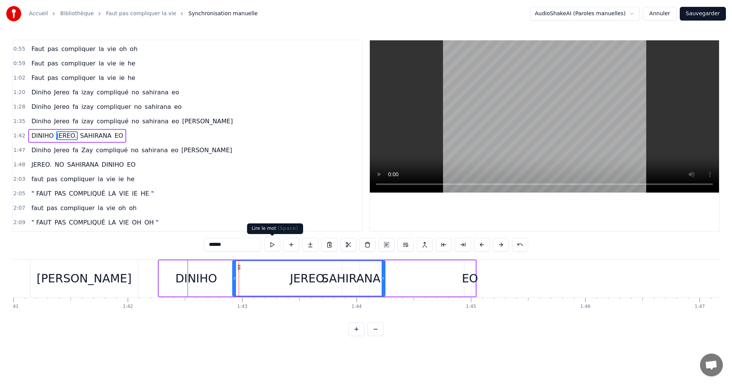
click at [267, 249] on button at bounding box center [272, 245] width 16 height 14
click at [402, 279] on div "[PERSON_NAME]. SAHIRANA EO" at bounding box center [317, 279] width 319 height 38
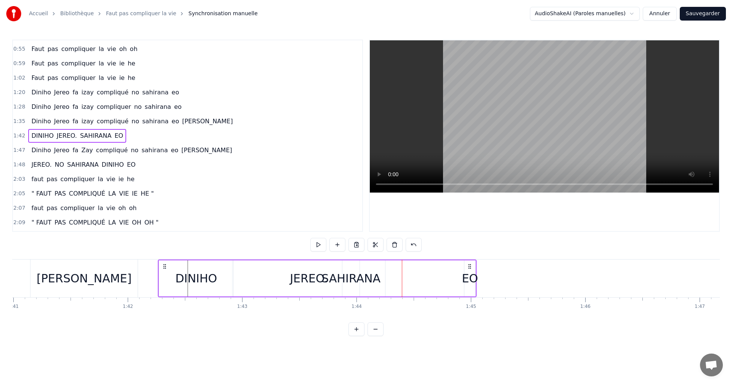
click at [393, 282] on div "[PERSON_NAME]. SAHIRANA EO" at bounding box center [317, 279] width 319 height 38
click at [434, 285] on div "[PERSON_NAME]. SAHIRANA EO" at bounding box center [317, 279] width 319 height 38
click at [466, 272] on div "EO" at bounding box center [469, 278] width 16 height 17
click at [376, 282] on div "SAHIRANA" at bounding box center [350, 278] width 59 height 17
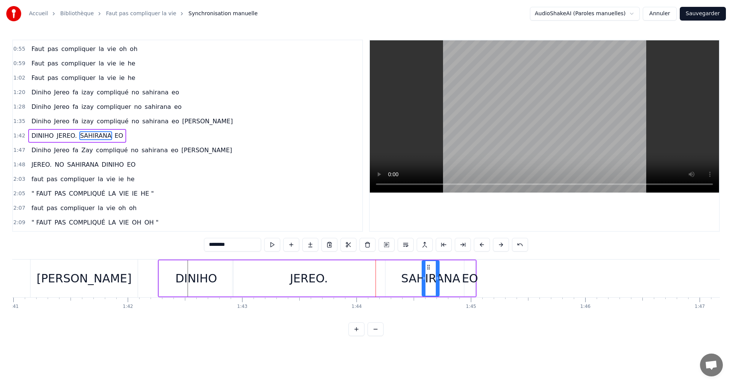
drag, startPoint x: 347, startPoint y: 268, endPoint x: 427, endPoint y: 266, distance: 79.7
click at [427, 266] on icon at bounding box center [428, 267] width 6 height 6
drag, startPoint x: 423, startPoint y: 278, endPoint x: 405, endPoint y: 278, distance: 17.9
click at [405, 278] on icon at bounding box center [405, 279] width 3 height 6
click at [467, 274] on div "EO" at bounding box center [469, 278] width 16 height 17
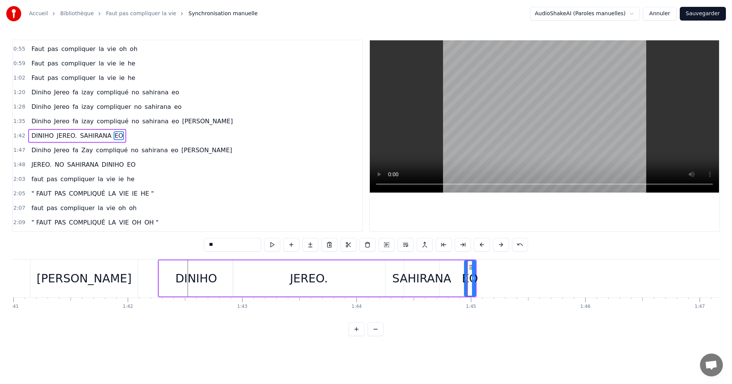
drag, startPoint x: 467, startPoint y: 264, endPoint x: 471, endPoint y: 268, distance: 5.7
click at [468, 265] on div at bounding box center [466, 278] width 3 height 35
drag, startPoint x: 471, startPoint y: 268, endPoint x: 515, endPoint y: 269, distance: 43.8
click at [515, 269] on icon at bounding box center [515, 267] width 6 height 6
click at [422, 275] on div "SAHIRANA" at bounding box center [421, 278] width 59 height 17
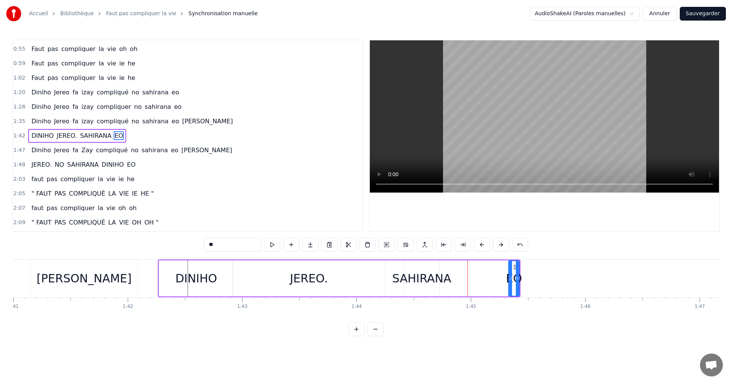
type input "********"
click at [405, 275] on div at bounding box center [405, 278] width 3 height 35
drag, startPoint x: 439, startPoint y: 283, endPoint x: 452, endPoint y: 283, distance: 13.3
click at [452, 283] on div "[PERSON_NAME]. SAHIRANA EO" at bounding box center [339, 279] width 362 height 38
click at [437, 281] on div "SAHIRANA" at bounding box center [421, 278] width 59 height 17
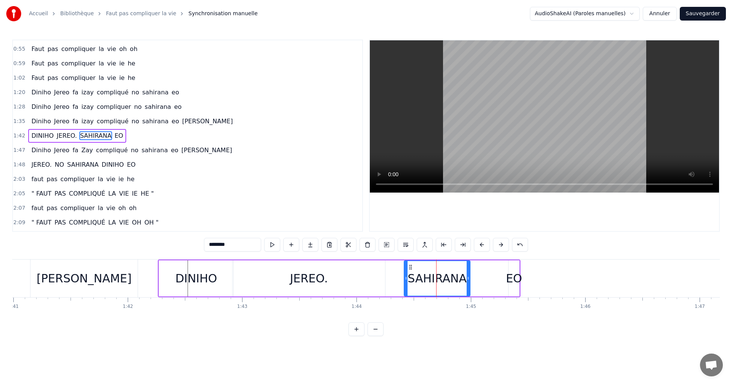
drag, startPoint x: 437, startPoint y: 280, endPoint x: 468, endPoint y: 279, distance: 30.9
click at [468, 279] on icon at bounding box center [467, 279] width 3 height 6
click at [277, 249] on button at bounding box center [272, 245] width 16 height 14
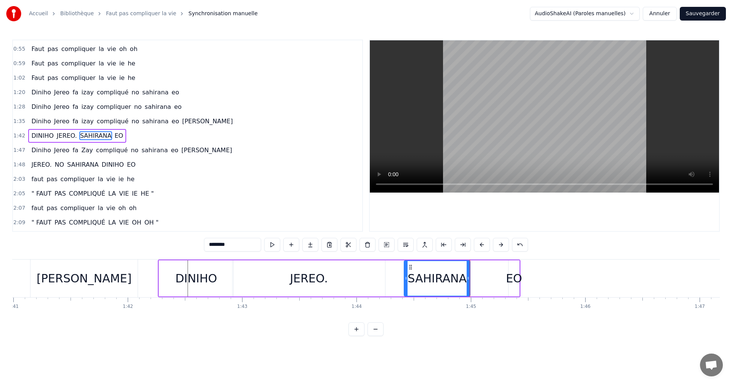
click at [277, 249] on button at bounding box center [272, 245] width 16 height 14
click at [277, 253] on div "********" at bounding box center [366, 245] width 324 height 15
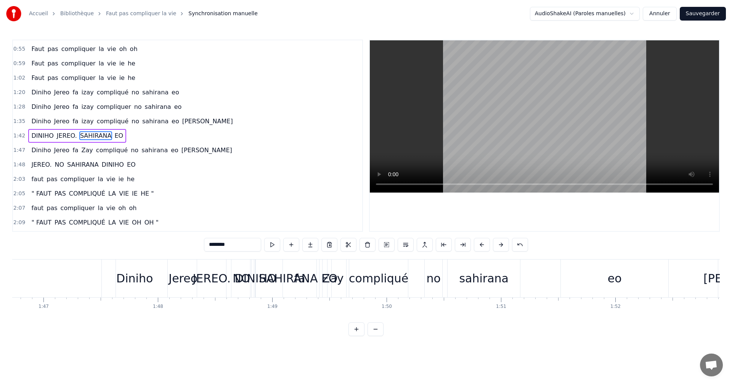
scroll to position [0, 12053]
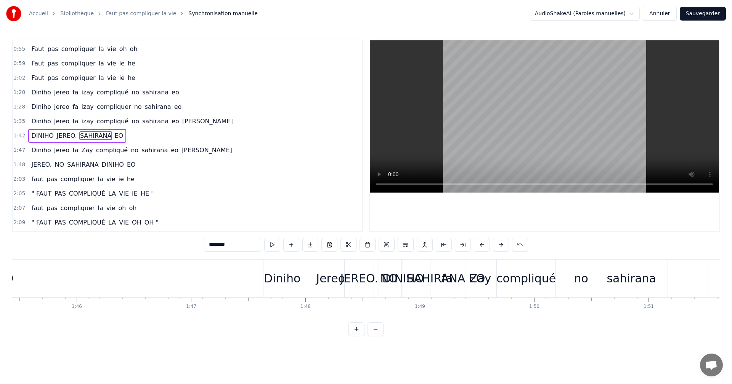
click at [286, 290] on div "Jereo" at bounding box center [330, 279] width 134 height 38
type input "*****"
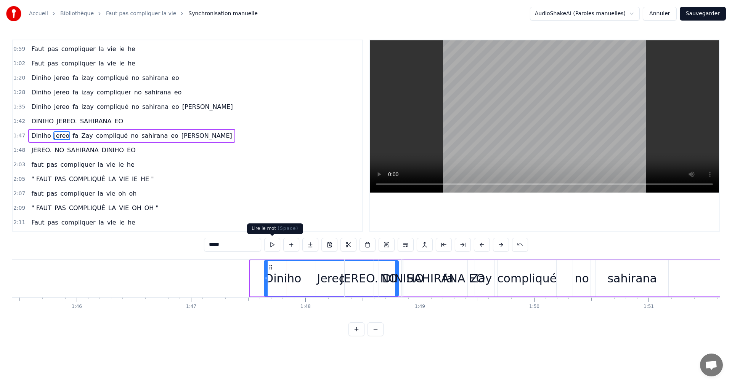
click at [273, 245] on button at bounding box center [272, 245] width 16 height 14
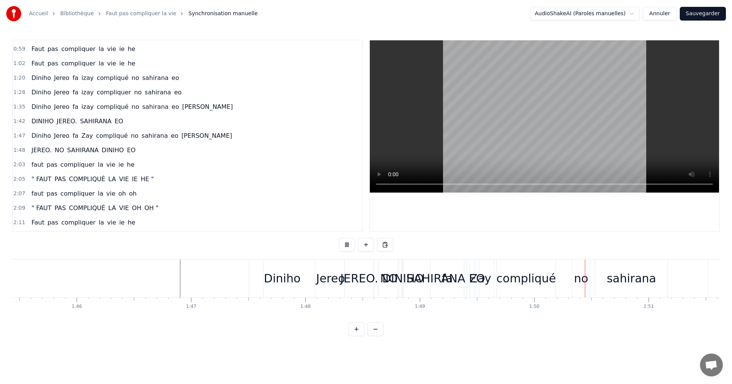
click at [258, 324] on div "0:23 faut pas compliquer la vie ie he 0:27 Faut pas compliquer la vie oh oh 0:3…" at bounding box center [365, 188] width 707 height 297
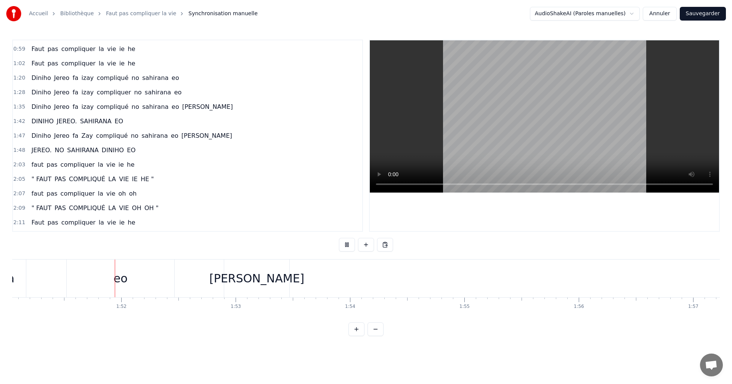
scroll to position [0, 12695]
drag, startPoint x: 287, startPoint y: 316, endPoint x: 123, endPoint y: 320, distance: 164.3
click at [120, 317] on div "faut pas compliquer la vie ie he Faut pas compliquer la vie oh oh Faut pas comp…" at bounding box center [365, 288] width 707 height 57
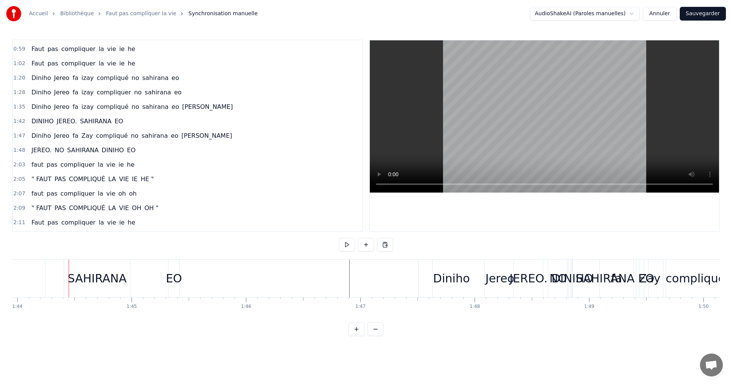
scroll to position [0, 11885]
click at [344, 245] on button at bounding box center [347, 245] width 16 height 14
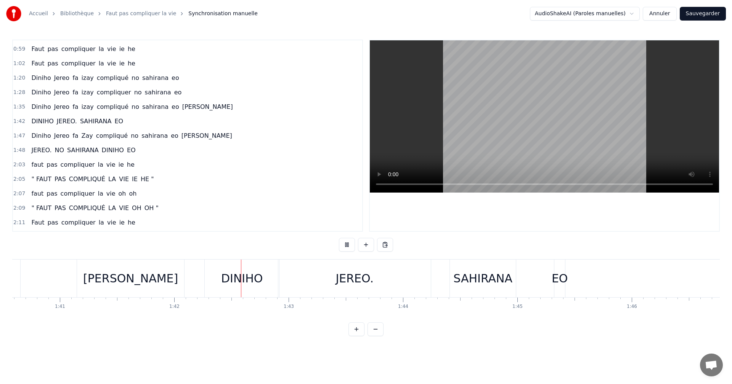
scroll to position [0, 11630]
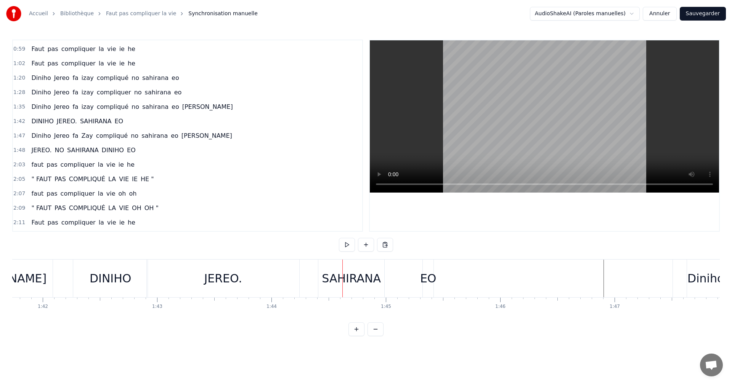
click at [329, 276] on div "SAHIRANA" at bounding box center [351, 278] width 59 height 17
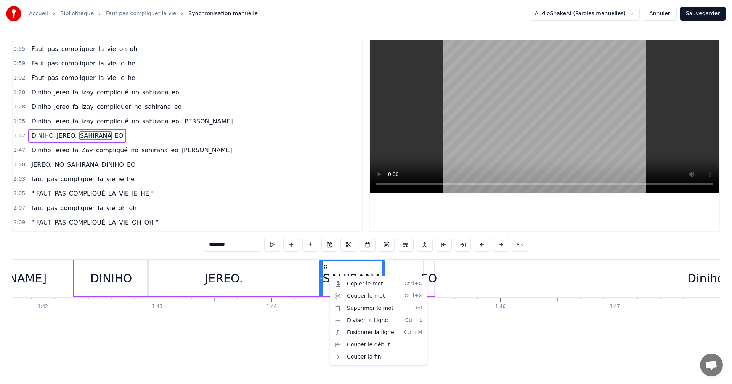
click at [111, 135] on html "Accueil Bibliothèque Faut pas compliquer la vie Synchronisation manuelle AudioS…" at bounding box center [366, 174] width 732 height 349
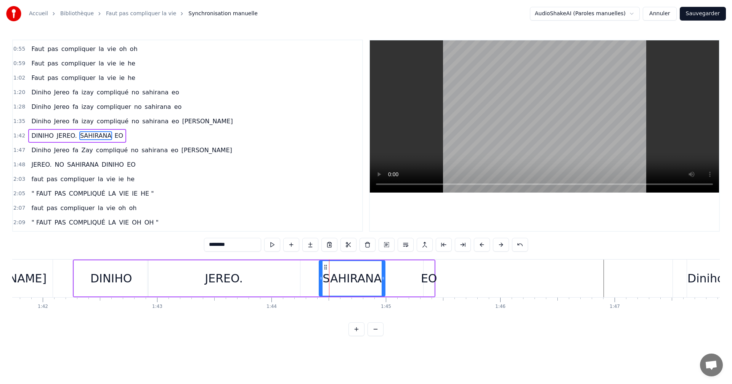
click at [114, 130] on div "[PERSON_NAME]. SAHIRANA EO" at bounding box center [77, 136] width 98 height 14
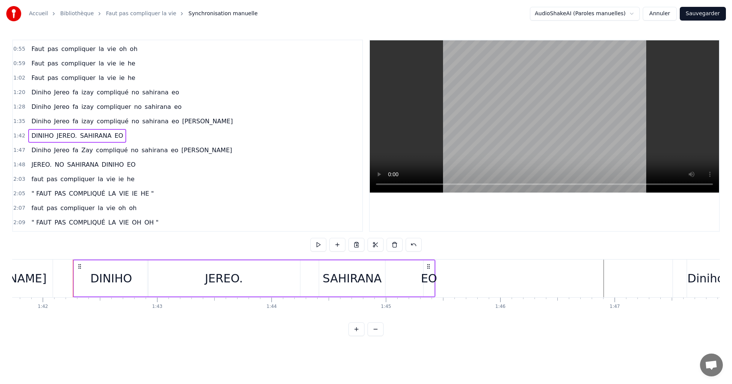
click at [121, 136] on div "1:42 [PERSON_NAME]. SAHIRANA EO" at bounding box center [187, 136] width 349 height 14
drag, startPoint x: 121, startPoint y: 136, endPoint x: 85, endPoint y: 131, distance: 36.9
click at [85, 131] on div "1:42 [PERSON_NAME]. SAHIRANA EO" at bounding box center [187, 136] width 349 height 14
click at [96, 194] on div "Supprimer la ligne Del" at bounding box center [105, 194] width 94 height 12
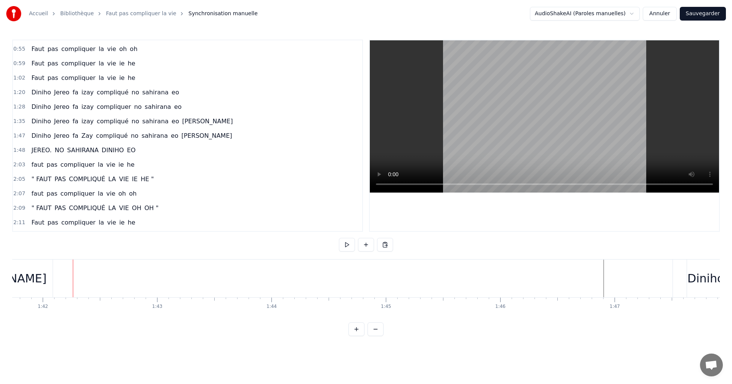
click at [187, 139] on div "1:47 Diniho Jereo fa Zay compliqué no sahirana eo [PERSON_NAME]" at bounding box center [187, 136] width 349 height 14
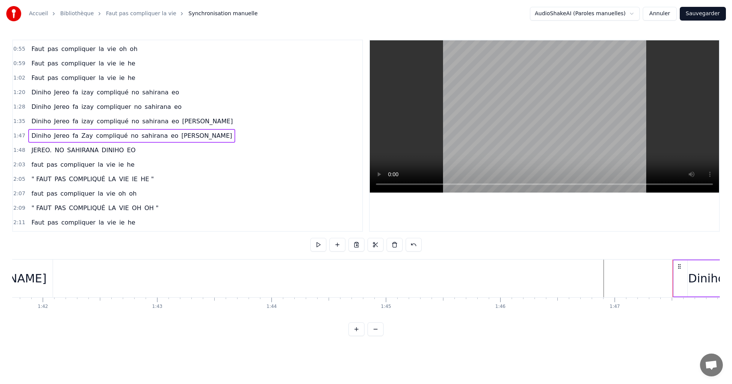
click at [185, 139] on div "1:47 Diniho Jereo fa Zay compliqué no sahirana eo [PERSON_NAME]" at bounding box center [187, 136] width 349 height 14
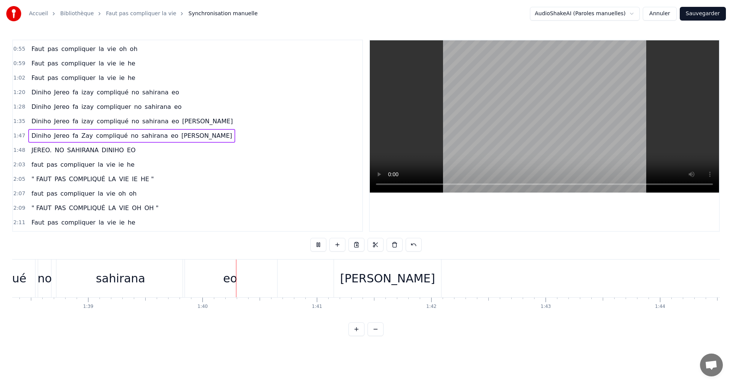
scroll to position [0, 11374]
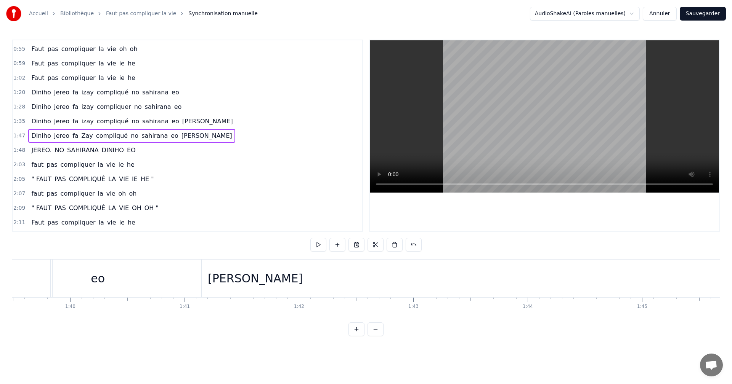
click at [335, 280] on div at bounding box center [335, 279] width 0 height 38
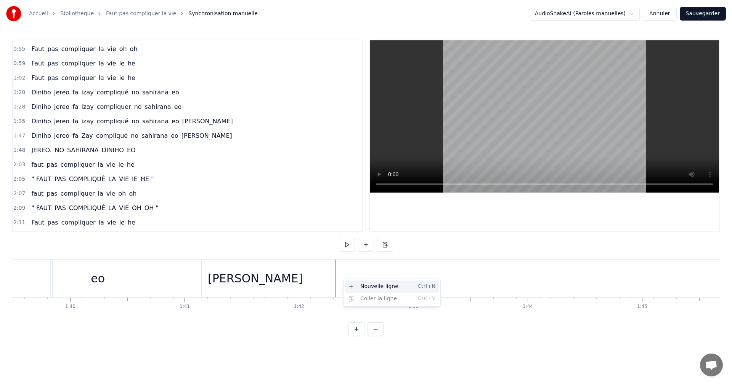
click at [354, 286] on div "Nouvelle ligne Ctrl+N" at bounding box center [392, 287] width 94 height 12
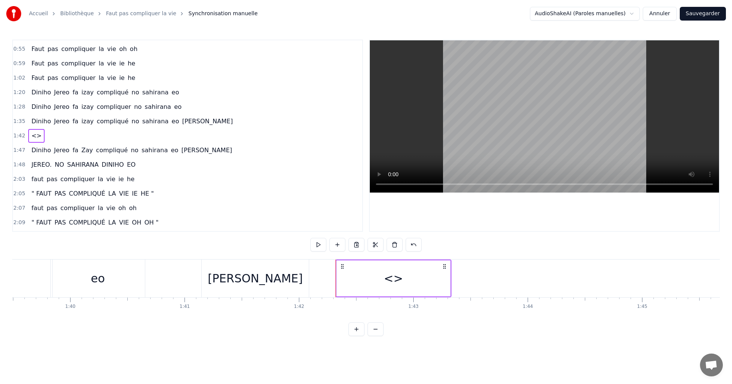
click at [382, 280] on div "<>" at bounding box center [393, 279] width 114 height 38
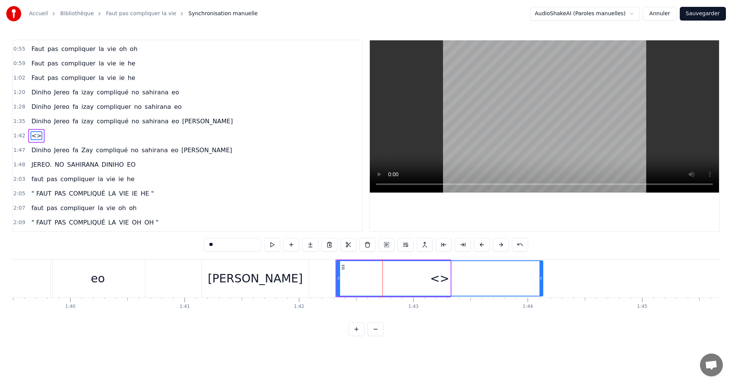
drag, startPoint x: 449, startPoint y: 276, endPoint x: 542, endPoint y: 278, distance: 92.6
click at [542, 278] on icon at bounding box center [540, 279] width 3 height 6
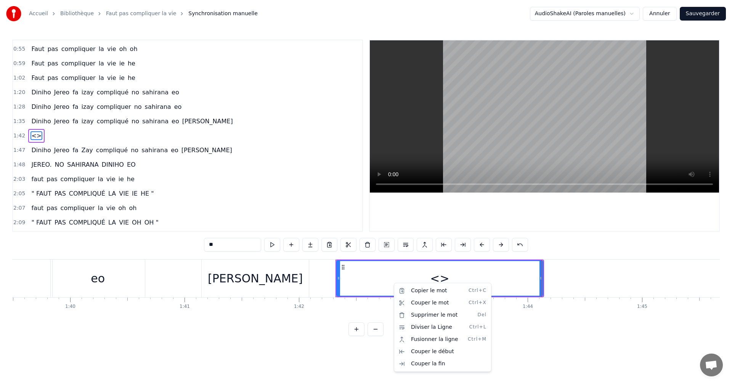
click at [378, 269] on html "Accueil Bibliothèque Faut pas compliquer la vie Synchronisation manuelle AudioS…" at bounding box center [366, 174] width 732 height 349
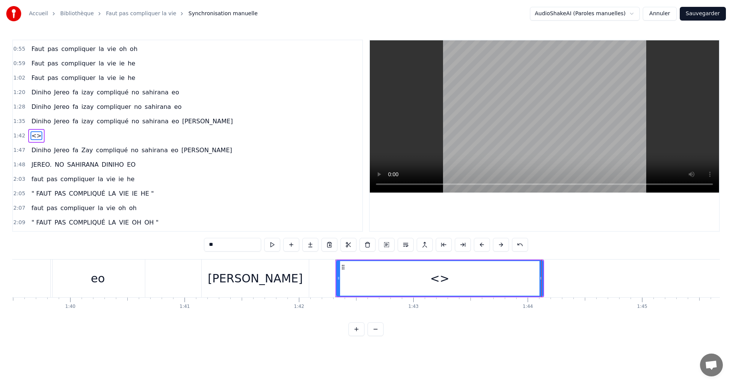
click at [439, 280] on div "<>" at bounding box center [439, 278] width 19 height 17
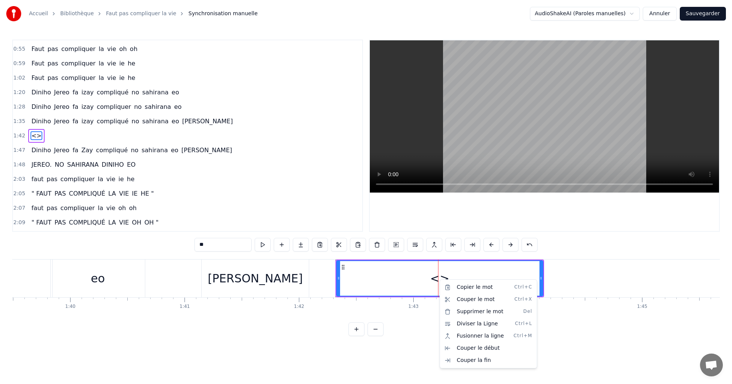
click at [439, 280] on html "Accueil Bibliothèque Faut pas compliquer la vie Synchronisation manuelle AudioS…" at bounding box center [366, 174] width 732 height 349
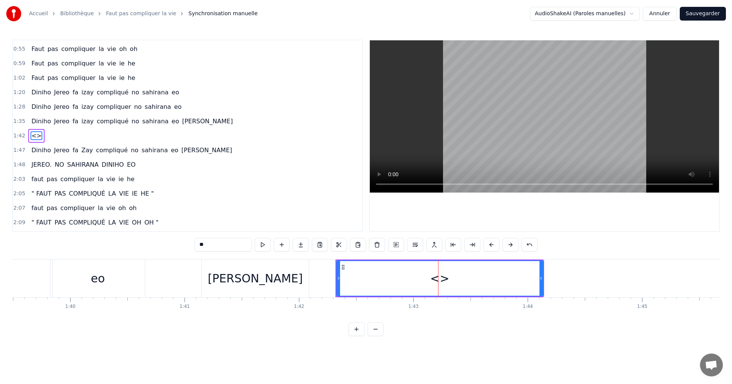
click at [439, 280] on div "<>" at bounding box center [439, 278] width 19 height 17
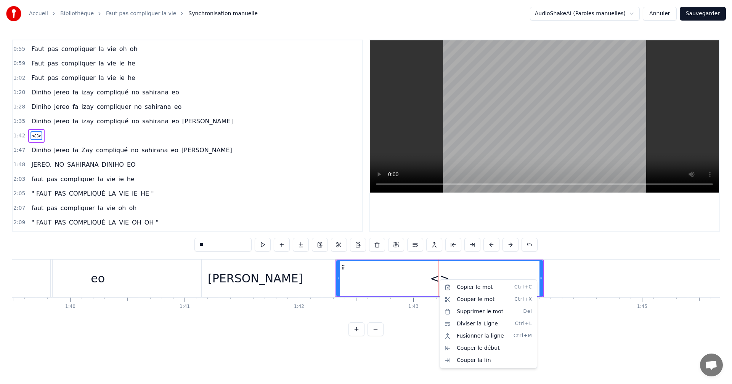
click at [348, 272] on html "Accueil Bibliothèque Faut pas compliquer la vie Synchronisation manuelle AudioS…" at bounding box center [366, 174] width 732 height 349
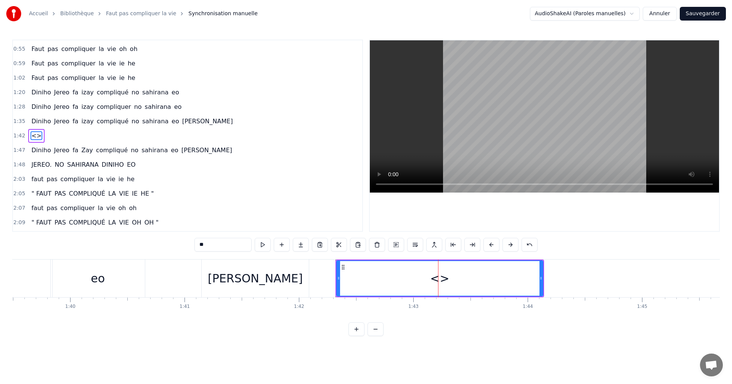
click at [32, 137] on span "<>" at bounding box center [36, 135] width 12 height 9
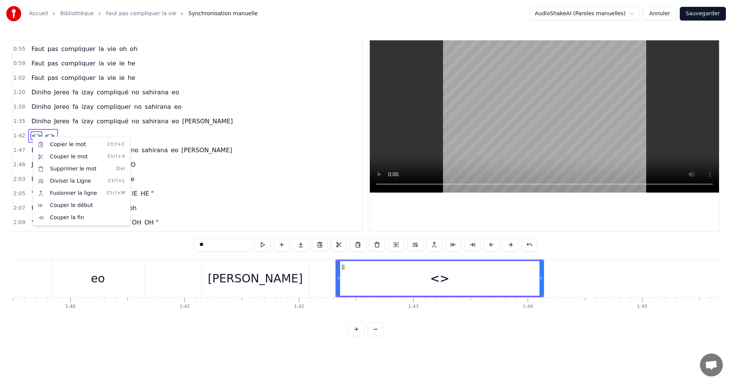
click at [42, 134] on html "Accueil Bibliothèque Faut pas compliquer la vie Synchronisation manuelle AudioS…" at bounding box center [366, 174] width 732 height 349
click at [223, 247] on html "Accueil Bibliothèque Faut pas compliquer la vie Synchronisation manuelle AudioS…" at bounding box center [366, 174] width 732 height 349
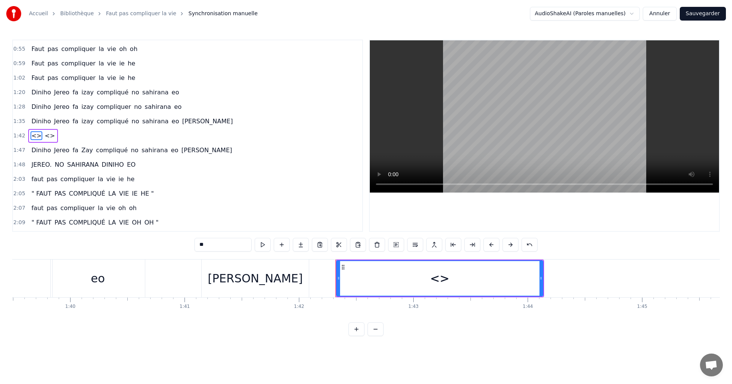
click at [223, 247] on input "**" at bounding box center [222, 245] width 57 height 14
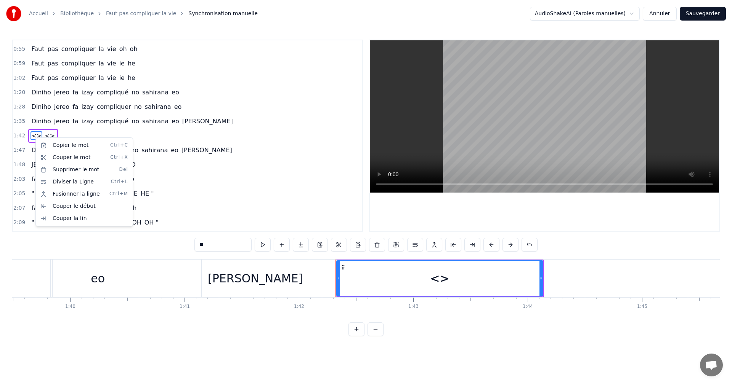
click at [264, 162] on html "Accueil Bibliothèque Faut pas compliquer la vie Synchronisation manuelle AudioS…" at bounding box center [366, 174] width 732 height 349
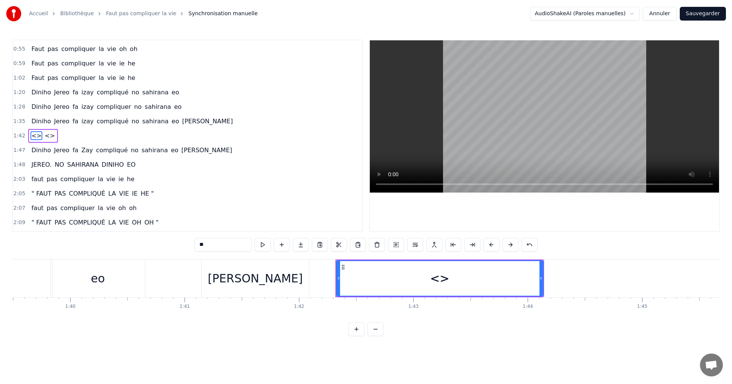
click at [114, 141] on div "1:42 <> <>" at bounding box center [187, 136] width 349 height 14
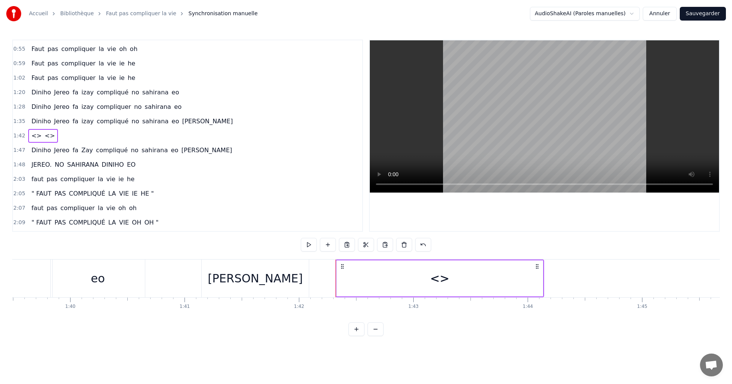
click at [344, 266] on icon at bounding box center [342, 267] width 6 height 6
click at [342, 267] on icon at bounding box center [342, 267] width 6 height 6
click at [363, 286] on div "<>" at bounding box center [439, 279] width 206 height 36
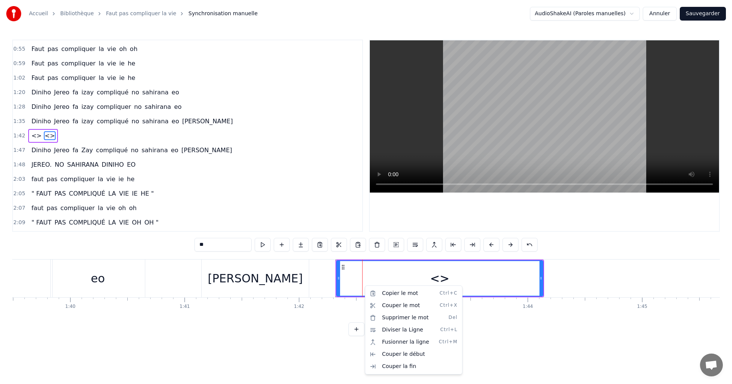
click at [398, 275] on html "Accueil Bibliothèque Faut pas compliquer la vie Synchronisation manuelle AudioS…" at bounding box center [366, 174] width 732 height 349
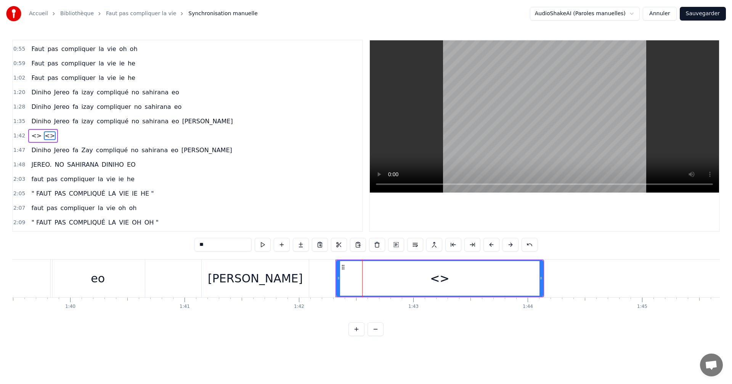
click at [35, 136] on span "<>" at bounding box center [36, 135] width 12 height 9
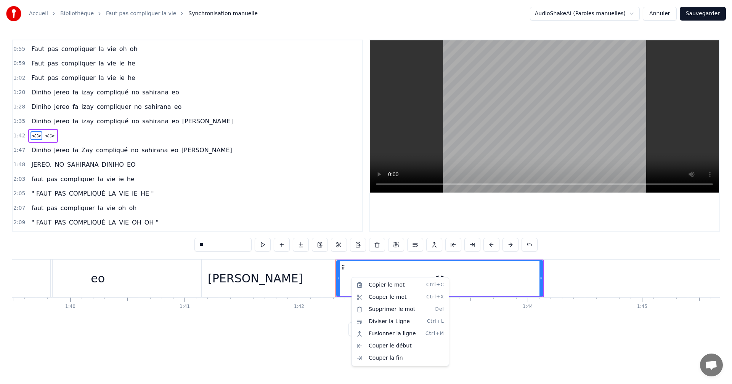
click at [349, 269] on div "<>" at bounding box center [439, 278] width 205 height 35
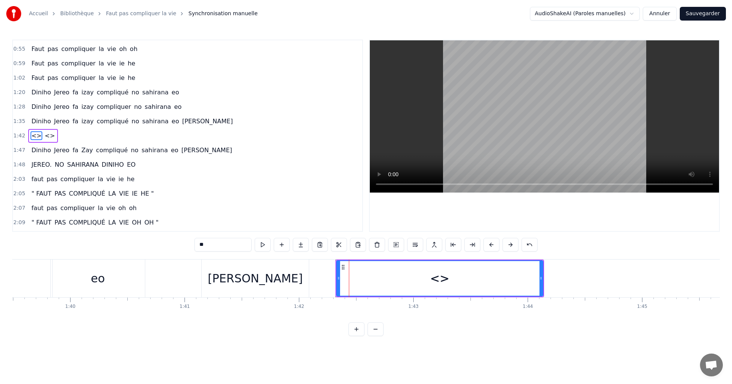
drag, startPoint x: 348, startPoint y: 277, endPoint x: 384, endPoint y: 280, distance: 36.7
click at [378, 280] on div "<>" at bounding box center [439, 278] width 205 height 35
click at [384, 280] on div "<>" at bounding box center [439, 278] width 205 height 35
click at [386, 279] on div "<>" at bounding box center [439, 278] width 205 height 35
drag, startPoint x: 387, startPoint y: 279, endPoint x: 405, endPoint y: 281, distance: 18.8
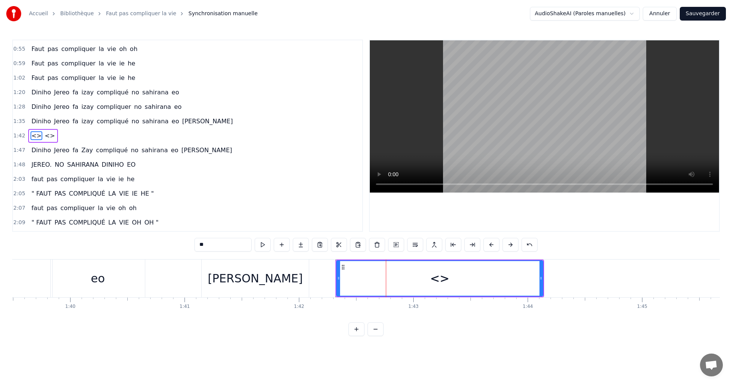
click at [405, 281] on div "<>" at bounding box center [439, 278] width 205 height 35
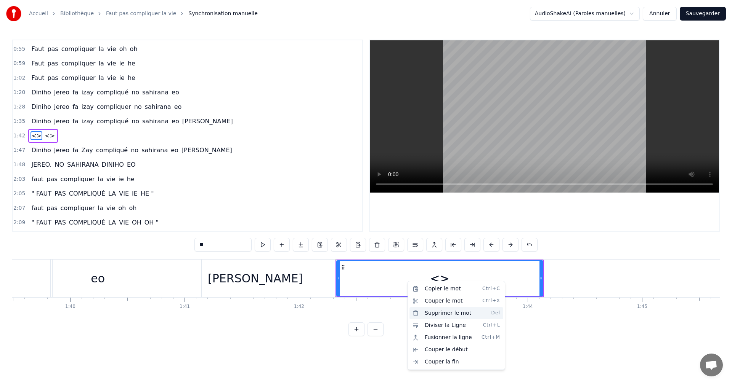
click at [440, 316] on div "Supprimer le mot Del" at bounding box center [456, 314] width 94 height 12
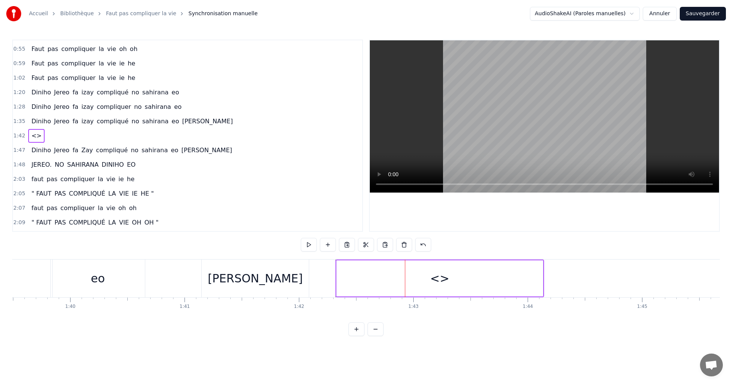
click at [440, 284] on div "<>" at bounding box center [439, 278] width 19 height 17
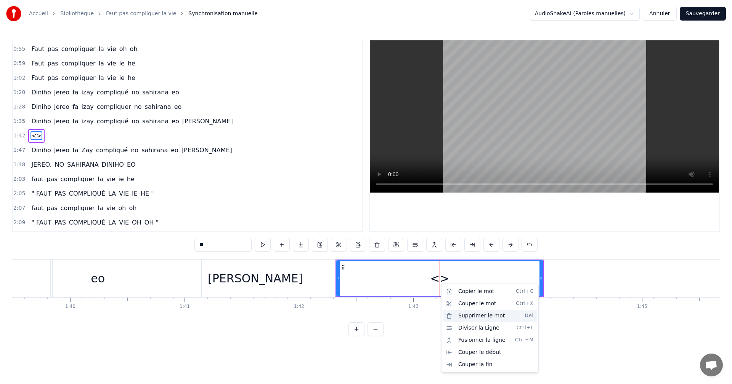
click at [459, 314] on div "Supprimer le mot Del" at bounding box center [490, 316] width 94 height 12
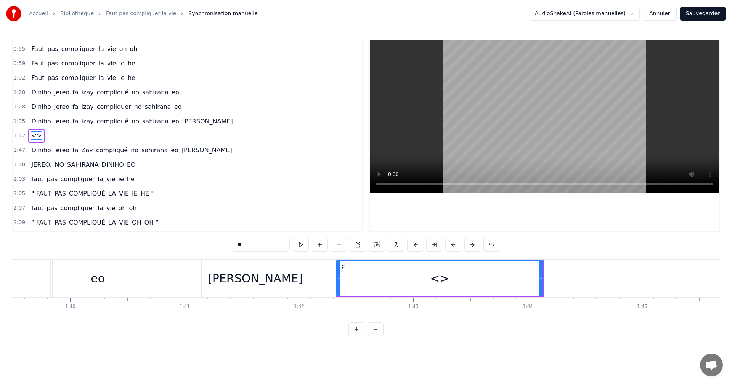
click at [437, 275] on div "<>" at bounding box center [439, 278] width 19 height 17
click at [439, 281] on div "<>" at bounding box center [439, 278] width 19 height 17
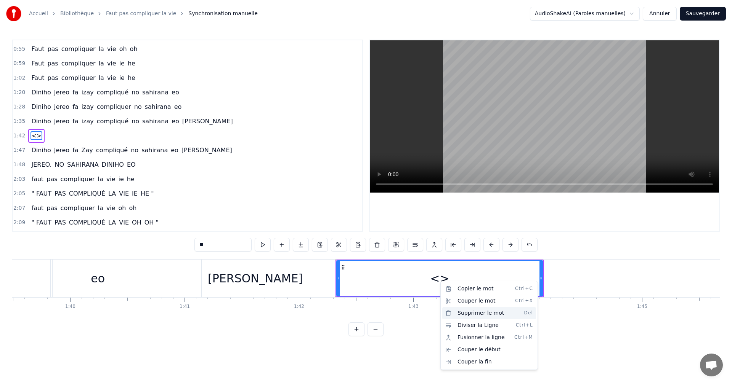
click at [462, 312] on div "Supprimer le mot Del" at bounding box center [489, 314] width 94 height 12
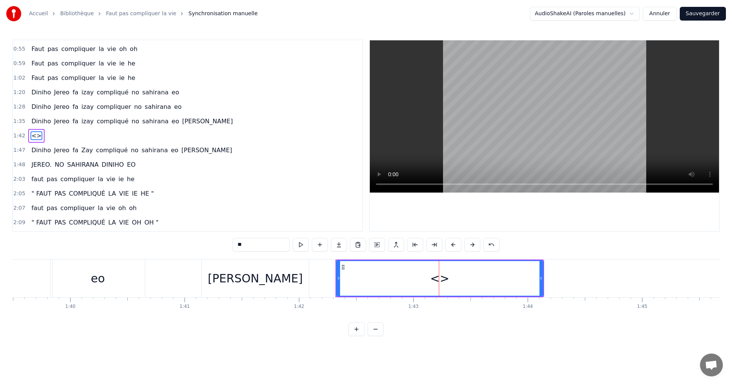
click at [376, 275] on div "<>" at bounding box center [439, 278] width 205 height 35
click at [443, 284] on div "<>" at bounding box center [439, 278] width 19 height 17
click at [349, 277] on div "<>" at bounding box center [439, 278] width 205 height 35
click at [343, 264] on icon at bounding box center [343, 267] width 6 height 6
click at [343, 267] on icon at bounding box center [343, 267] width 6 height 6
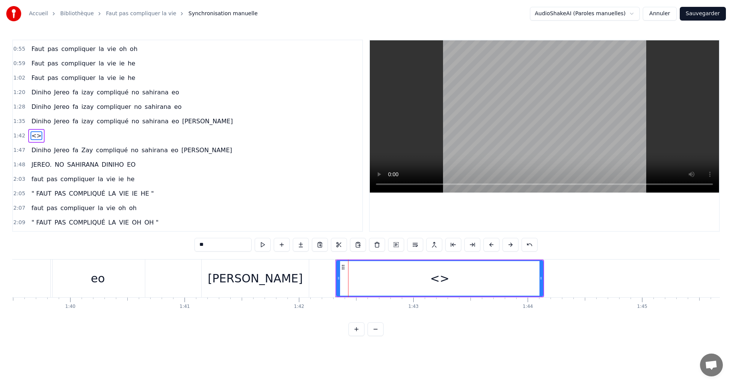
click at [343, 267] on icon at bounding box center [343, 267] width 6 height 6
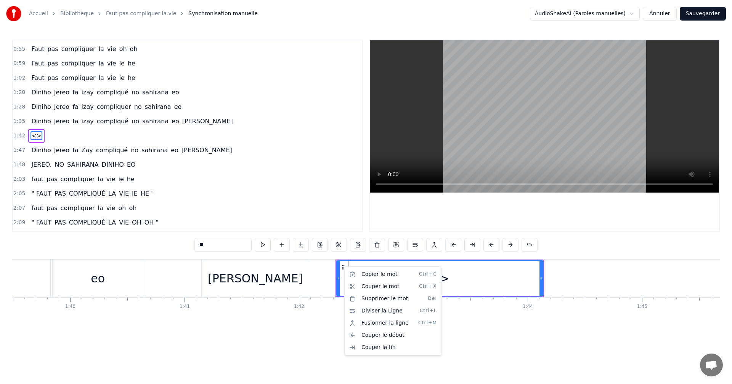
click at [498, 286] on html "Accueil Bibliothèque Faut pas compliquer la vie Synchronisation manuelle AudioS…" at bounding box center [366, 174] width 732 height 349
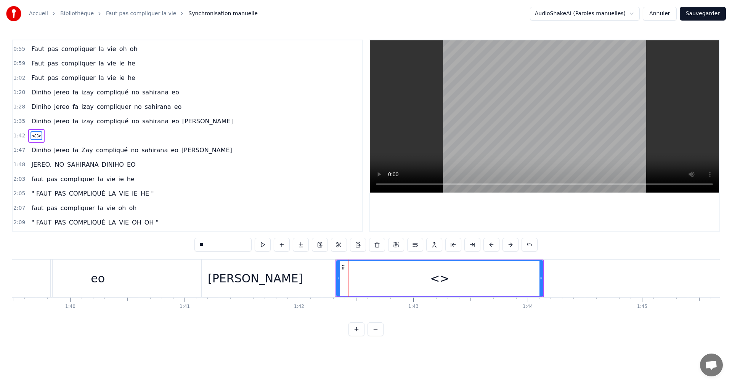
click at [539, 277] on icon at bounding box center [540, 279] width 3 height 6
click at [541, 280] on icon at bounding box center [542, 279] width 3 height 6
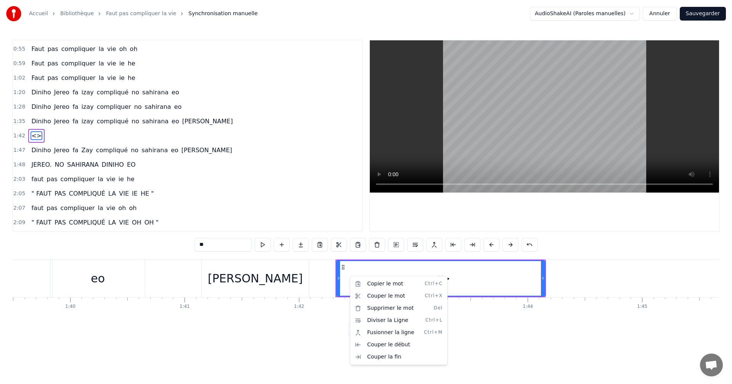
click at [263, 248] on html "Accueil Bibliothèque Faut pas compliquer la vie Synchronisation manuelle AudioS…" at bounding box center [366, 174] width 732 height 349
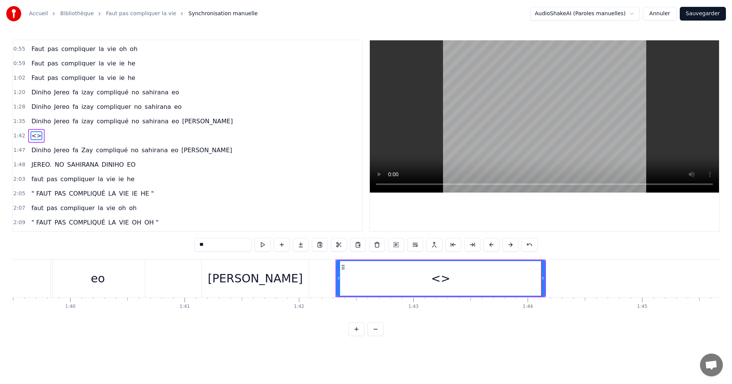
click at [263, 248] on button at bounding box center [263, 245] width 16 height 14
click at [266, 242] on button at bounding box center [263, 245] width 16 height 14
click at [267, 248] on button at bounding box center [263, 245] width 16 height 14
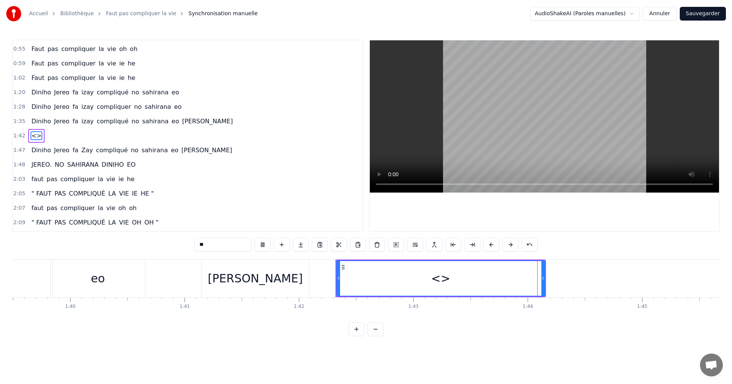
click at [267, 248] on button at bounding box center [263, 245] width 16 height 14
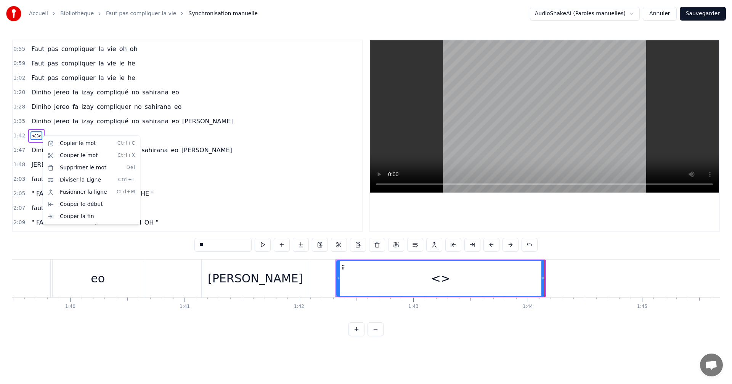
drag, startPoint x: 300, startPoint y: 159, endPoint x: 296, endPoint y: 157, distance: 4.3
click at [298, 158] on div "1:48 JEREO. NO SAHIRANA DINIHO EO" at bounding box center [187, 165] width 349 height 14
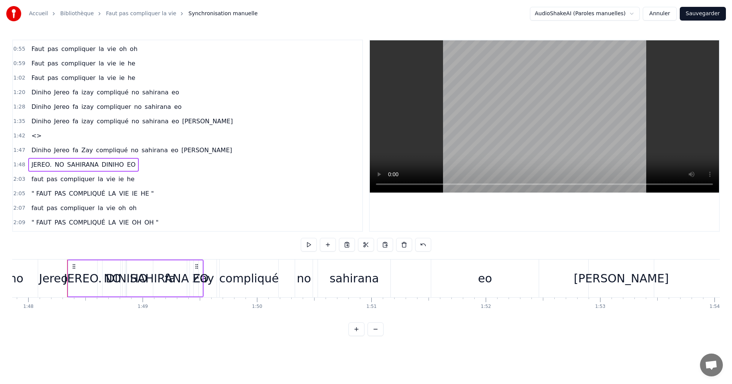
scroll to position [0, 12347]
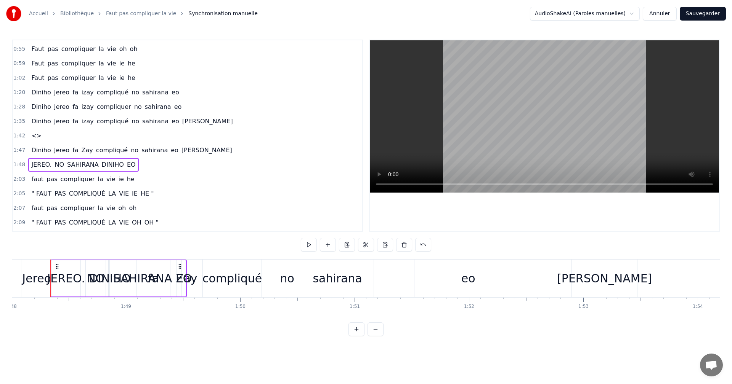
click at [34, 137] on span "<>" at bounding box center [36, 135] width 12 height 9
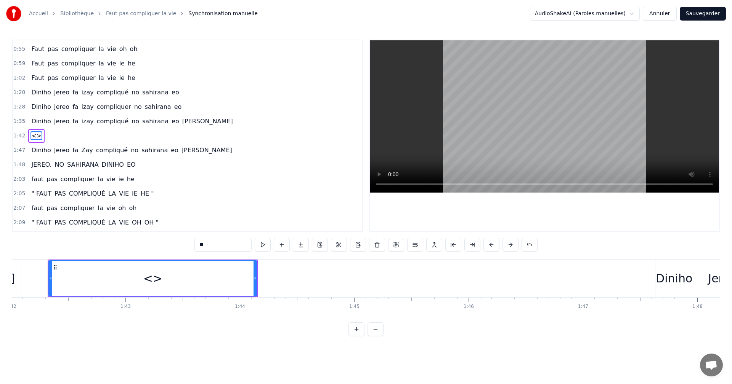
scroll to position [0, 11659]
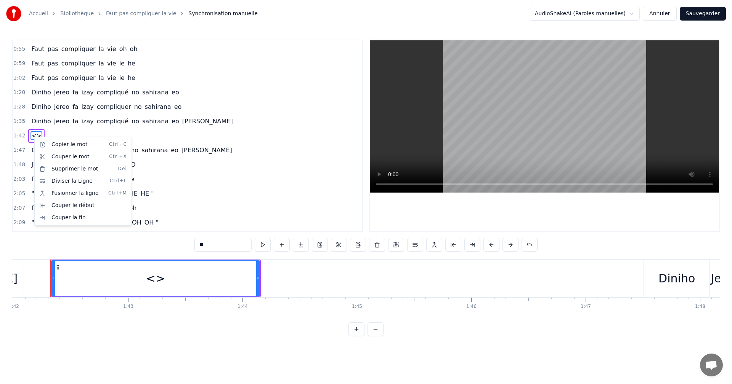
click at [206, 247] on html "Accueil Bibliothèque Faut pas compliquer la vie Synchronisation manuelle AudioS…" at bounding box center [366, 174] width 732 height 349
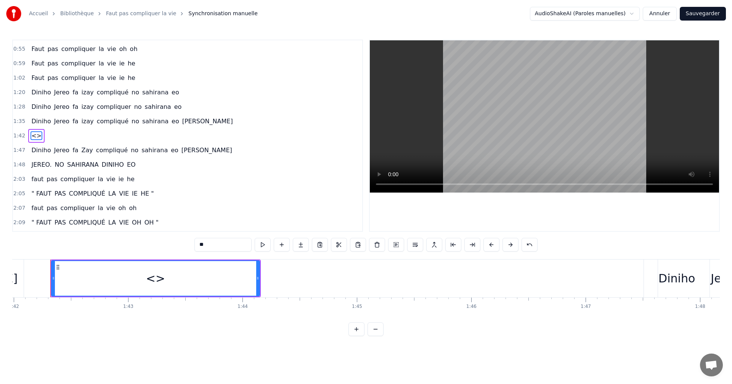
click at [205, 247] on input "**" at bounding box center [222, 245] width 57 height 14
click at [216, 247] on input "**" at bounding box center [222, 245] width 57 height 14
type input "*"
click at [222, 242] on input "text" at bounding box center [222, 245] width 57 height 14
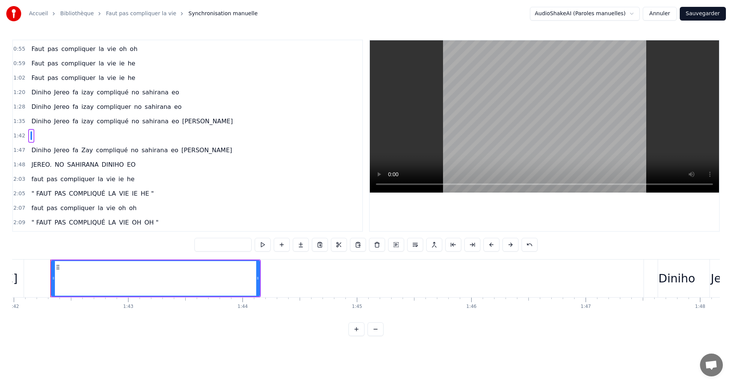
paste input "**********"
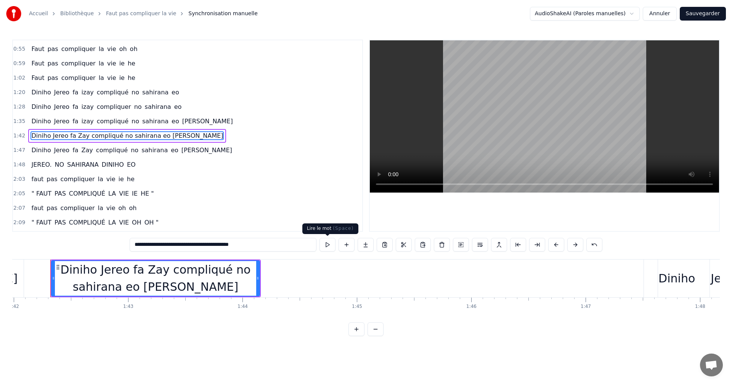
type input "**********"
click at [323, 247] on button at bounding box center [327, 245] width 16 height 14
click at [324, 246] on button at bounding box center [327, 245] width 16 height 14
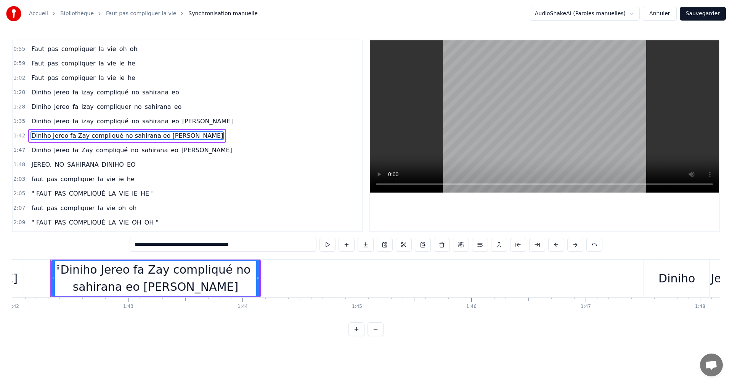
click at [324, 246] on button at bounding box center [327, 245] width 16 height 14
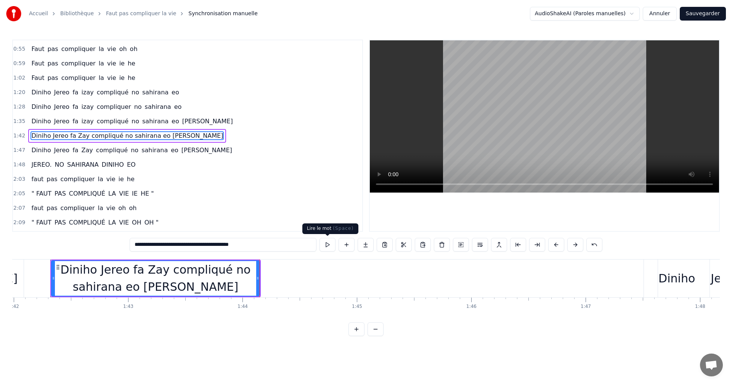
click at [327, 248] on button at bounding box center [327, 245] width 16 height 14
click at [148, 271] on div "Diniho Jereo fa Zay compliqué no sahirana eo [PERSON_NAME]" at bounding box center [155, 278] width 207 height 34
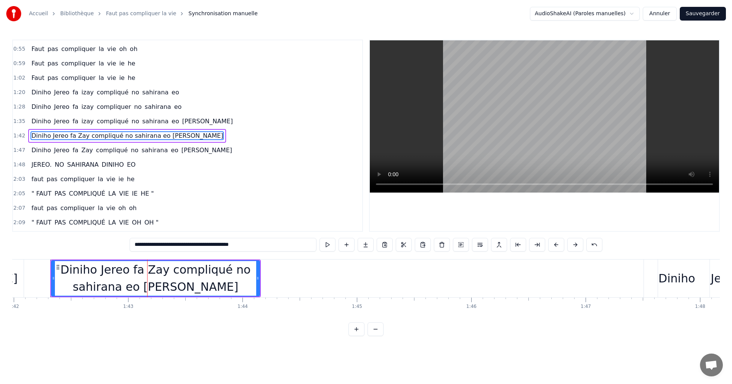
click at [148, 271] on div "Diniho Jereo fa Zay compliqué no sahirana eo [PERSON_NAME]" at bounding box center [155, 278] width 207 height 34
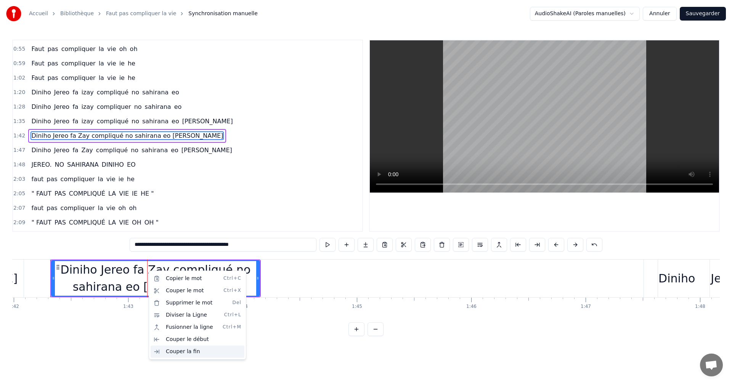
click at [161, 353] on div "Couper la fin" at bounding box center [198, 352] width 94 height 12
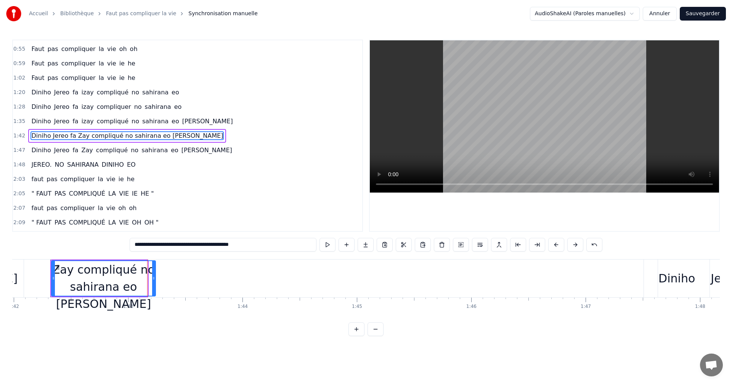
drag, startPoint x: 146, startPoint y: 279, endPoint x: 154, endPoint y: 282, distance: 8.6
click at [154, 282] on div at bounding box center [153, 278] width 3 height 35
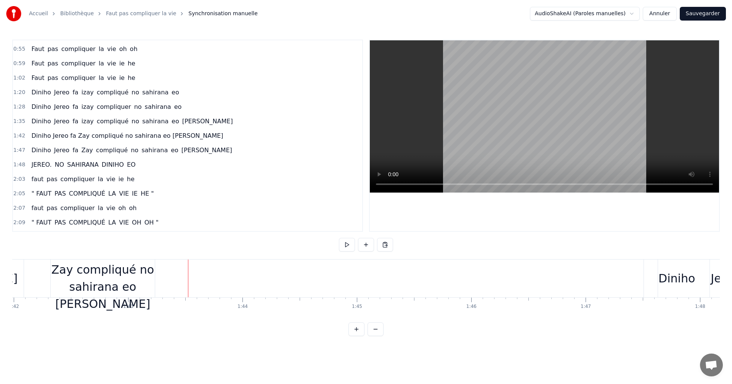
click at [133, 279] on div "Diniho Jereo fa Zay compliqué no sahirana eo [PERSON_NAME]" at bounding box center [103, 278] width 104 height 69
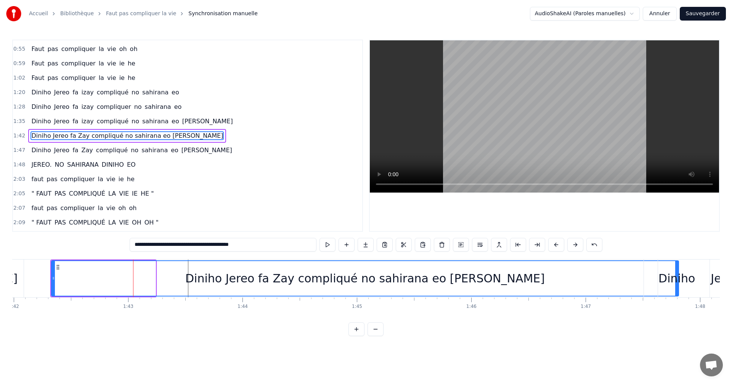
drag, startPoint x: 155, startPoint y: 282, endPoint x: 678, endPoint y: 297, distance: 523.0
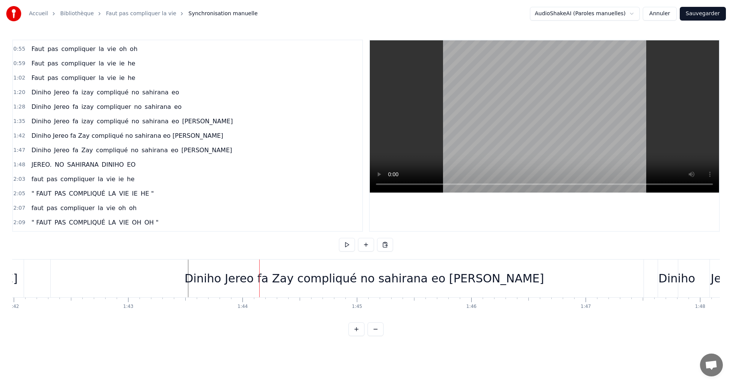
click at [332, 285] on div "Diniho Jereo fa Zay compliqué no sahirana eo [PERSON_NAME]" at bounding box center [363, 278] width 359 height 17
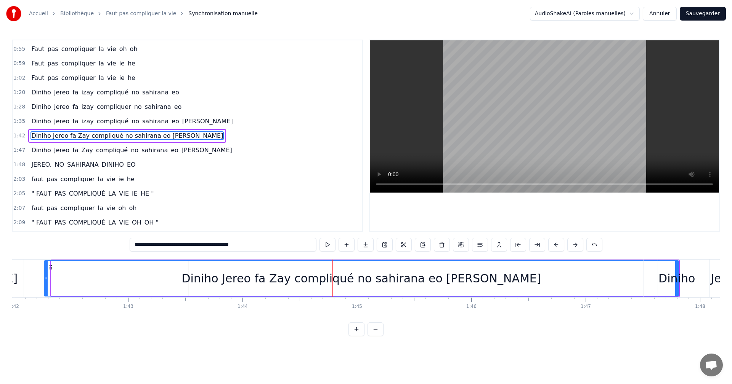
drag, startPoint x: 53, startPoint y: 282, endPoint x: 46, endPoint y: 282, distance: 7.3
click at [46, 282] on div at bounding box center [46, 278] width 3 height 35
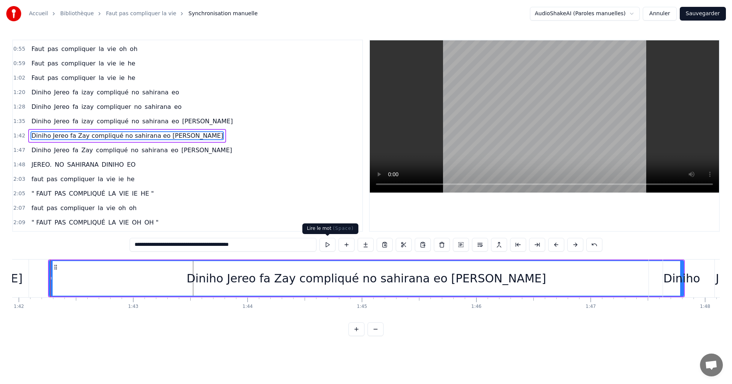
click at [321, 246] on button at bounding box center [327, 245] width 16 height 14
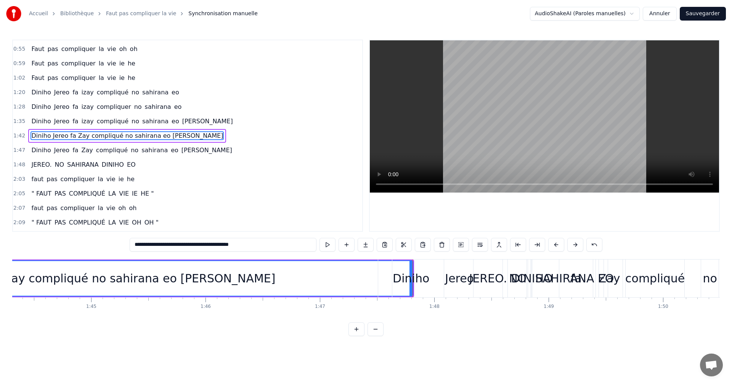
scroll to position [0, 11611]
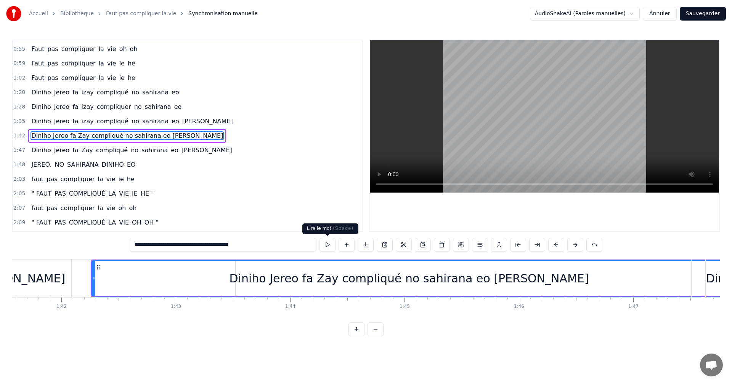
click at [327, 247] on button at bounding box center [327, 245] width 16 height 14
click at [330, 245] on button at bounding box center [327, 245] width 16 height 14
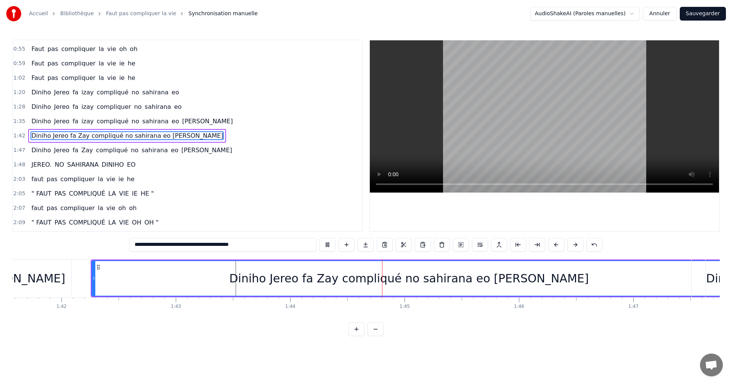
click at [330, 245] on button at bounding box center [327, 245] width 16 height 14
click at [310, 282] on div "Diniho Jereo fa Zay compliqué no sahirana eo [PERSON_NAME]" at bounding box center [408, 278] width 359 height 17
click at [146, 275] on div "Diniho Jereo fa Zay compliqué no sahirana eo [PERSON_NAME]" at bounding box center [408, 278] width 633 height 35
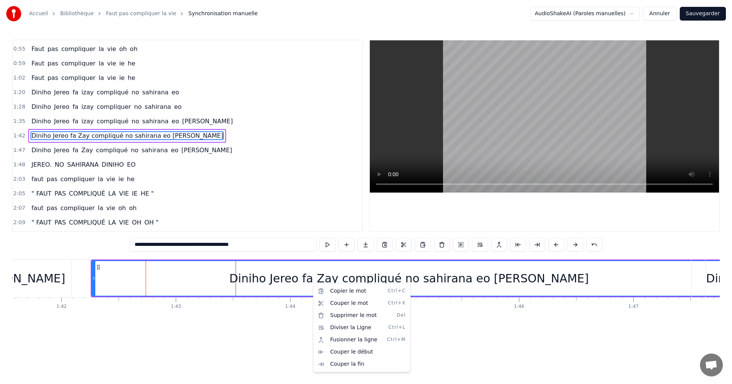
click at [346, 266] on div "Diniho Jereo fa Zay compliqué no sahirana eo [PERSON_NAME]" at bounding box center [408, 278] width 633 height 35
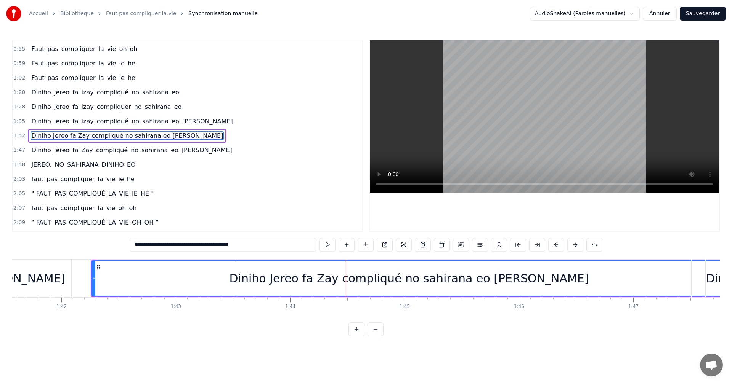
click at [331, 269] on div "Diniho Jereo fa Zay compliqué no sahirana eo [PERSON_NAME]" at bounding box center [408, 278] width 633 height 35
drag, startPoint x: 328, startPoint y: 282, endPoint x: 315, endPoint y: 285, distance: 14.0
click at [315, 285] on div "Diniho Jereo fa Zay compliqué no sahirana eo [PERSON_NAME]" at bounding box center [408, 278] width 359 height 17
click at [315, 282] on div "Diniho Jereo fa Zay compliqué no sahirana eo [PERSON_NAME]" at bounding box center [408, 278] width 359 height 17
click at [433, 280] on div "Diniho Jereo fa Zay compliqué no sahirana eo [PERSON_NAME]" at bounding box center [408, 278] width 359 height 17
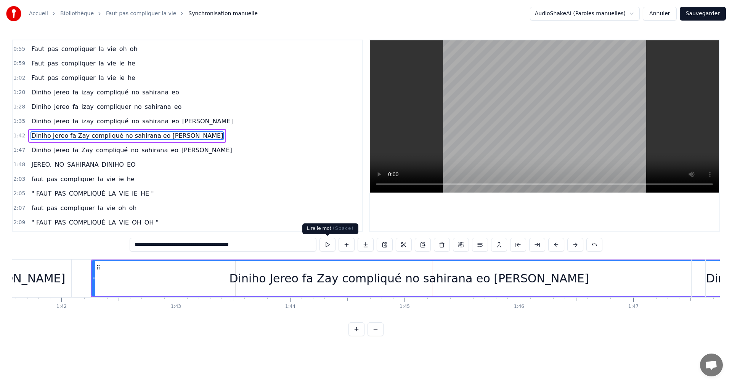
click at [330, 247] on button at bounding box center [327, 245] width 16 height 14
click at [321, 244] on button at bounding box center [327, 245] width 16 height 14
click at [328, 244] on button at bounding box center [327, 245] width 16 height 14
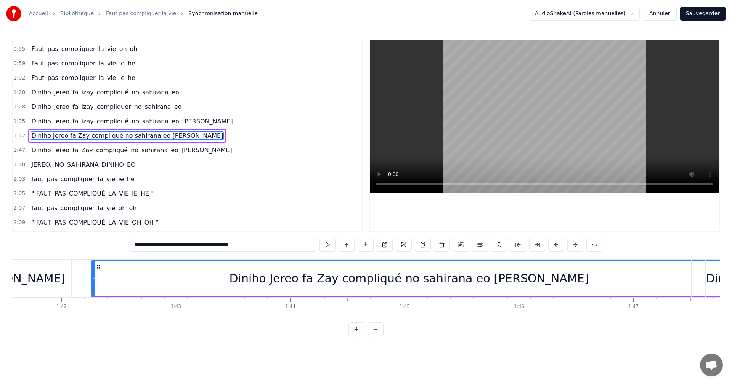
click at [45, 138] on span "Diniho Jereo fa Zay compliqué no sahirana eo [PERSON_NAME]" at bounding box center [126, 135] width 193 height 9
click at [59, 138] on span "Diniho Jereo fa Zay compliqué no sahirana eo [PERSON_NAME]" at bounding box center [126, 135] width 193 height 9
click at [66, 138] on span "Diniho Jereo fa Zay compliqué no sahirana eo [PERSON_NAME]" at bounding box center [126, 135] width 193 height 9
click at [93, 134] on span "Diniho Jereo fa Zay compliqué no sahirana eo [PERSON_NAME]" at bounding box center [126, 135] width 193 height 9
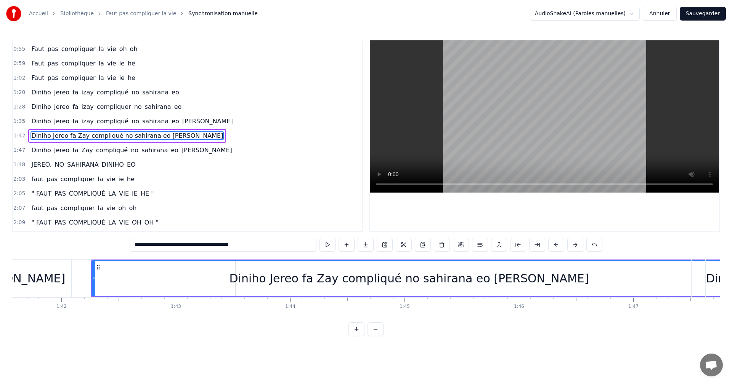
click at [59, 136] on span "Diniho Jereo fa Zay compliqué no sahirana eo [PERSON_NAME]" at bounding box center [126, 135] width 193 height 9
click at [168, 240] on input "**********" at bounding box center [223, 245] width 187 height 14
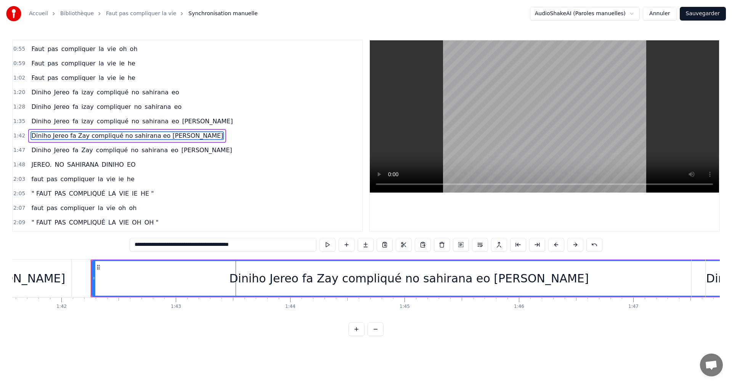
click at [164, 248] on input "**********" at bounding box center [223, 245] width 187 height 14
click at [164, 243] on input "**********" at bounding box center [223, 245] width 187 height 14
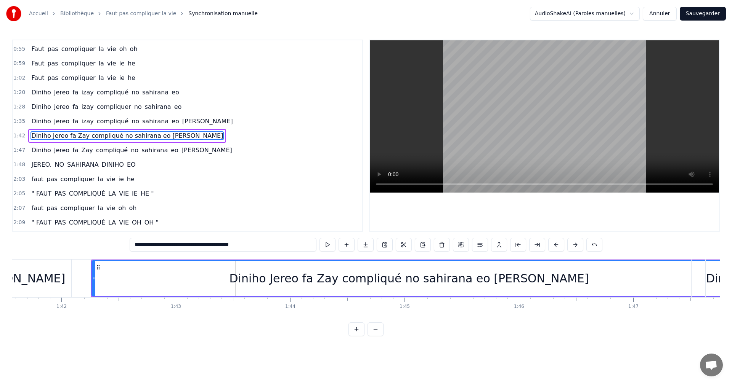
drag, startPoint x: 164, startPoint y: 243, endPoint x: 131, endPoint y: 242, distance: 32.8
click at [131, 242] on input "**********" at bounding box center [223, 245] width 187 height 14
drag, startPoint x: 160, startPoint y: 139, endPoint x: 165, endPoint y: 138, distance: 4.3
click at [165, 138] on span "Diniho Jereo fa Zay compliqué no sahirana eo [PERSON_NAME]" at bounding box center [126, 135] width 193 height 9
drag, startPoint x: 165, startPoint y: 138, endPoint x: 133, endPoint y: 131, distance: 32.0
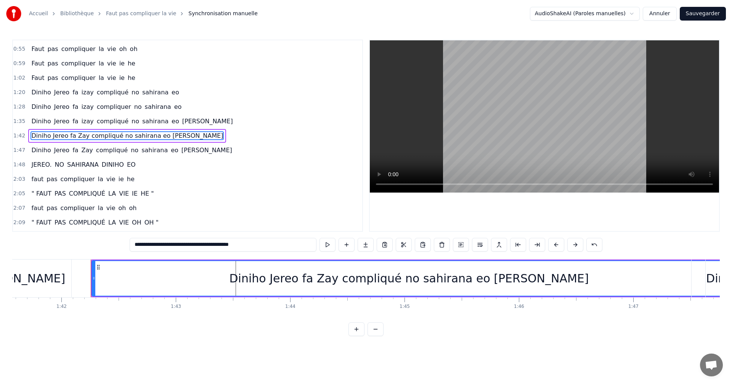
click at [150, 135] on span "Diniho Jereo fa Zay compliqué no sahirana eo [PERSON_NAME]" at bounding box center [126, 135] width 193 height 9
click at [133, 131] on span "Diniho Jereo fa Zay compliqué no sahirana eo [PERSON_NAME]" at bounding box center [126, 135] width 193 height 9
drag, startPoint x: 167, startPoint y: 138, endPoint x: 123, endPoint y: 134, distance: 44.0
click at [132, 134] on div "Diniho Jereo fa Zay compliqué no sahirana eo [PERSON_NAME]" at bounding box center [127, 136] width 198 height 14
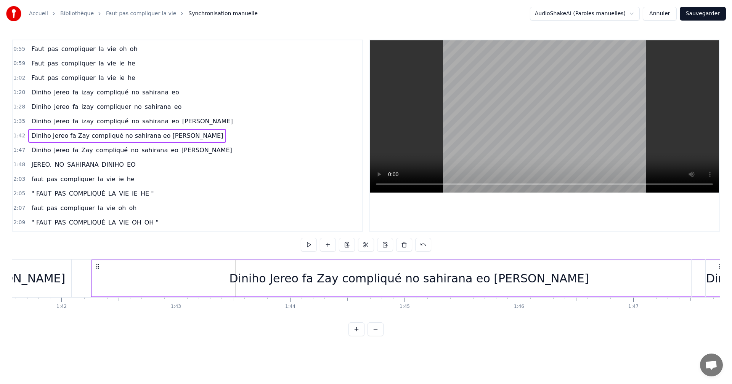
click at [42, 135] on span "Diniho Jereo fa Zay compliqué no sahirana eo [PERSON_NAME]" at bounding box center [126, 135] width 193 height 9
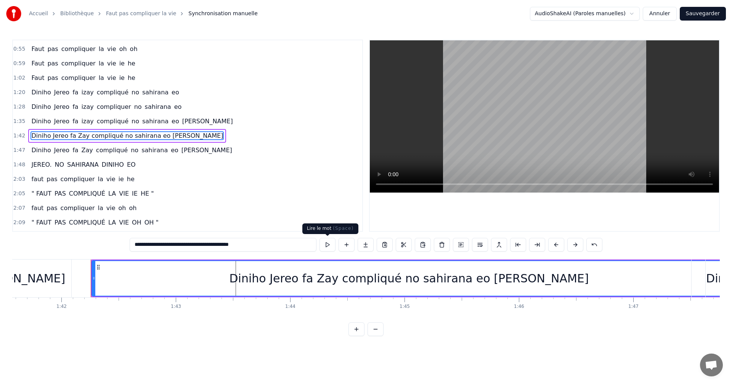
click at [329, 248] on button at bounding box center [327, 245] width 16 height 14
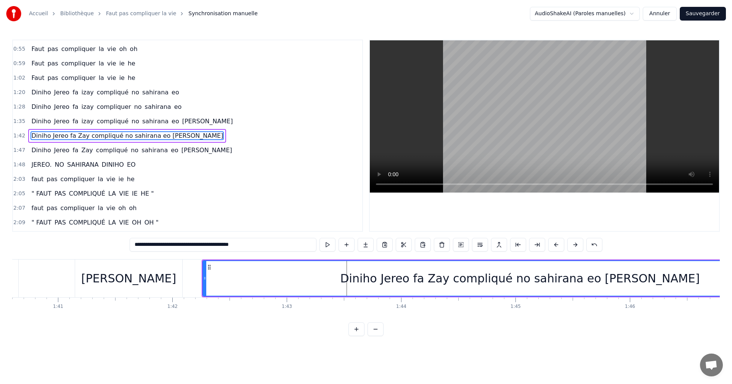
scroll to position [0, 11464]
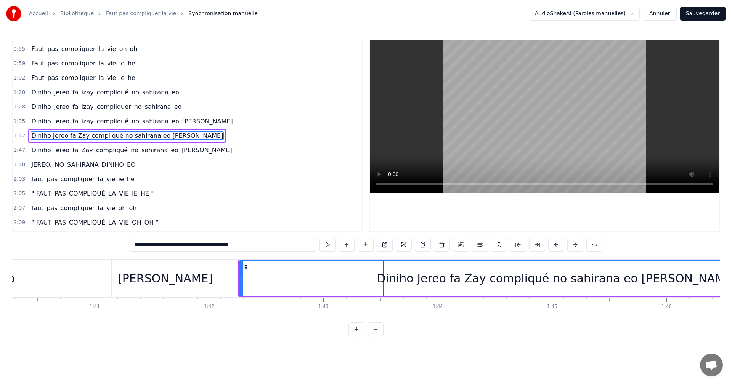
click at [349, 284] on div "Diniho Jereo fa Zay compliqué no sahirana eo [PERSON_NAME]" at bounding box center [556, 278] width 633 height 35
click at [402, 284] on div "Diniho Jereo fa Zay compliqué no sahirana eo [PERSON_NAME]" at bounding box center [556, 278] width 633 height 35
click at [328, 248] on button at bounding box center [327, 245] width 16 height 14
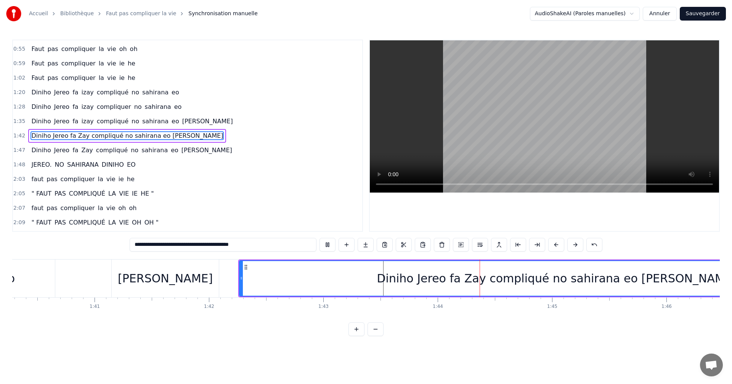
click at [328, 248] on button at bounding box center [327, 245] width 16 height 14
drag, startPoint x: 575, startPoint y: 269, endPoint x: 537, endPoint y: 269, distance: 38.1
click at [537, 269] on div "Diniho Jereo fa Zay compliqué no sahirana eo [PERSON_NAME]" at bounding box center [556, 278] width 633 height 35
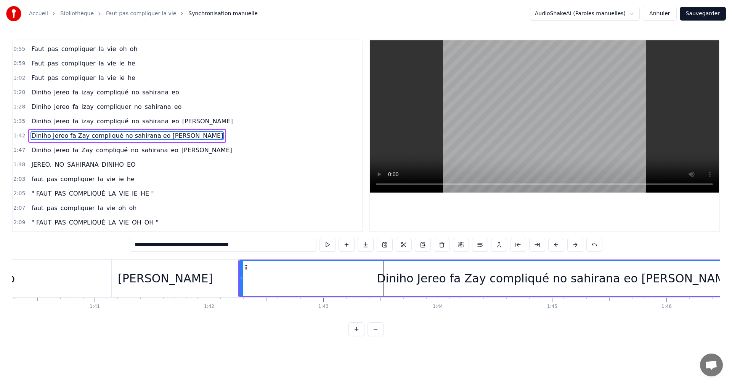
drag, startPoint x: 561, startPoint y: 287, endPoint x: 501, endPoint y: 282, distance: 60.0
click at [501, 282] on div "Diniho Jereo fa Zay compliqué no sahirana eo [PERSON_NAME]" at bounding box center [555, 278] width 359 height 17
drag, startPoint x: 646, startPoint y: 260, endPoint x: 591, endPoint y: 256, distance: 55.4
click at [591, 256] on div "0:23 faut pas compliquer la vie ie he 0:27 Faut pas compliquer la vie oh oh 0:3…" at bounding box center [365, 188] width 707 height 297
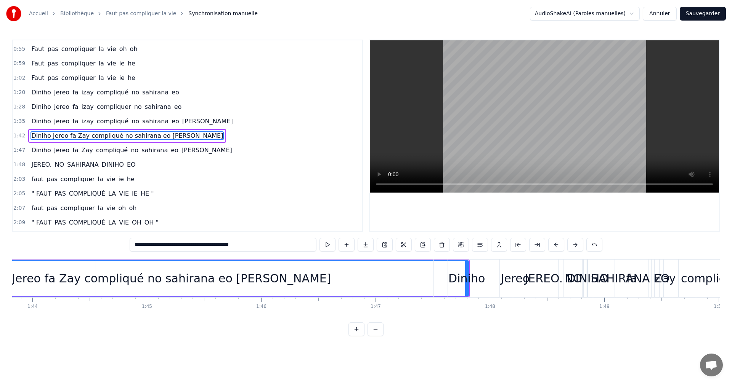
scroll to position [0, 11888]
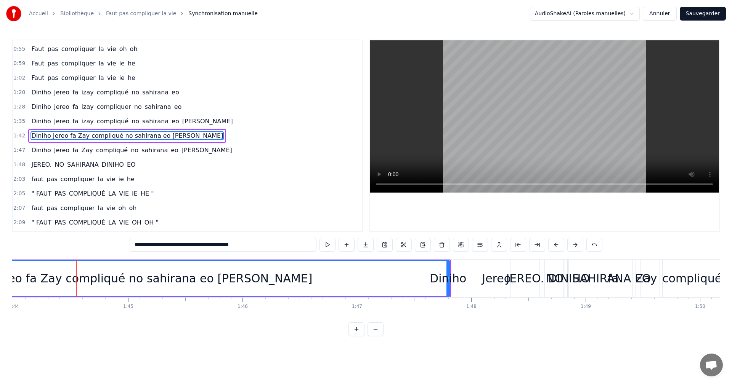
click at [450, 268] on div "Jereo" at bounding box center [496, 279] width 134 height 38
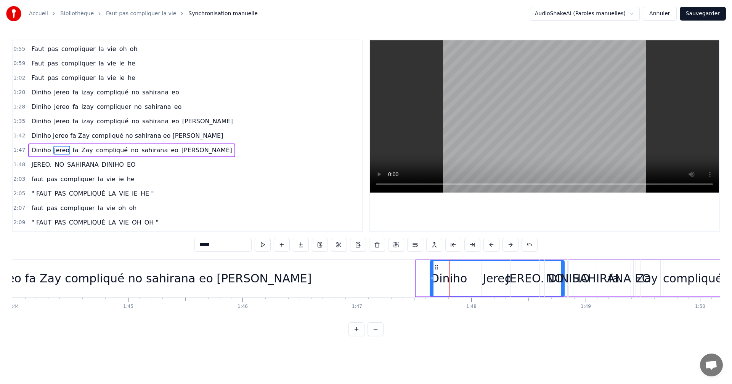
scroll to position [143, 0]
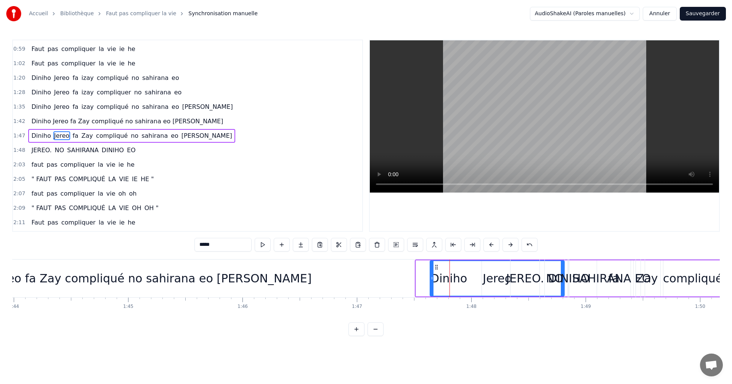
click at [140, 123] on span "Diniho Jereo fa Zay compliqué no sahirana eo [PERSON_NAME]" at bounding box center [126, 121] width 193 height 9
type input "**********"
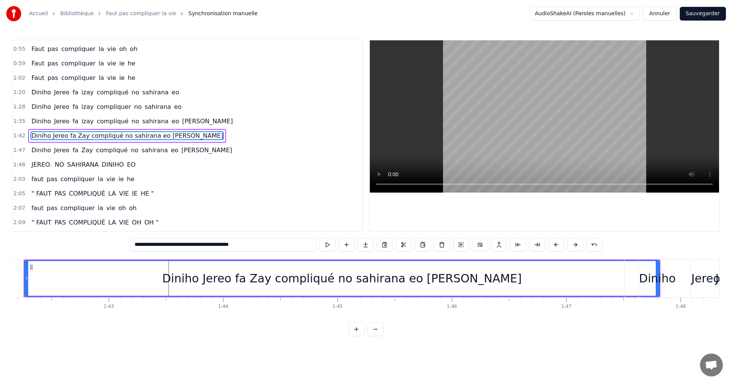
scroll to position [0, 11652]
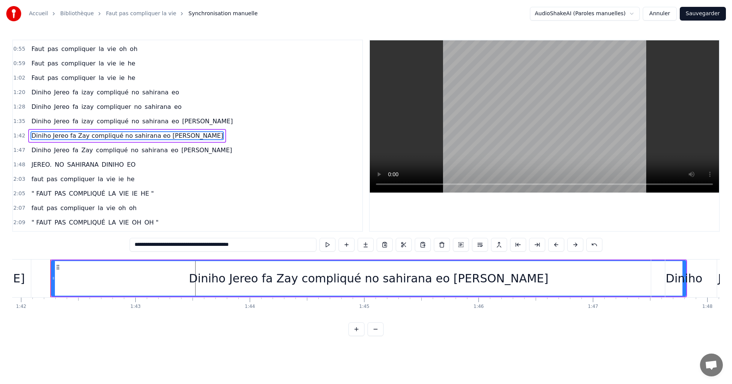
click at [28, 121] on div "Diniho Jereo fa izay compliqué no sahirana eo [PERSON_NAME]" at bounding box center [131, 122] width 207 height 14
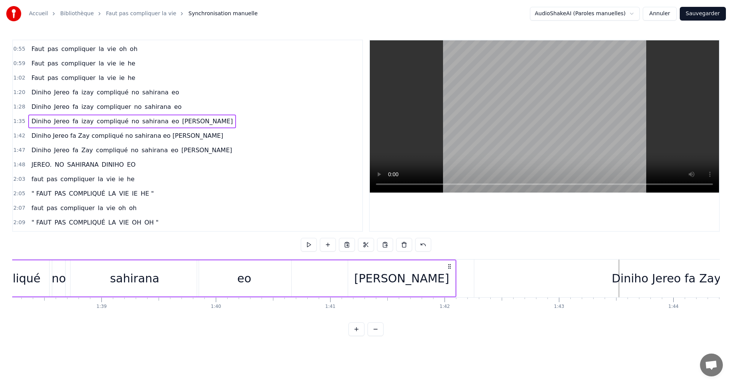
scroll to position [0, 10931]
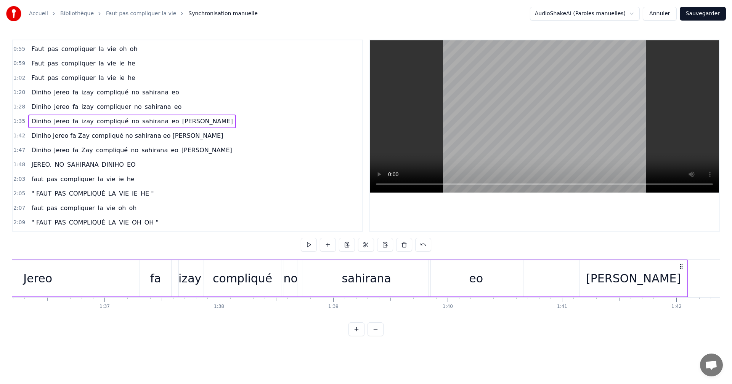
click at [30, 122] on span "Diniho" at bounding box center [40, 121] width 21 height 9
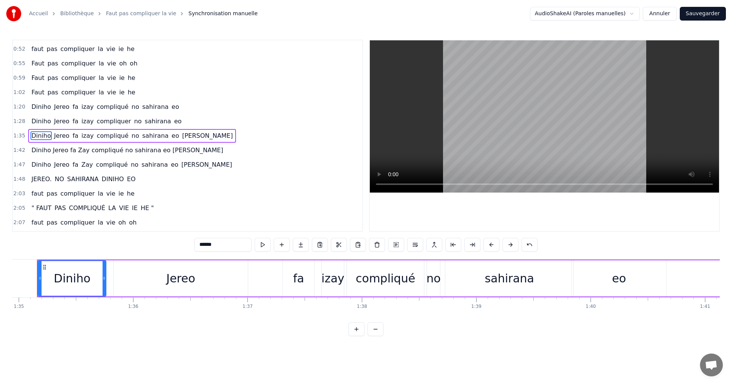
scroll to position [0, 10840]
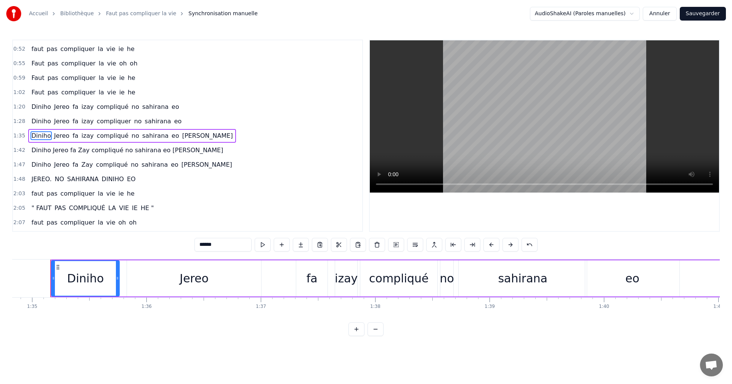
click at [44, 149] on span "Diniho Jereo fa Zay compliqué no sahirana eo [PERSON_NAME]" at bounding box center [126, 150] width 193 height 9
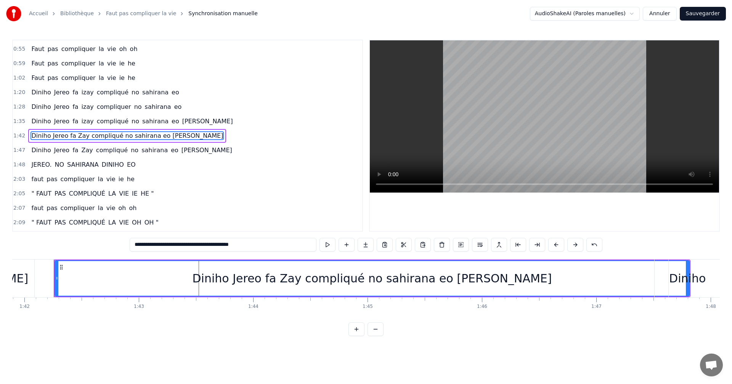
scroll to position [0, 11652]
click at [40, 138] on span "Diniho Jereo fa Zay compliqué no sahirana eo [PERSON_NAME]" at bounding box center [126, 135] width 193 height 9
click at [38, 125] on span "Diniho" at bounding box center [40, 121] width 21 height 9
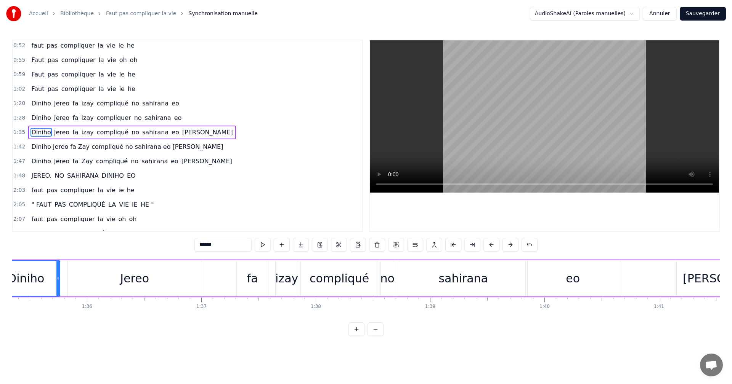
scroll to position [0, 10840]
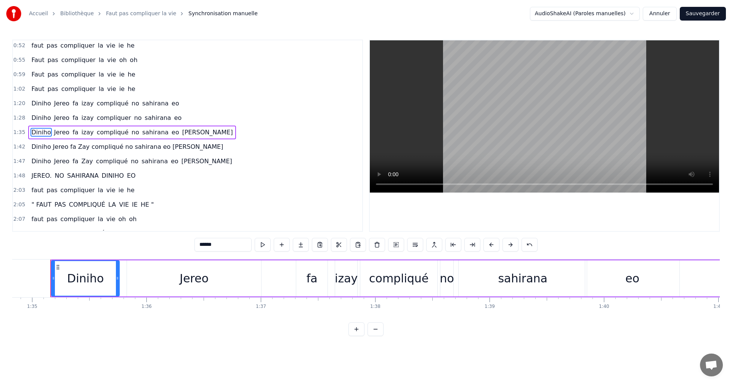
click at [53, 133] on span "Jereo" at bounding box center [61, 132] width 17 height 9
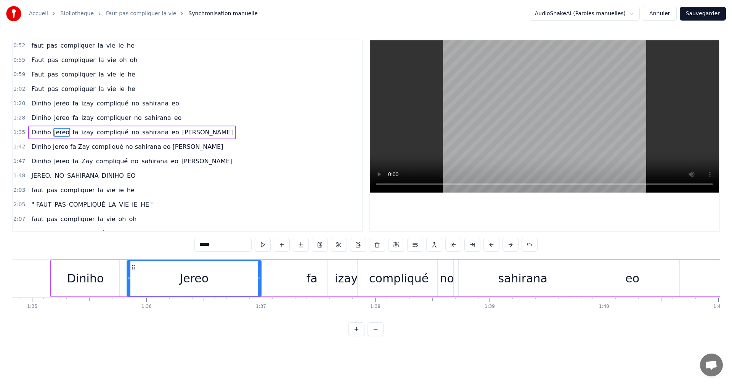
scroll to position [114, 0]
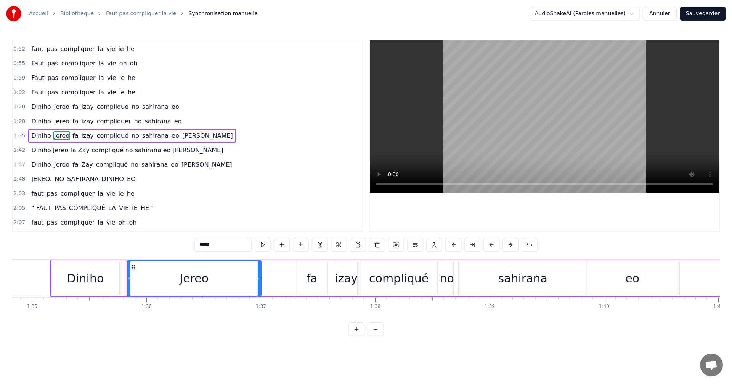
click at [40, 135] on span "Diniho" at bounding box center [40, 135] width 21 height 9
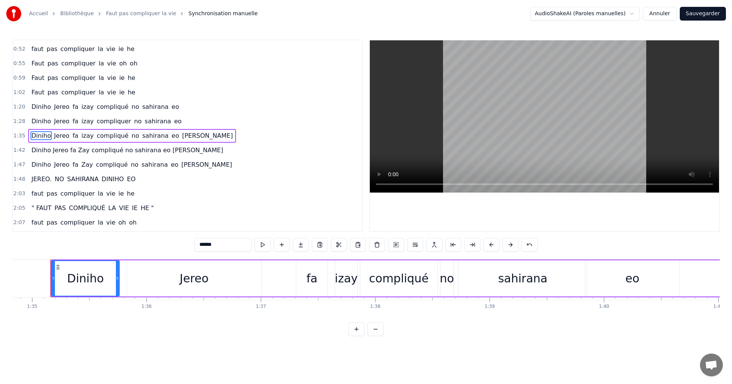
click at [42, 150] on span "Diniho Jereo fa Zay compliqué no sahirana eo [PERSON_NAME]" at bounding box center [126, 150] width 193 height 9
type input "**********"
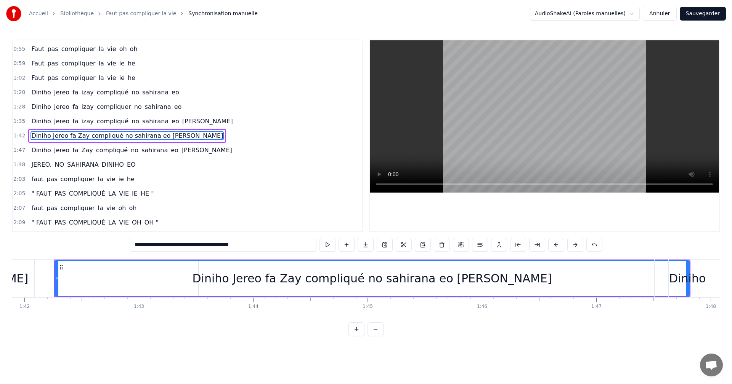
scroll to position [0, 11652]
drag, startPoint x: 684, startPoint y: 270, endPoint x: 660, endPoint y: 281, distance: 26.6
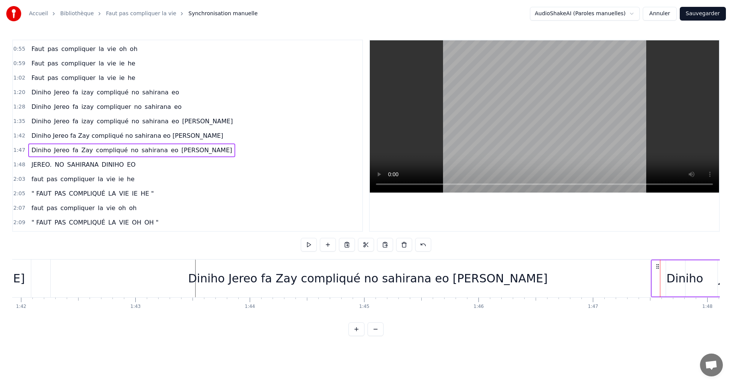
click at [436, 288] on div "Diniho Jereo fa Zay compliqué no sahirana eo [PERSON_NAME]" at bounding box center [368, 279] width 634 height 38
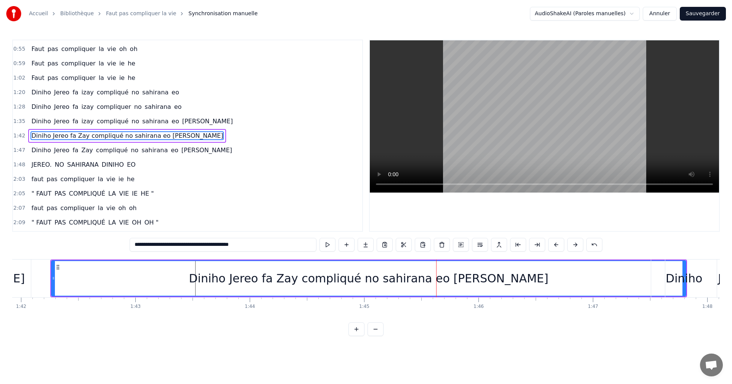
click at [682, 274] on div "Jereo" at bounding box center [732, 279] width 134 height 38
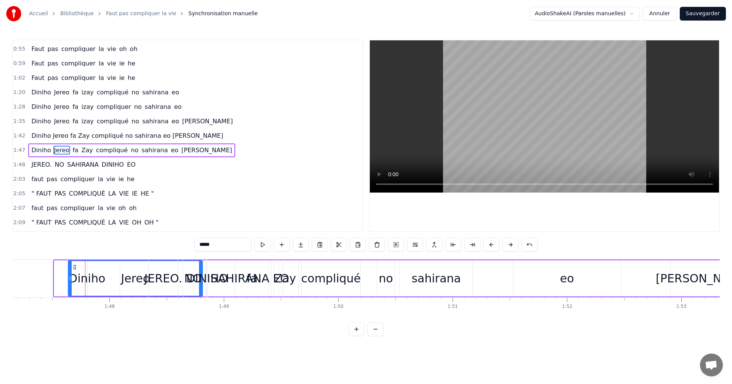
scroll to position [0, 12284]
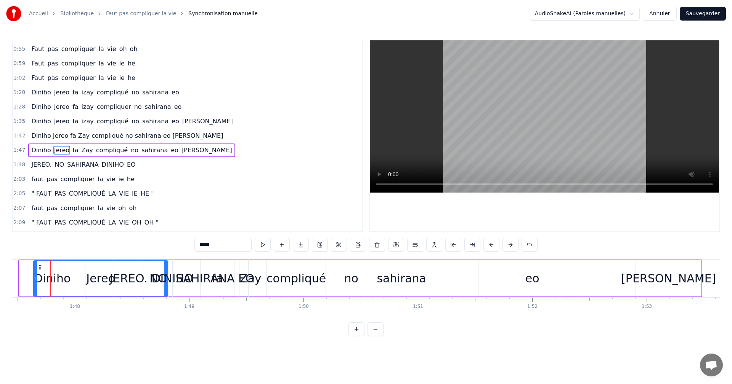
drag, startPoint x: 34, startPoint y: 282, endPoint x: 54, endPoint y: 285, distance: 20.4
click at [54, 285] on div "Jereo" at bounding box center [100, 279] width 135 height 36
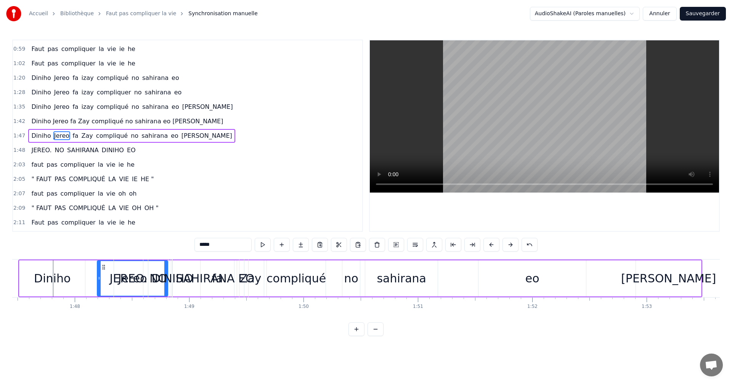
drag, startPoint x: 35, startPoint y: 277, endPoint x: 98, endPoint y: 279, distance: 63.7
click at [98, 279] on icon at bounding box center [99, 279] width 3 height 6
click at [30, 282] on div "Diniho" at bounding box center [52, 279] width 66 height 36
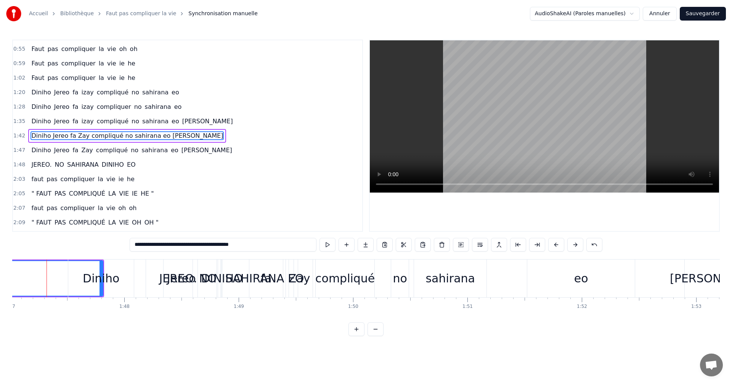
scroll to position [0, 12231]
click at [67, 135] on span "Diniho Jereo fa Zay compliqué no sahirana eo [PERSON_NAME]" at bounding box center [126, 135] width 193 height 9
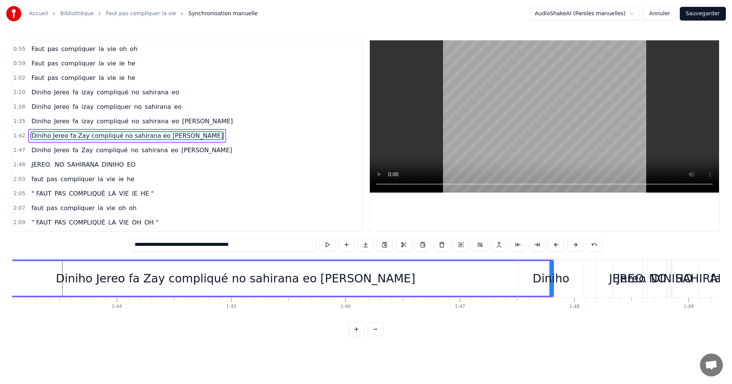
scroll to position [0, 11652]
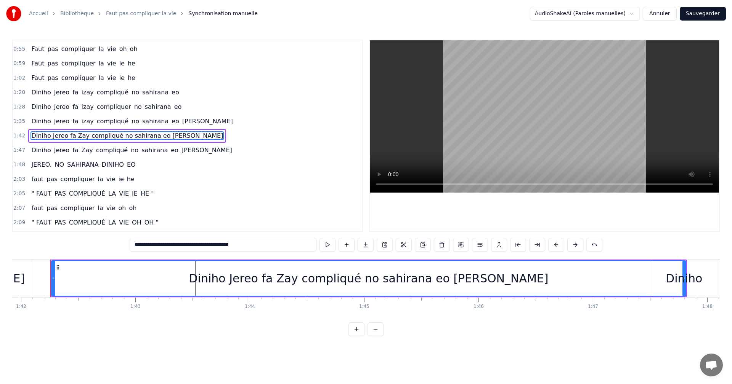
click at [262, 281] on div "Diniho Jereo fa Zay compliqué no sahirana eo [PERSON_NAME]" at bounding box center [368, 278] width 359 height 17
drag, startPoint x: 682, startPoint y: 277, endPoint x: 672, endPoint y: 277, distance: 10.3
click at [672, 277] on div "Diniho" at bounding box center [683, 278] width 37 height 17
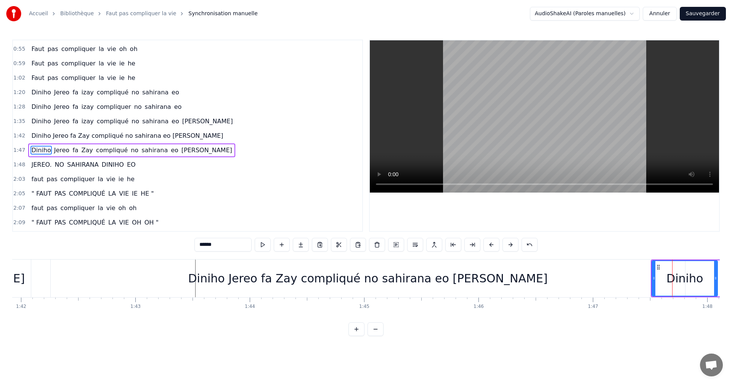
scroll to position [143, 0]
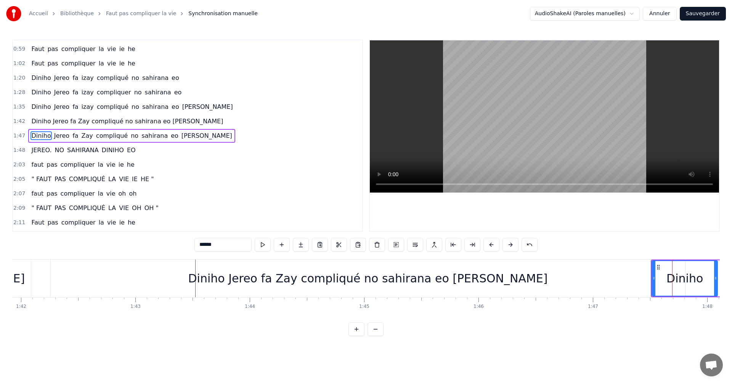
click at [396, 289] on div "Diniho Jereo fa Zay compliqué no sahirana eo [PERSON_NAME]" at bounding box center [368, 279] width 634 height 38
type input "**********"
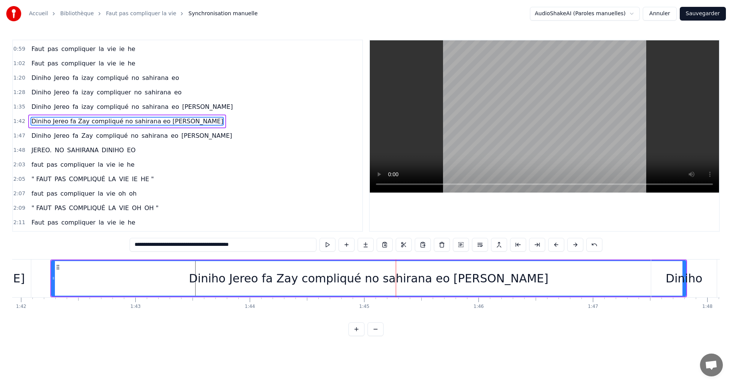
scroll to position [129, 0]
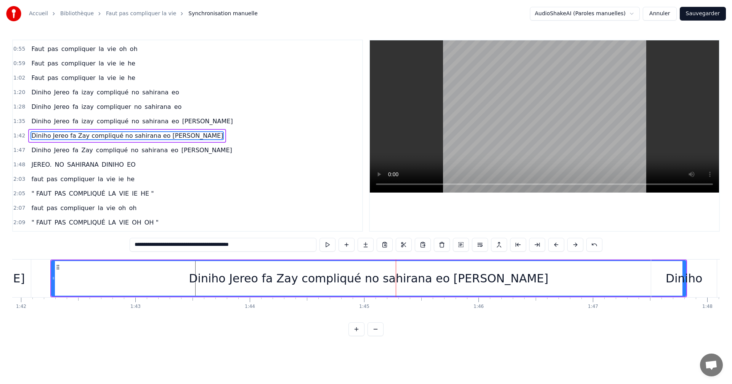
drag, startPoint x: 684, startPoint y: 272, endPoint x: 618, endPoint y: 280, distance: 66.4
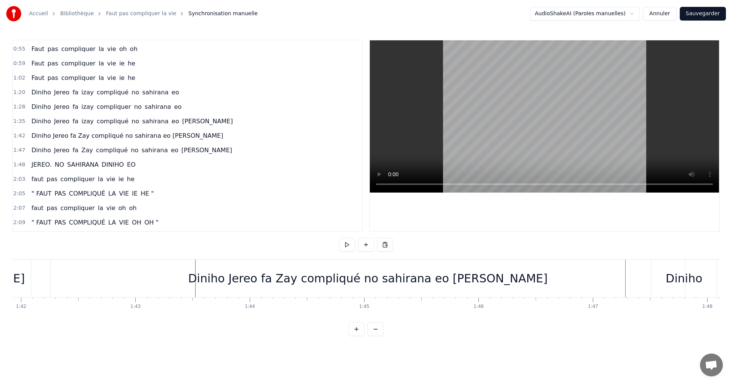
click at [665, 277] on div "Diniho" at bounding box center [684, 279] width 66 height 38
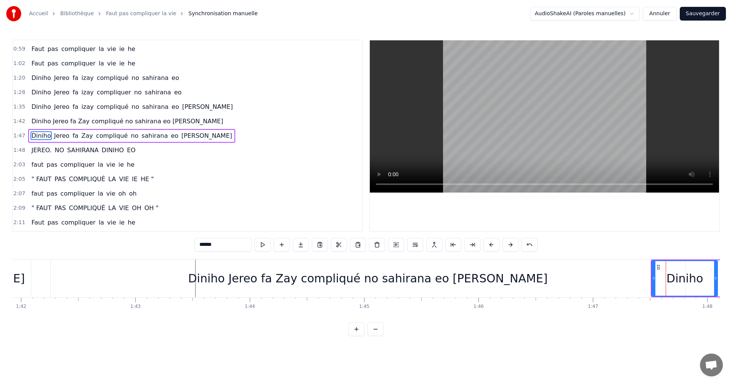
drag, startPoint x: 625, startPoint y: 281, endPoint x: 618, endPoint y: 281, distance: 6.5
click at [618, 281] on div "Diniho Jereo fa Zay compliqué no sahirana eo [PERSON_NAME]" at bounding box center [368, 279] width 634 height 38
type input "**********"
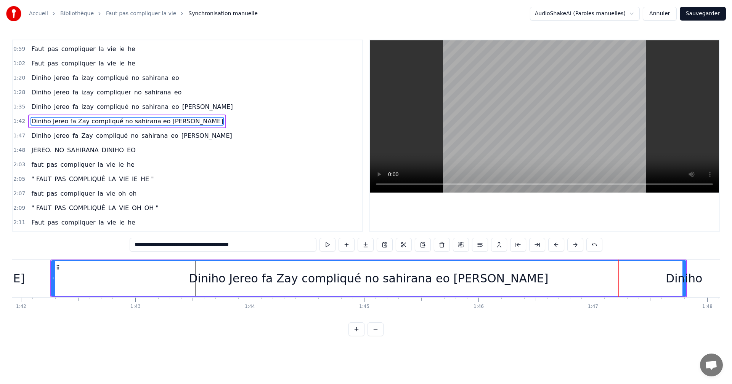
scroll to position [129, 0]
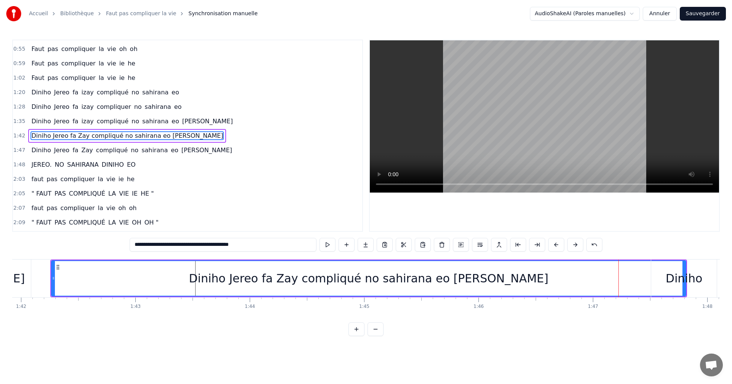
click at [618, 281] on div at bounding box center [618, 279] width 0 height 38
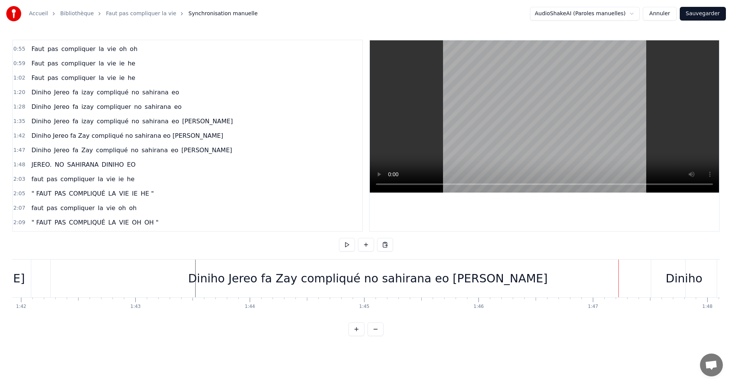
click at [618, 281] on div at bounding box center [618, 279] width 0 height 38
click at [562, 283] on div "Diniho Jereo fa Zay compliqué no sahirana eo [PERSON_NAME]" at bounding box center [368, 279] width 634 height 38
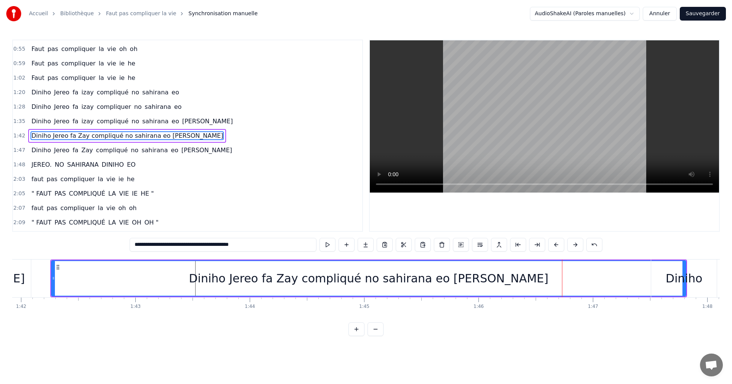
click at [684, 274] on div "Diniho" at bounding box center [683, 278] width 37 height 17
type input "******"
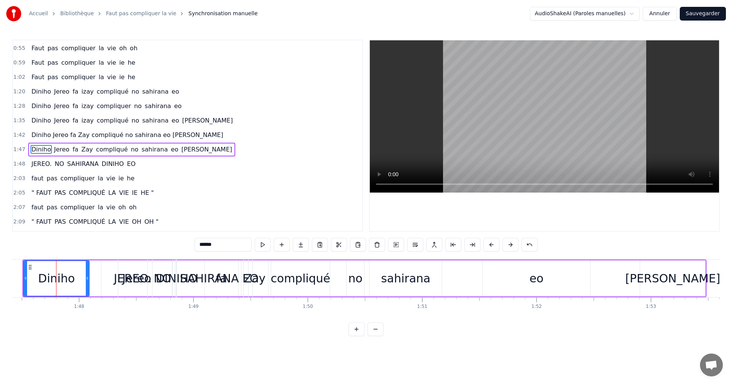
scroll to position [0, 12285]
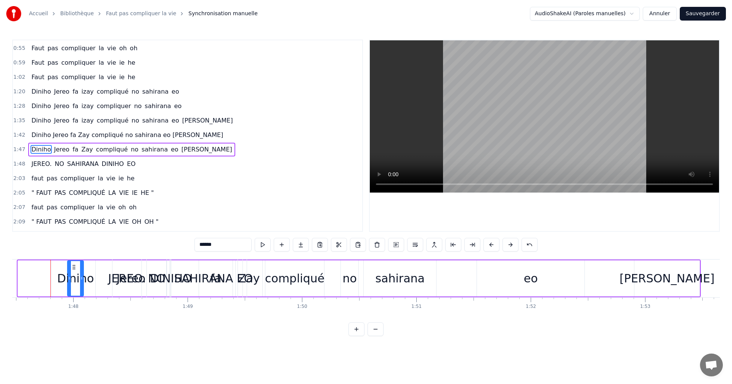
drag, startPoint x: 18, startPoint y: 279, endPoint x: 68, endPoint y: 278, distance: 49.5
click at [68, 278] on icon at bounding box center [69, 279] width 3 height 6
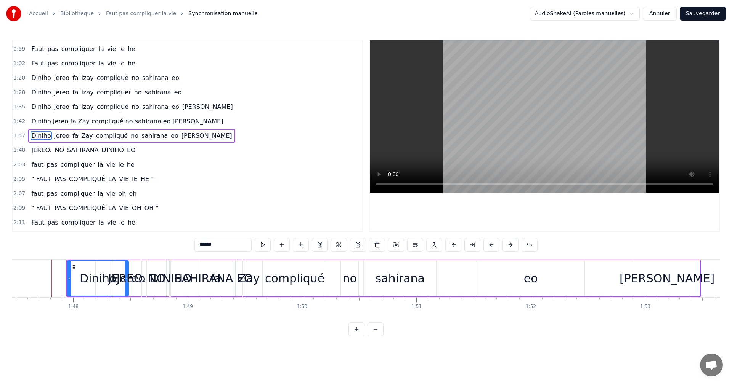
drag, startPoint x: 82, startPoint y: 281, endPoint x: 127, endPoint y: 287, distance: 45.3
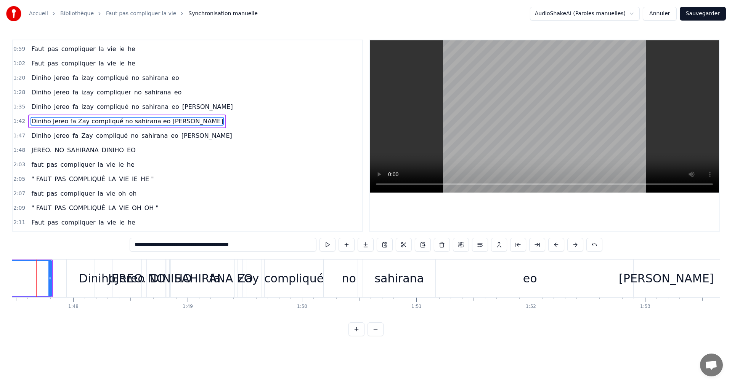
scroll to position [0, 12271]
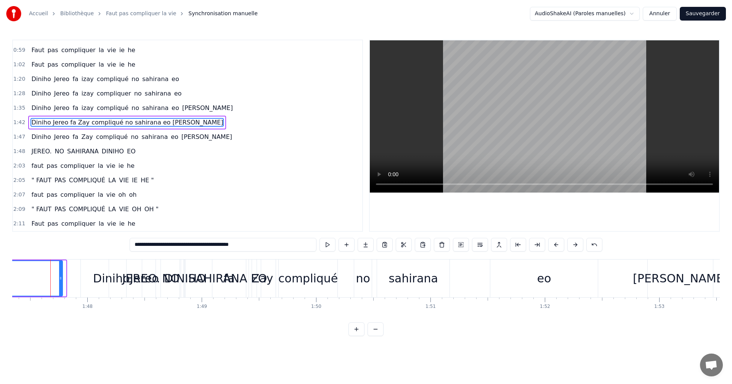
drag, startPoint x: 64, startPoint y: 273, endPoint x: 61, endPoint y: 275, distance: 4.1
click at [61, 275] on div at bounding box center [60, 278] width 3 height 35
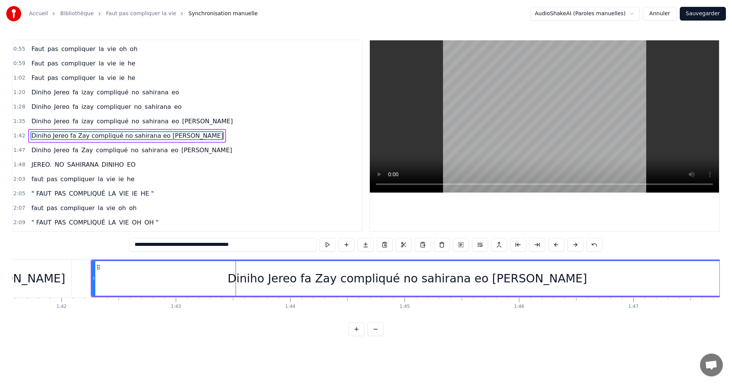
scroll to position [0, 11869]
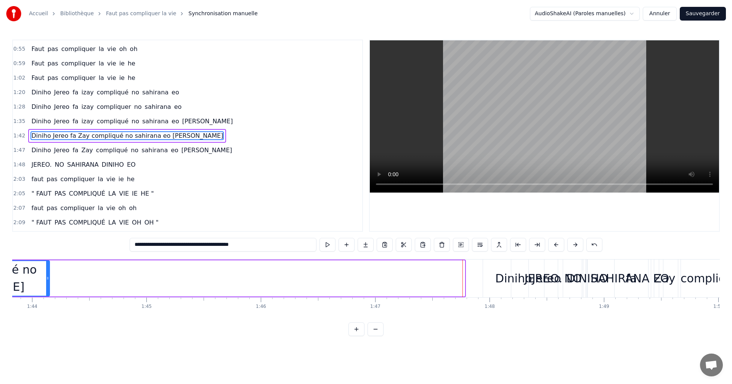
drag, startPoint x: 463, startPoint y: 275, endPoint x: 48, endPoint y: 282, distance: 415.0
click at [48, 282] on div at bounding box center [47, 278] width 3 height 35
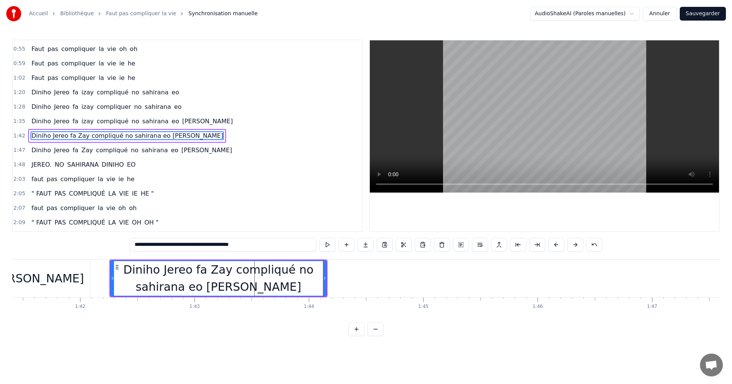
scroll to position [0, 11519]
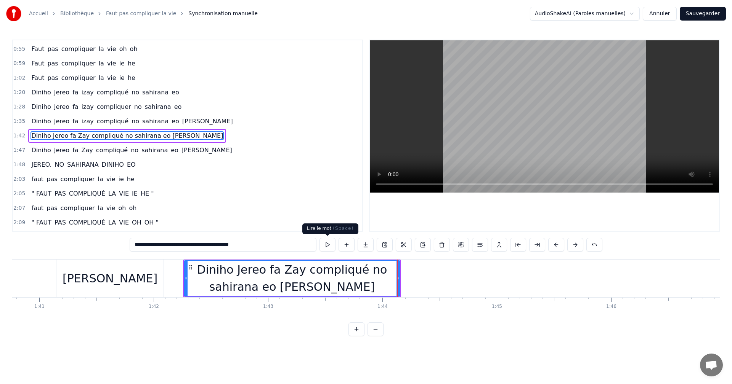
click at [333, 242] on button at bounding box center [327, 245] width 16 height 14
click at [63, 136] on span "Diniho Jereo fa Zay compliqué no sahirana eo [PERSON_NAME]" at bounding box center [126, 135] width 193 height 9
click at [163, 136] on span "Diniho Jereo fa Zay compliqué no sahirana eo [PERSON_NAME]" at bounding box center [126, 135] width 193 height 9
click at [271, 249] on input "**********" at bounding box center [223, 245] width 187 height 14
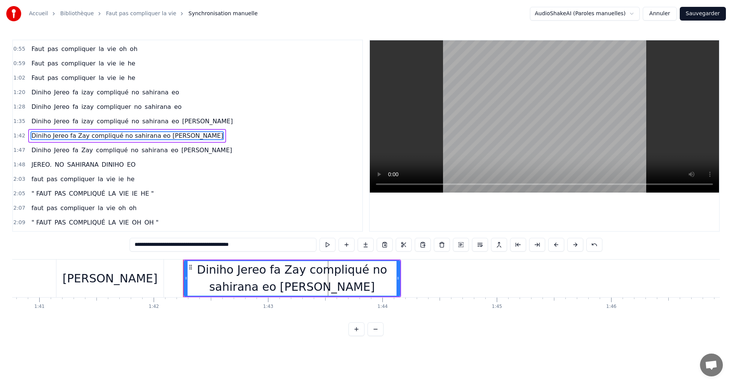
drag, startPoint x: 269, startPoint y: 245, endPoint x: 165, endPoint y: 244, distance: 103.3
click at [165, 244] on input "**********" at bounding box center [223, 245] width 187 height 14
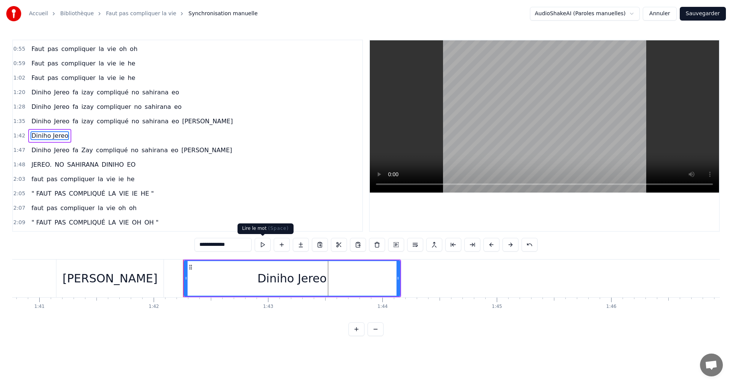
type input "**********"
click at [264, 245] on button at bounding box center [263, 245] width 16 height 14
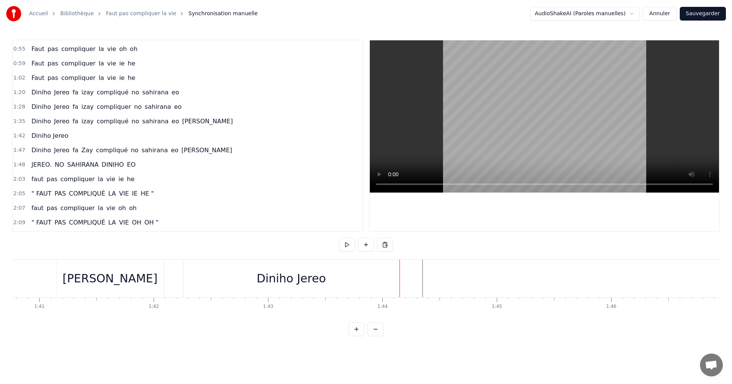
click at [299, 281] on div "Diniho Jereo" at bounding box center [290, 278] width 69 height 17
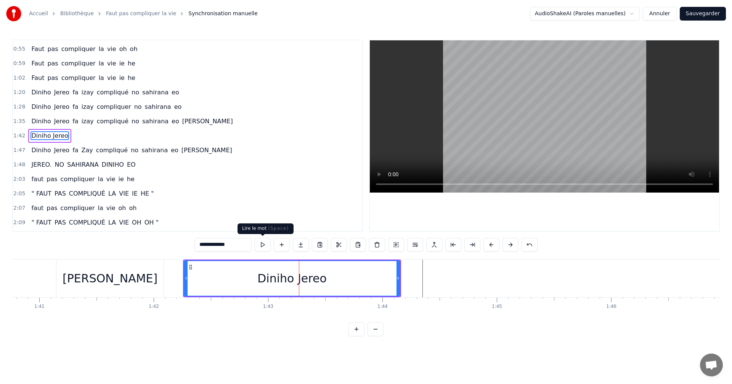
click at [266, 245] on button at bounding box center [263, 245] width 16 height 14
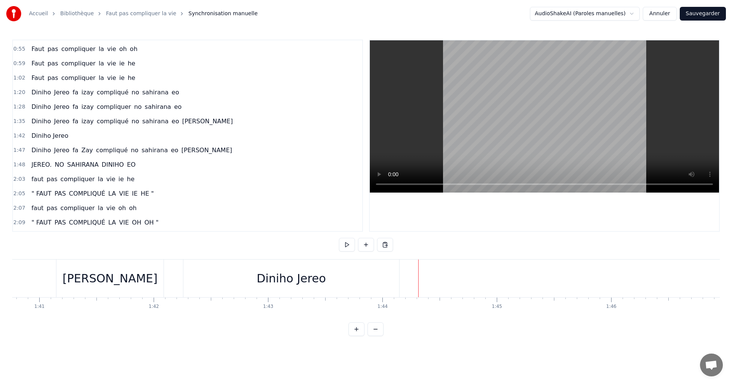
click at [418, 281] on div at bounding box center [418, 279] width 0 height 38
click at [437, 279] on div at bounding box center [437, 279] width 0 height 38
click at [421, 278] on html "Accueil Bibliothèque Faut pas compliquer la vie Synchronisation manuelle AudioS…" at bounding box center [366, 174] width 732 height 349
click at [344, 249] on button at bounding box center [347, 245] width 16 height 14
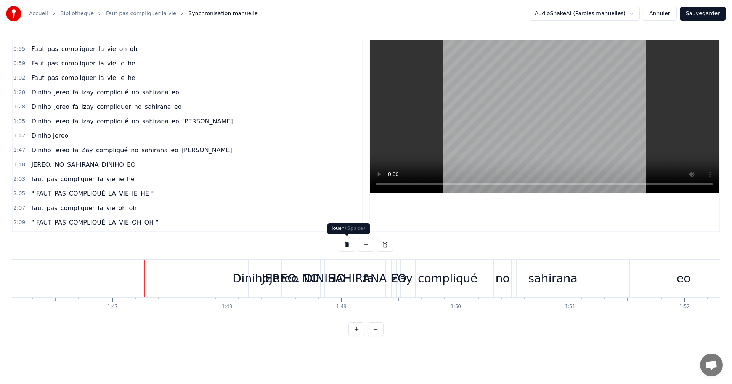
click at [350, 245] on button at bounding box center [347, 245] width 16 height 14
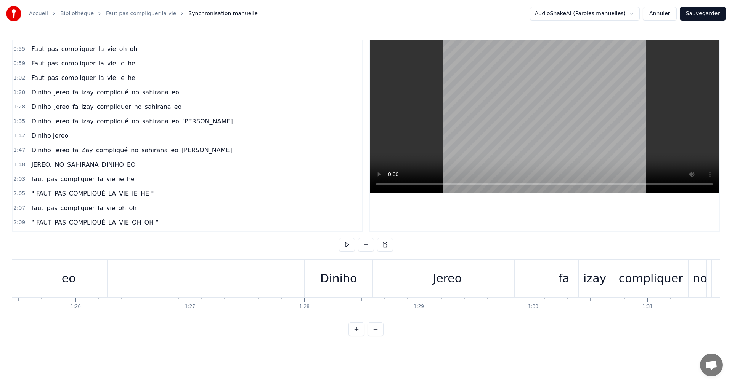
scroll to position [0, 9695]
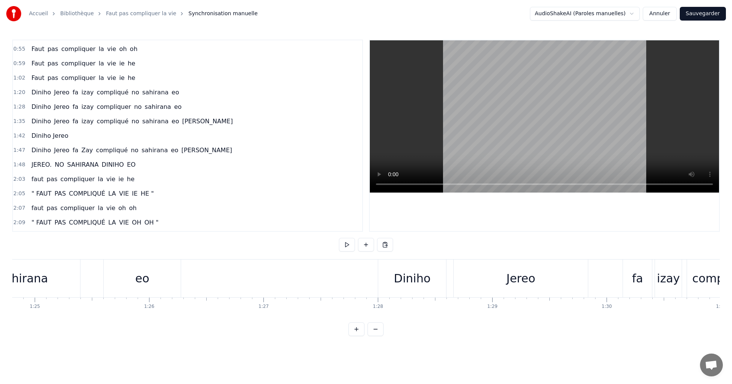
click at [54, 143] on div "Diniho Jereo" at bounding box center [49, 136] width 43 height 14
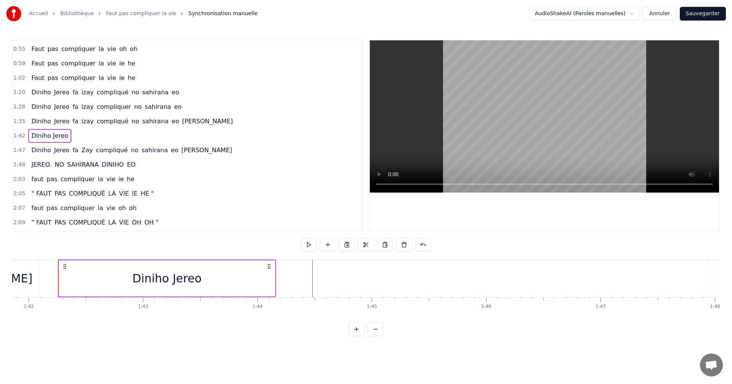
scroll to position [0, 11652]
click at [51, 139] on span "Diniho Jereo" at bounding box center [49, 135] width 38 height 9
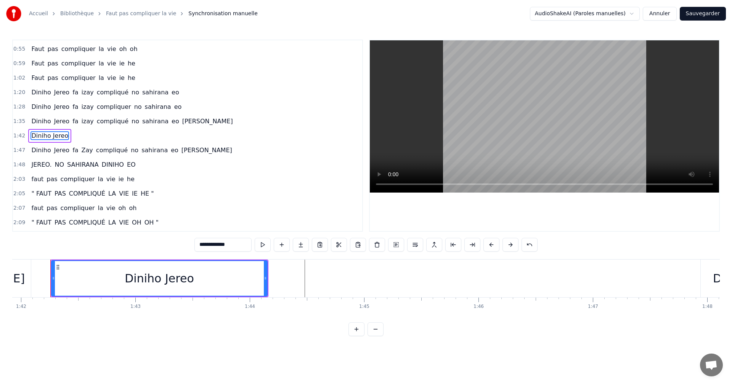
drag, startPoint x: 63, startPoint y: 136, endPoint x: 56, endPoint y: 136, distance: 6.9
click at [56, 136] on span "Diniho Jereo" at bounding box center [49, 135] width 38 height 9
drag, startPoint x: 268, startPoint y: 283, endPoint x: 276, endPoint y: 285, distance: 8.2
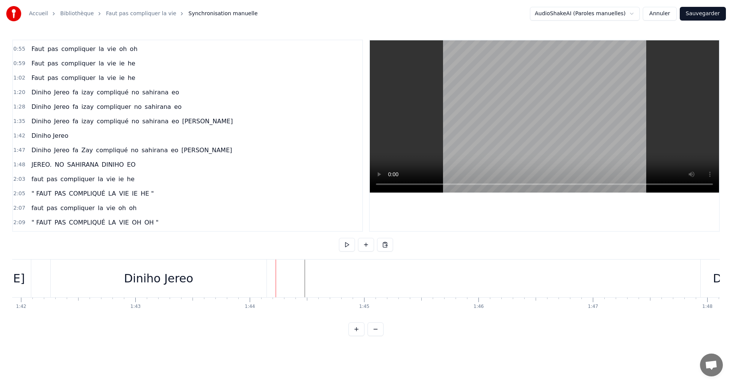
click at [248, 280] on div "Diniho Jereo" at bounding box center [159, 279] width 216 height 38
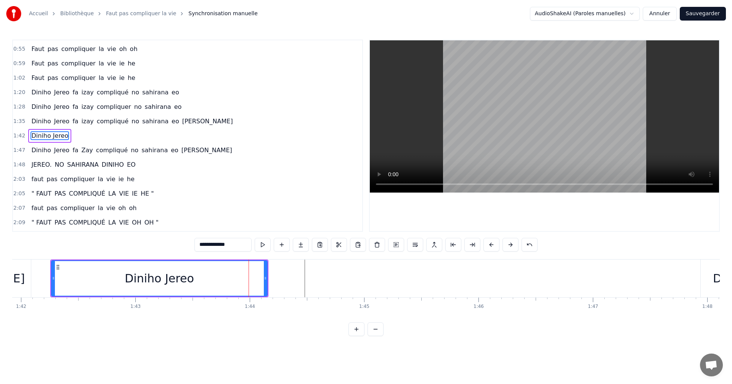
click at [265, 272] on div at bounding box center [265, 278] width 3 height 35
drag, startPoint x: 269, startPoint y: 261, endPoint x: 294, endPoint y: 268, distance: 26.0
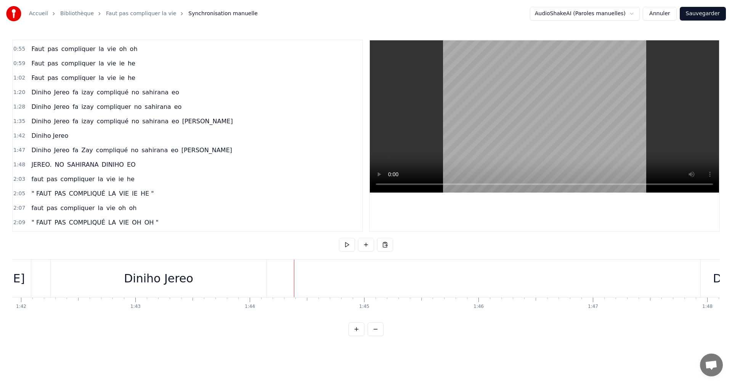
click at [247, 279] on div "Diniho Jereo" at bounding box center [159, 279] width 216 height 38
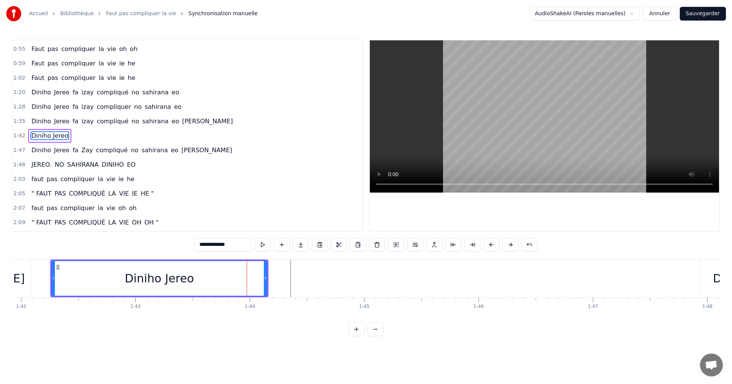
click at [58, 268] on icon at bounding box center [58, 267] width 6 height 6
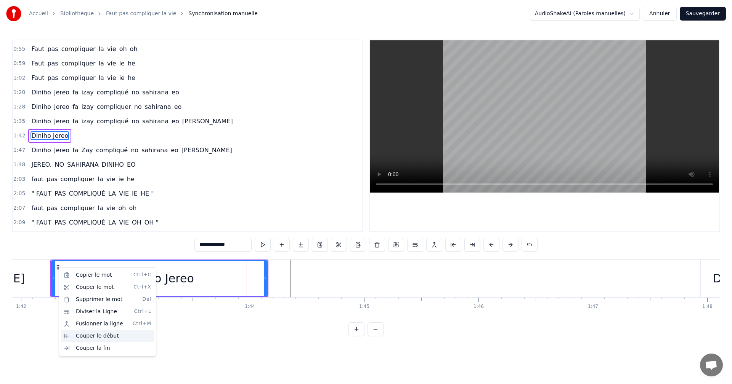
click at [101, 340] on div "Couper le début" at bounding box center [108, 336] width 94 height 12
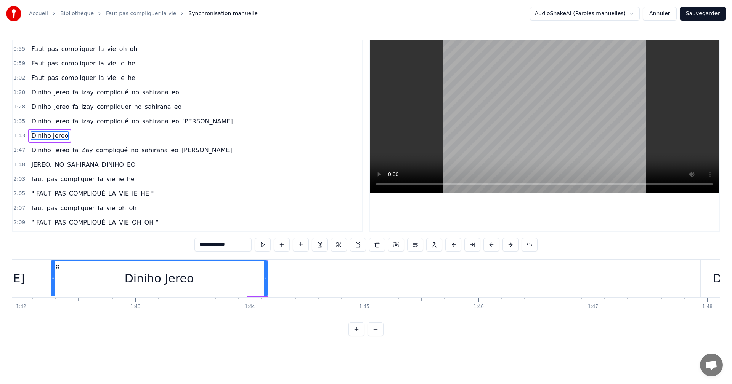
drag, startPoint x: 250, startPoint y: 279, endPoint x: 53, endPoint y: 284, distance: 196.7
click at [53, 284] on div at bounding box center [52, 278] width 3 height 35
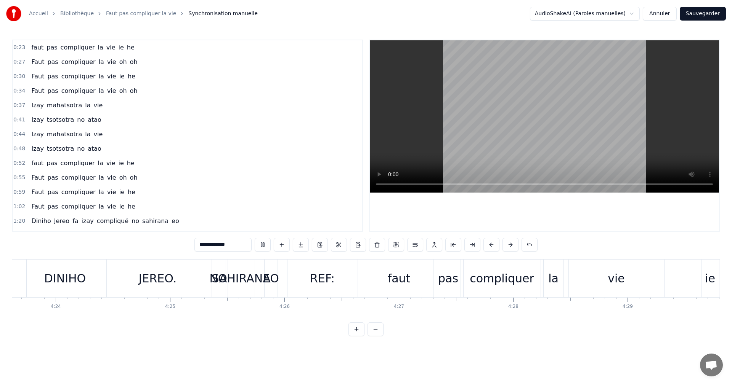
scroll to position [0, 30137]
click at [662, 18] on button "Annuler" at bounding box center [659, 14] width 34 height 14
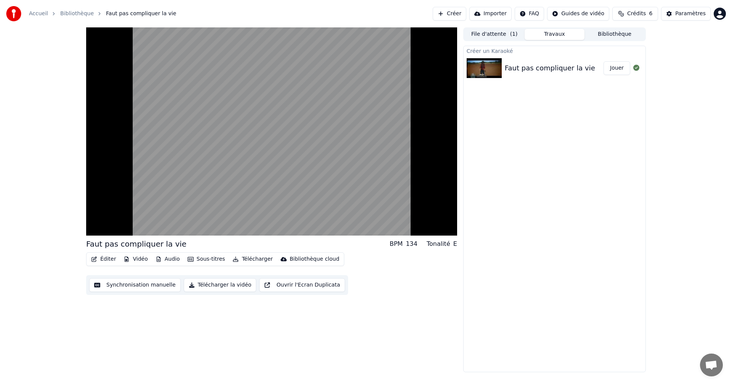
click at [465, 16] on button "Créer" at bounding box center [450, 14] width 34 height 14
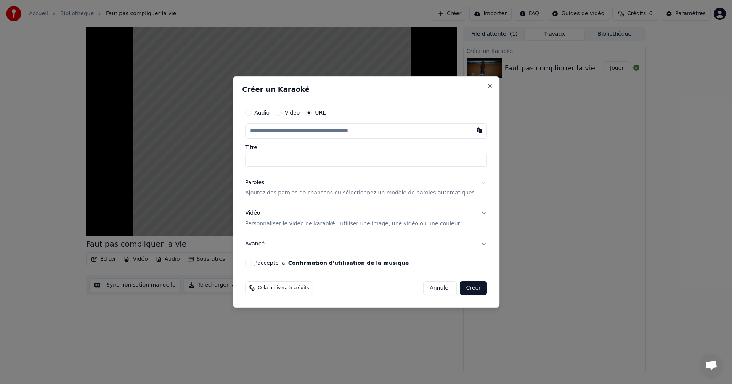
click at [340, 128] on input "text" at bounding box center [366, 130] width 242 height 15
paste input "**********"
type input "**********"
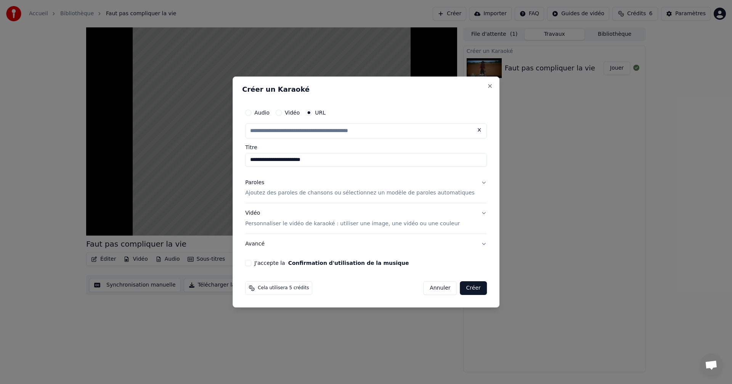
type input "**********"
click at [444, 190] on p "Ajoutez des paroles de chansons ou sélectionnez un modèle de paroles automatiqu…" at bounding box center [359, 194] width 229 height 8
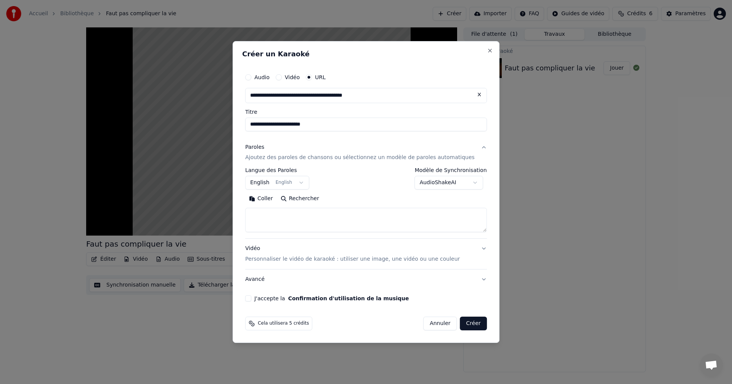
click at [352, 218] on textarea at bounding box center [366, 220] width 242 height 24
paste textarea "**********"
type textarea "**********"
click at [272, 301] on label "J'accepte la Confirmation d'utilisation de la musique" at bounding box center [331, 298] width 154 height 5
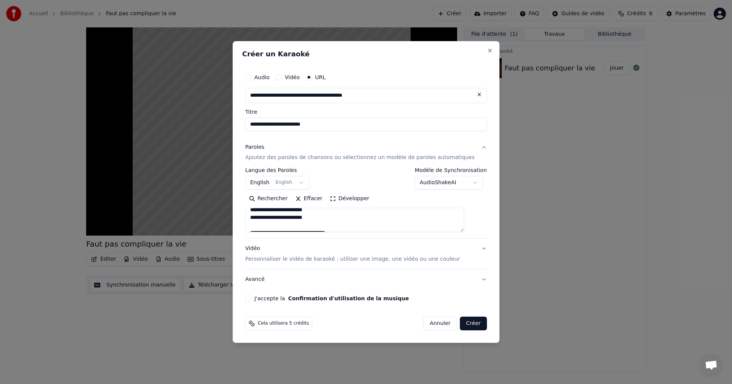
click at [251, 301] on button "J'accepte la Confirmation d'utilisation de la musique" at bounding box center [248, 299] width 6 height 6
click at [466, 321] on button "Créer" at bounding box center [473, 324] width 27 height 14
select select
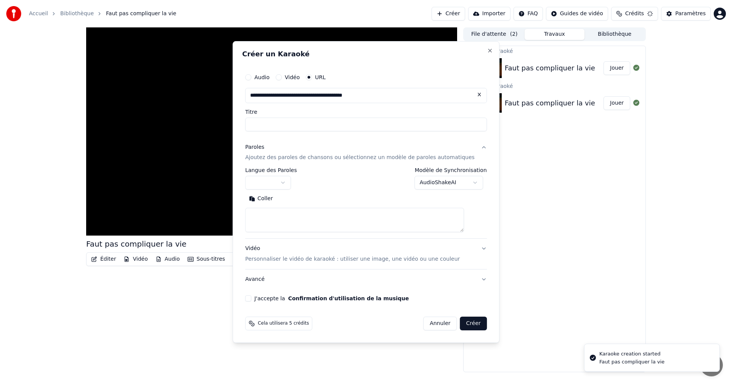
scroll to position [0, 0]
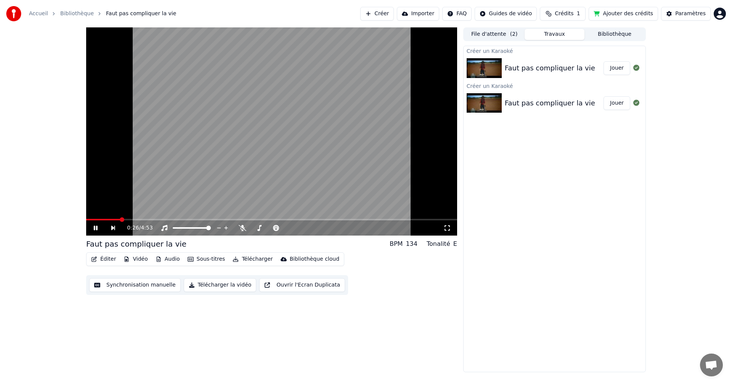
click at [93, 226] on icon at bounding box center [101, 228] width 18 height 6
click at [159, 285] on button "Synchronisation manuelle" at bounding box center [134, 286] width 91 height 14
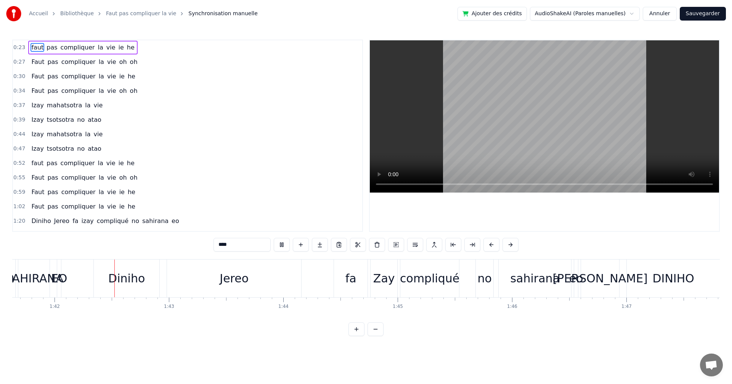
scroll to position [0, 11619]
click at [675, 17] on button "Annuler" at bounding box center [659, 14] width 34 height 14
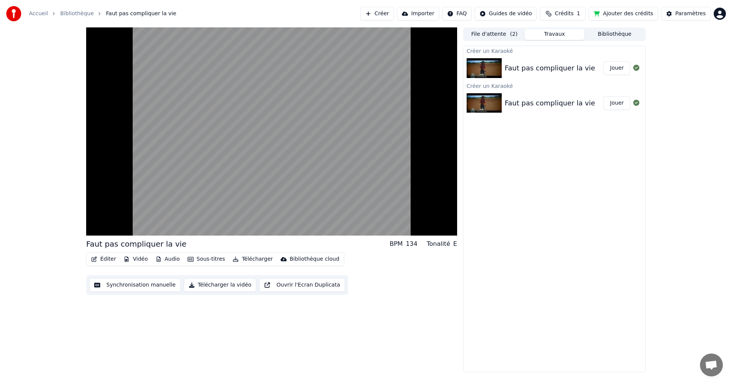
click at [480, 106] on img at bounding box center [483, 103] width 35 height 20
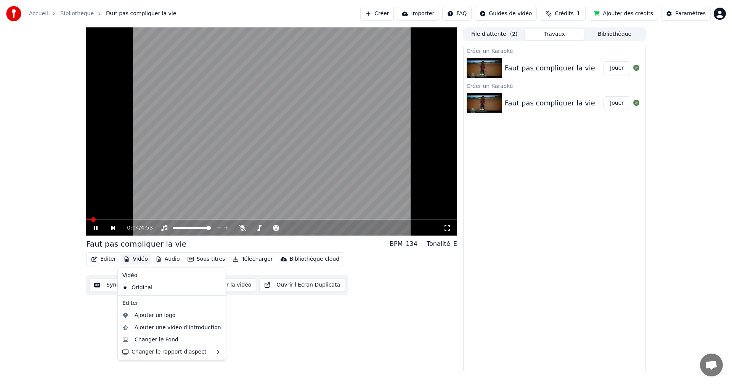
click at [130, 262] on button "Vidéo" at bounding box center [135, 259] width 30 height 11
click at [89, 305] on div "0:05 / 4:53 Faut pas compliquer la vie BPM 134 Tonalité E Éditer Vidéo Audio So…" at bounding box center [271, 199] width 371 height 345
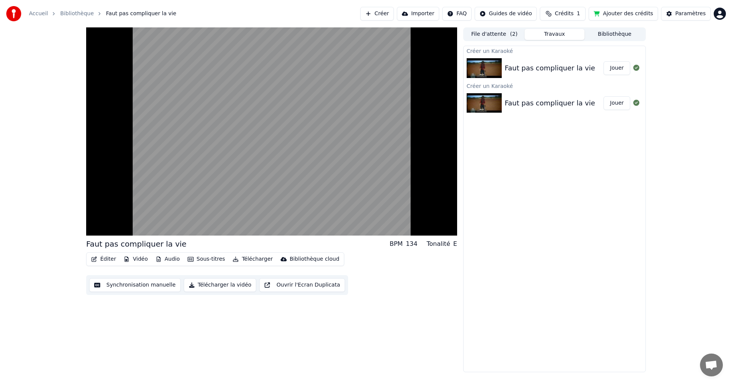
click at [142, 280] on button "Synchronisation manuelle" at bounding box center [134, 286] width 91 height 14
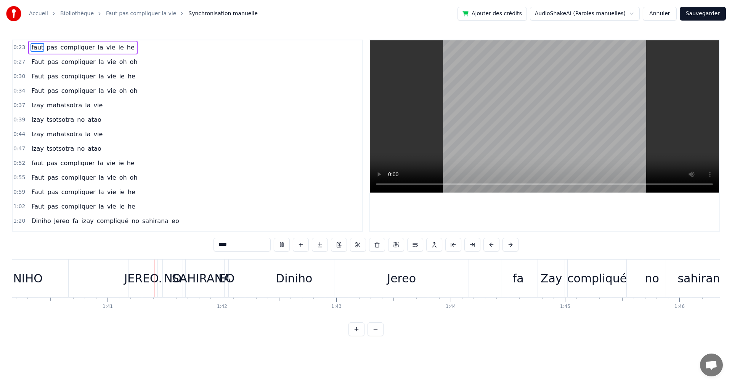
scroll to position [0, 11484]
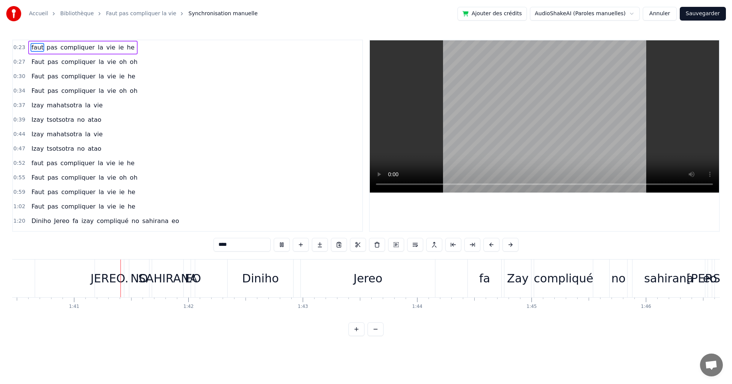
drag, startPoint x: 666, startPoint y: 22, endPoint x: 666, endPoint y: 15, distance: 6.9
click at [666, 21] on div "Accueil Bibliothèque Faut pas compliquer la vie Synchronisation manuelle Ajoute…" at bounding box center [366, 13] width 732 height 27
click at [666, 15] on button "Annuler" at bounding box center [659, 14] width 34 height 14
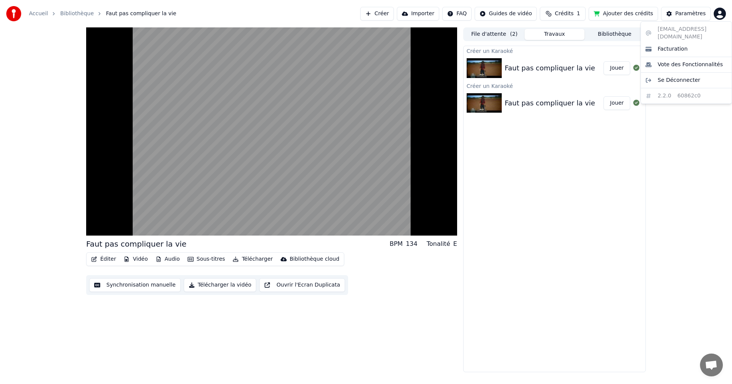
click at [719, 16] on html "Accueil Bibliothèque Faut pas compliquer la vie Créer Importer FAQ Guides de vi…" at bounding box center [366, 192] width 732 height 384
click at [683, 77] on span "Se Déconnecter" at bounding box center [678, 81] width 43 height 8
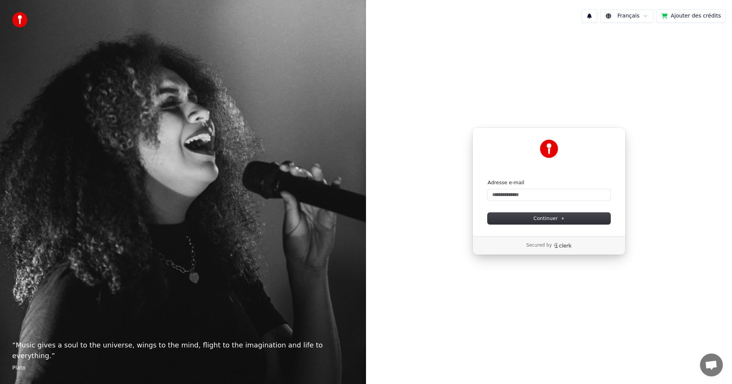
click at [546, 189] on div "Adresse e-mail" at bounding box center [548, 189] width 123 height 21
click at [549, 200] on input "Adresse e-mail" at bounding box center [548, 194] width 123 height 11
click at [538, 200] on input "**********" at bounding box center [548, 194] width 123 height 11
click at [559, 196] on input "**********" at bounding box center [548, 194] width 123 height 11
click at [487, 179] on button "submit" at bounding box center [487, 179] width 0 height 0
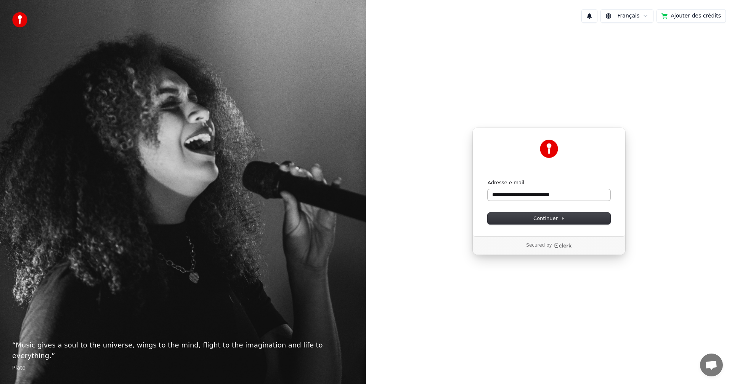
type input "**********"
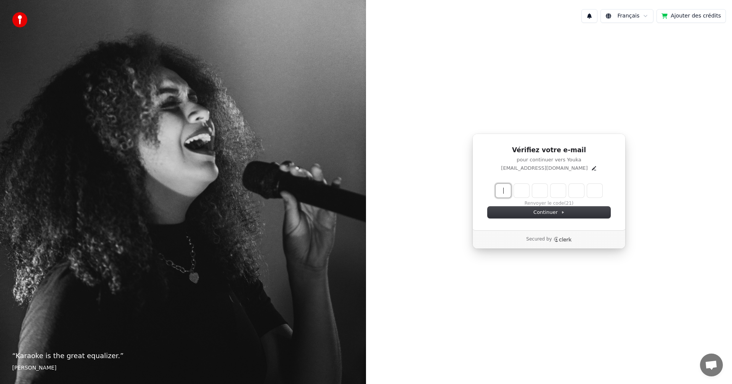
click at [503, 192] on input "Enter verification code" at bounding box center [556, 191] width 122 height 14
type input "******"
